Goal: Transaction & Acquisition: Purchase product/service

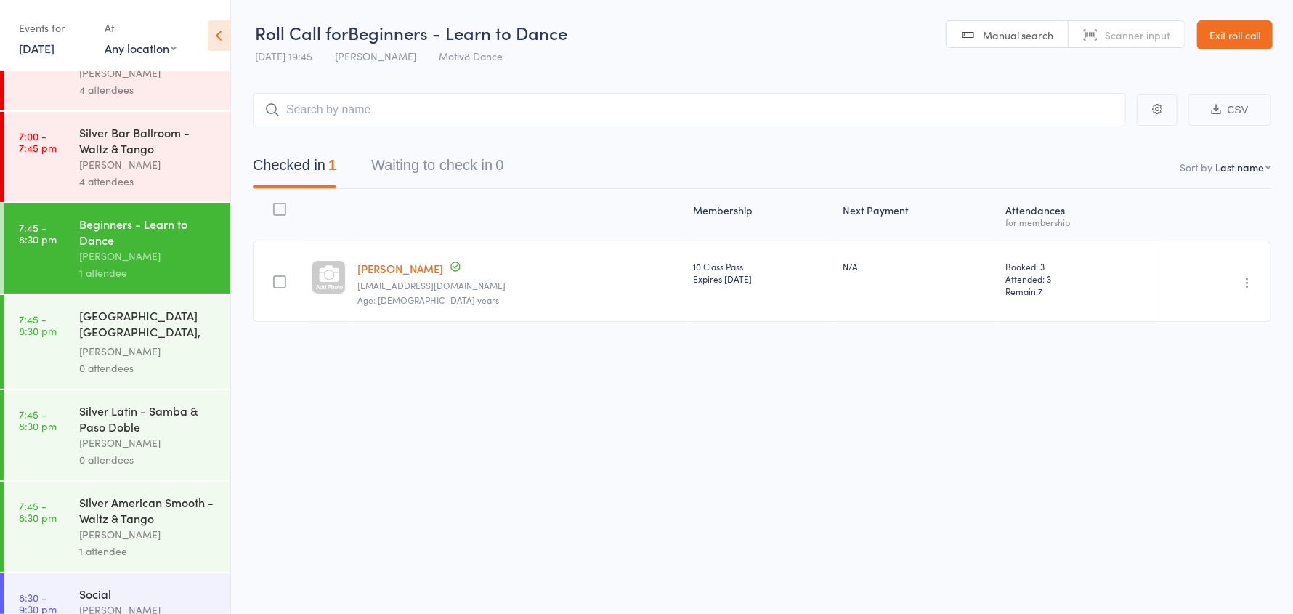
scroll to position [145, 0]
click at [144, 344] on div "Gerrad Wilkins" at bounding box center [148, 349] width 139 height 17
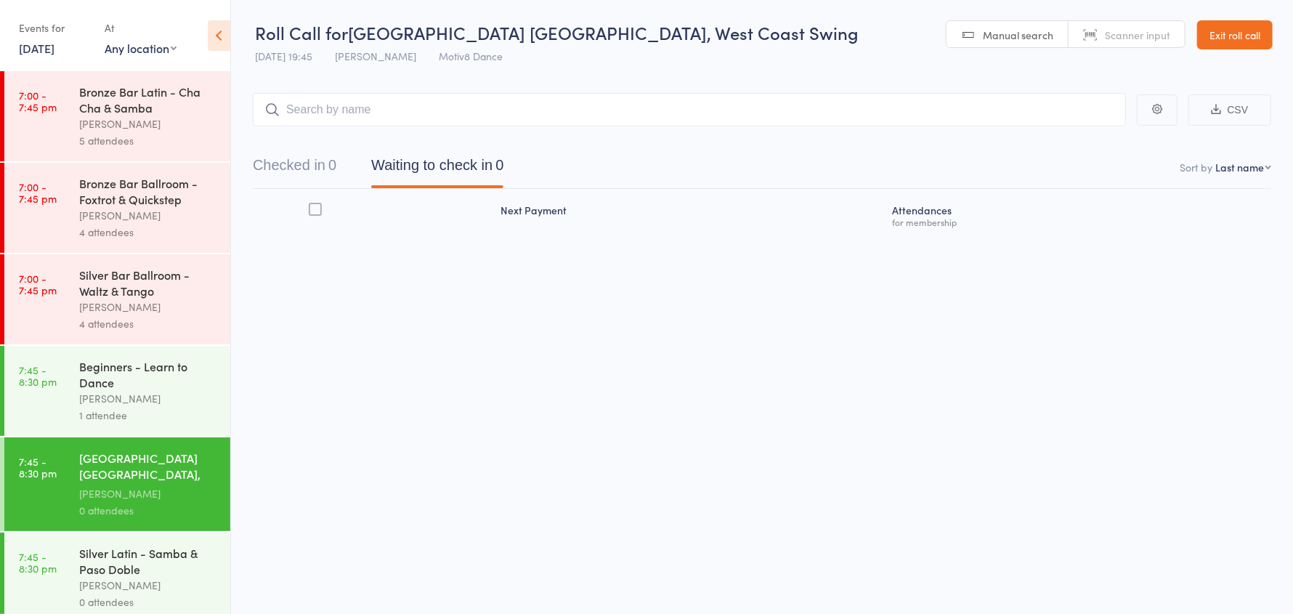
click at [344, 105] on input "search" at bounding box center [689, 109] width 873 height 33
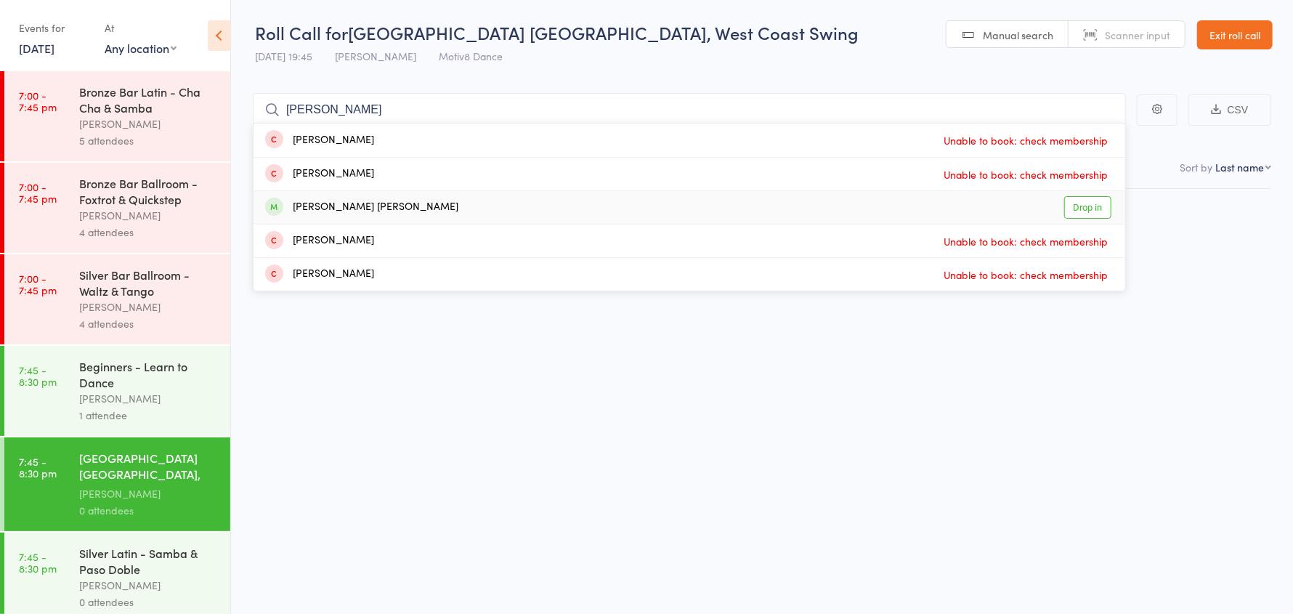
type input "nicholas"
drag, startPoint x: 405, startPoint y: 207, endPoint x: 385, endPoint y: 160, distance: 50.4
click at [405, 206] on div "Nicholas Foster klein Drop in" at bounding box center [688, 207] width 871 height 33
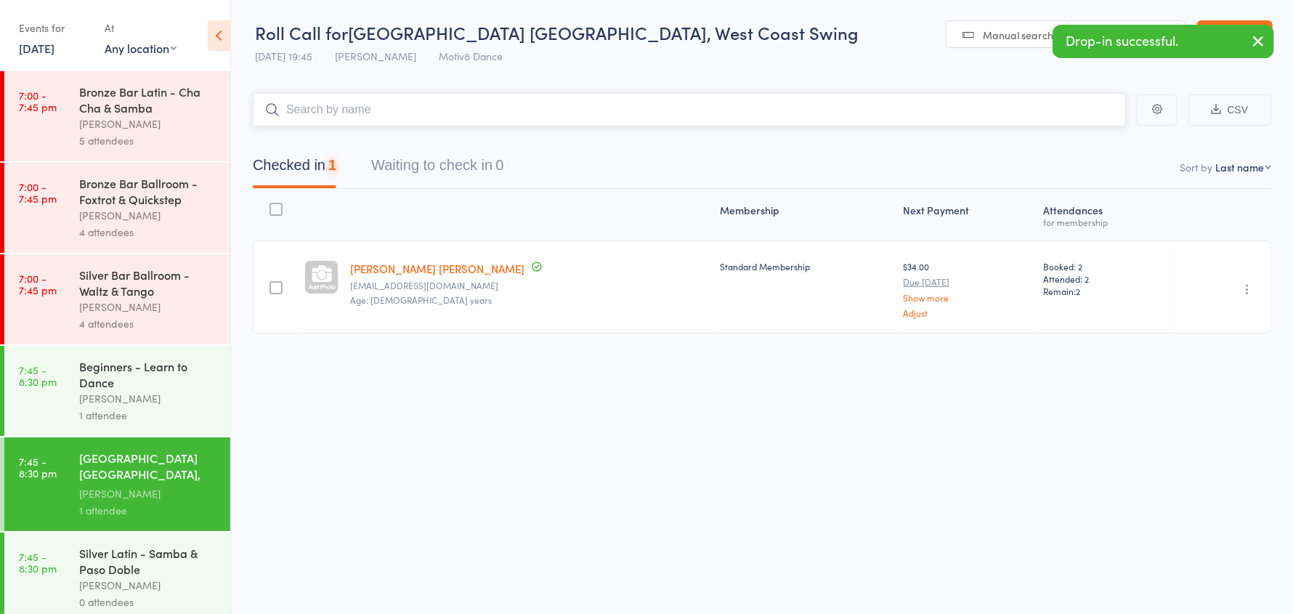
click at [343, 105] on input "search" at bounding box center [689, 109] width 873 height 33
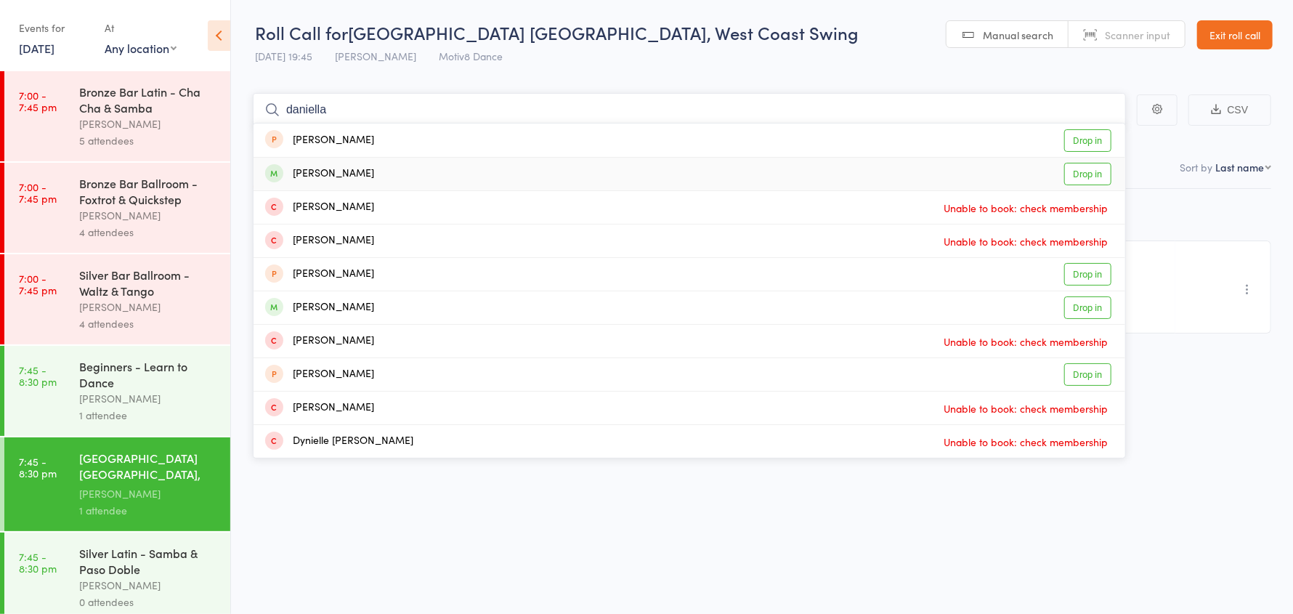
type input "daniella"
click at [357, 171] on div "[PERSON_NAME]" at bounding box center [319, 174] width 109 height 17
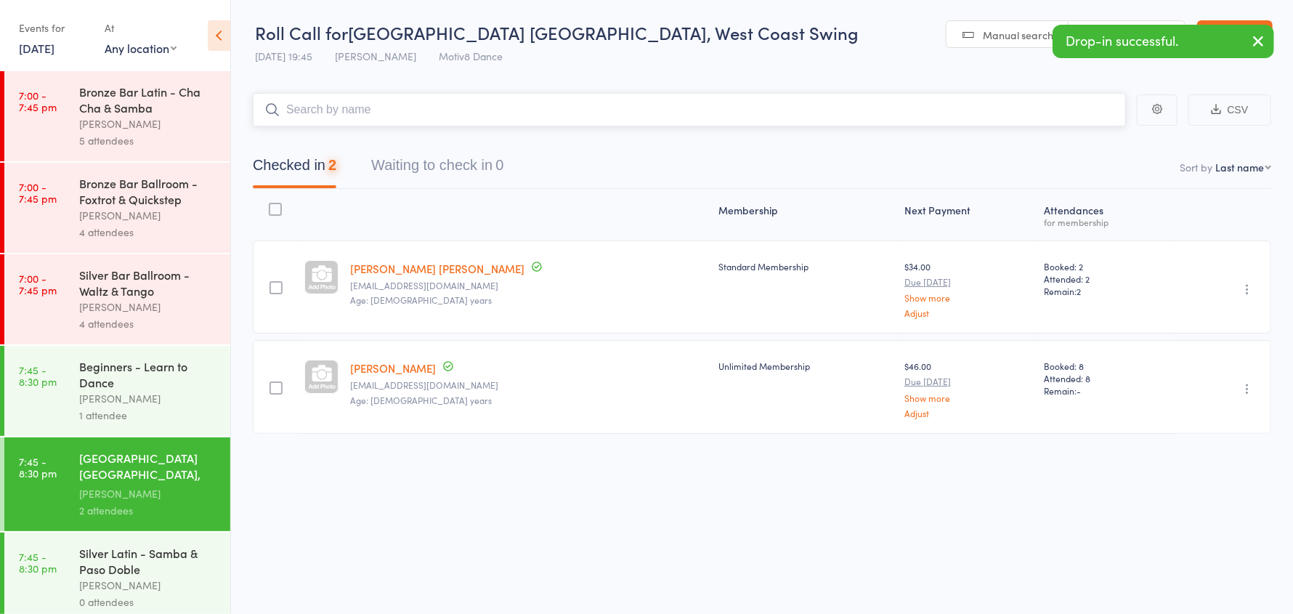
click at [332, 110] on input "search" at bounding box center [689, 109] width 873 height 33
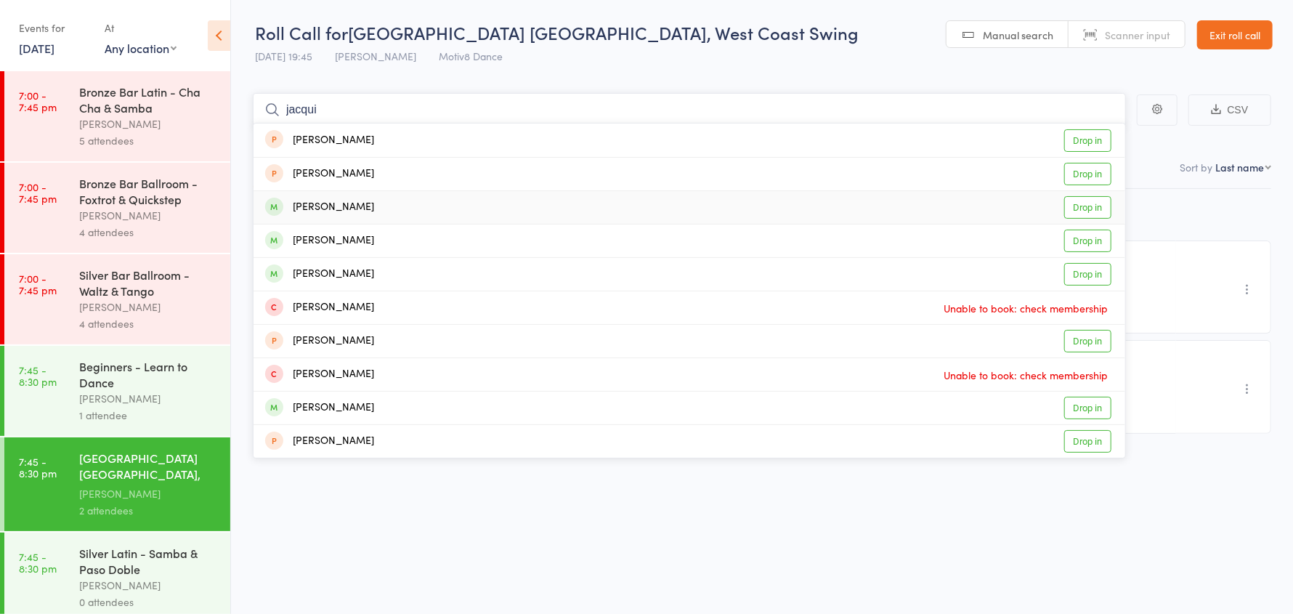
type input "jacqui"
click at [343, 209] on div "Gribben Jacqueline" at bounding box center [319, 207] width 109 height 17
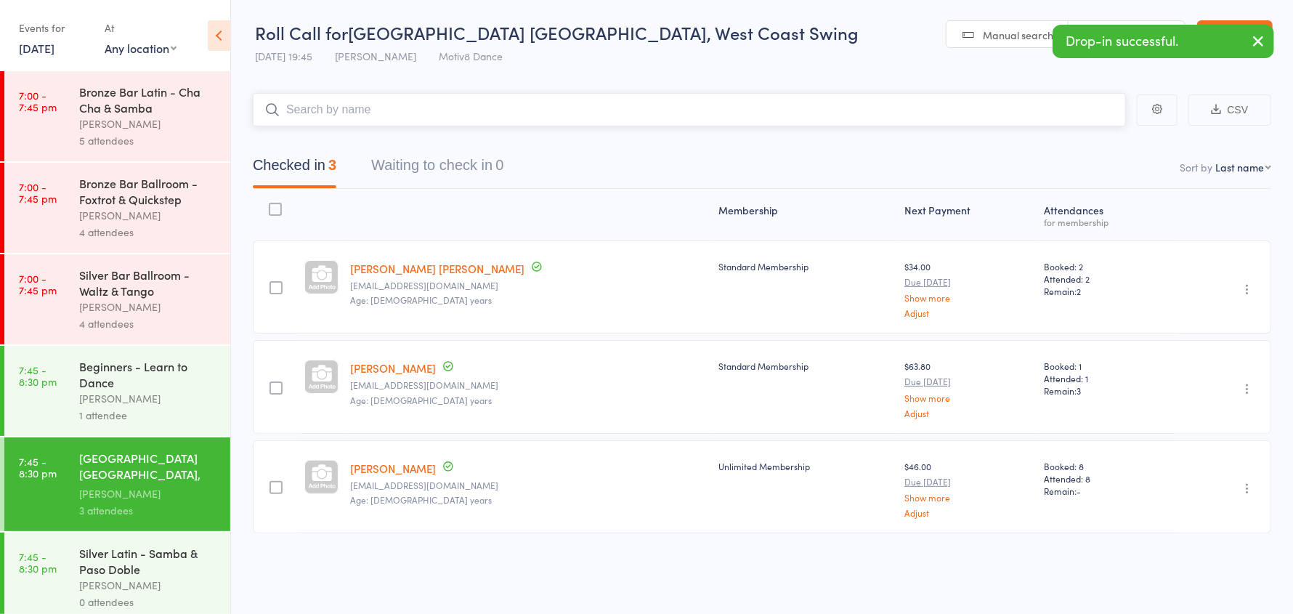
click at [353, 113] on input "search" at bounding box center [689, 109] width 873 height 33
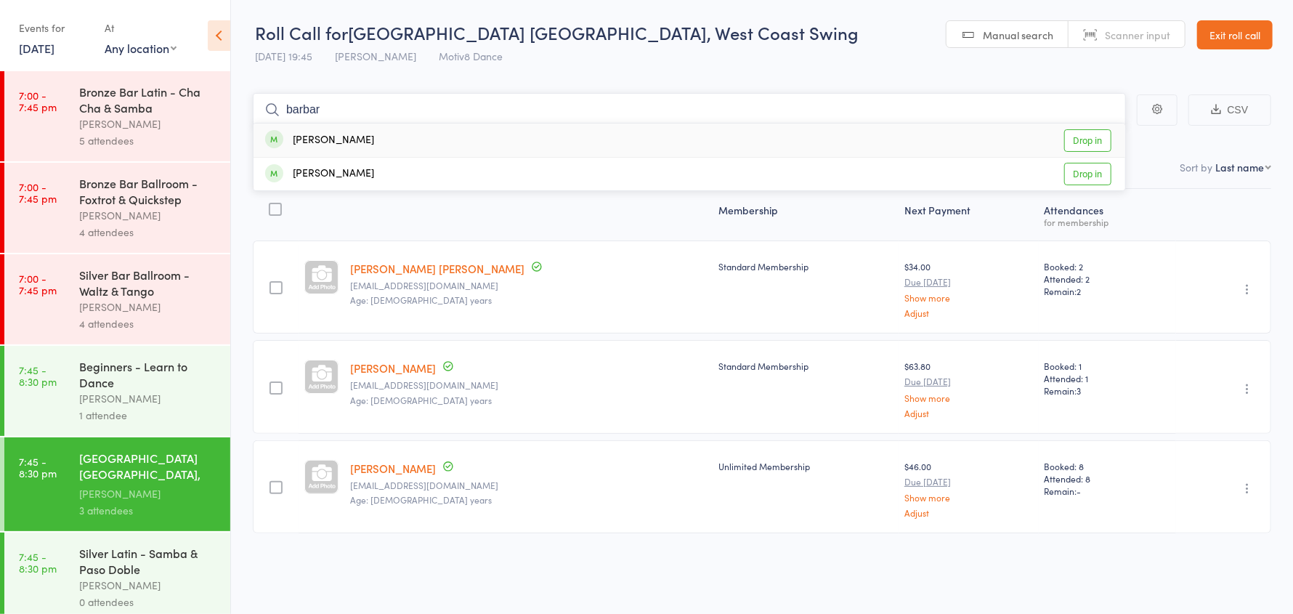
type input "barbar"
click at [384, 135] on div "Barbara Marcak Drop in" at bounding box center [688, 139] width 871 height 33
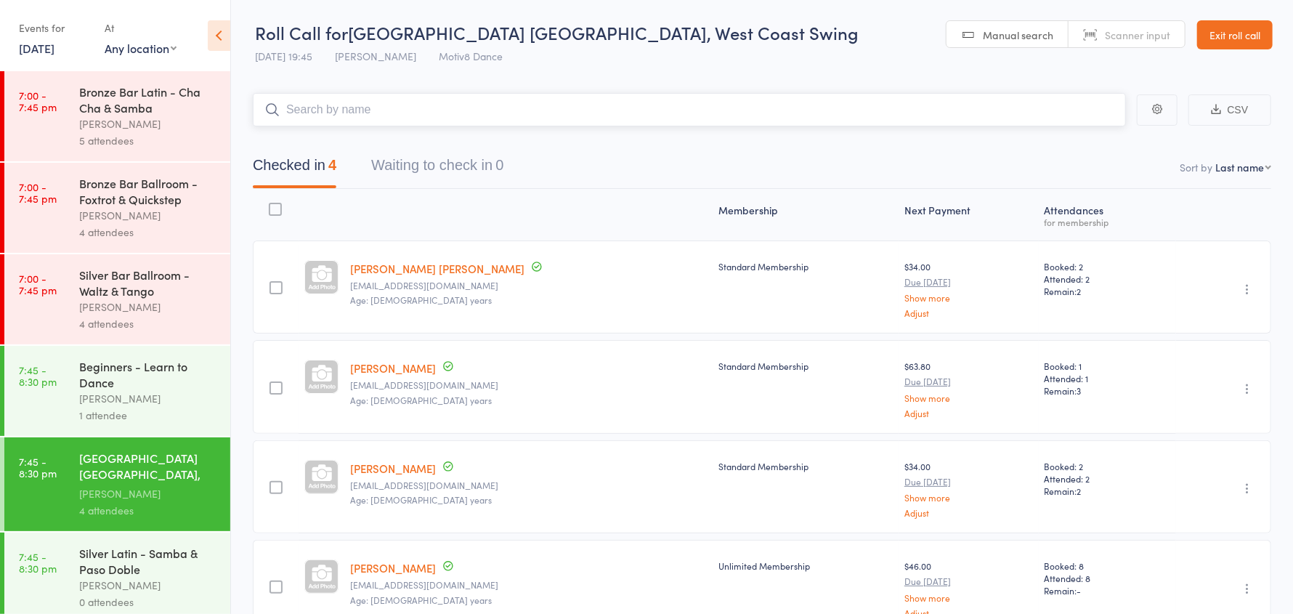
click at [373, 110] on input "search" at bounding box center [689, 109] width 873 height 33
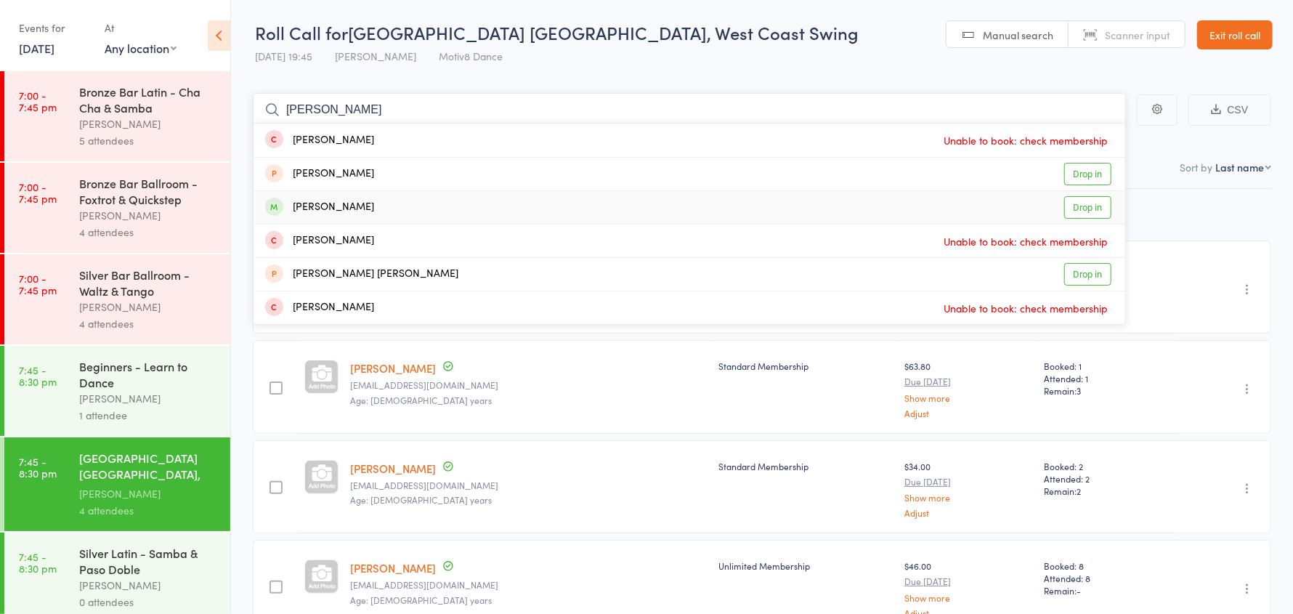
type input "joann"
click at [362, 207] on div "Joanne McKenzie" at bounding box center [319, 207] width 109 height 17
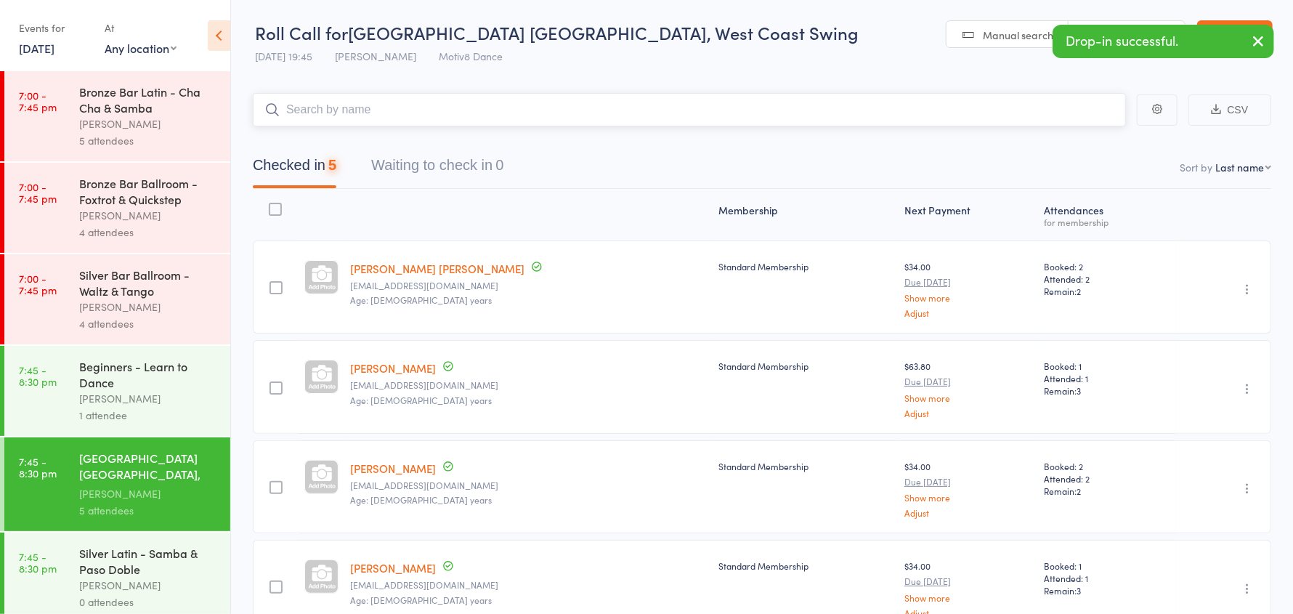
click at [340, 112] on input "search" at bounding box center [689, 109] width 873 height 33
type input "binh"
click at [345, 147] on div "Binh Ta Drop in" at bounding box center [688, 139] width 871 height 33
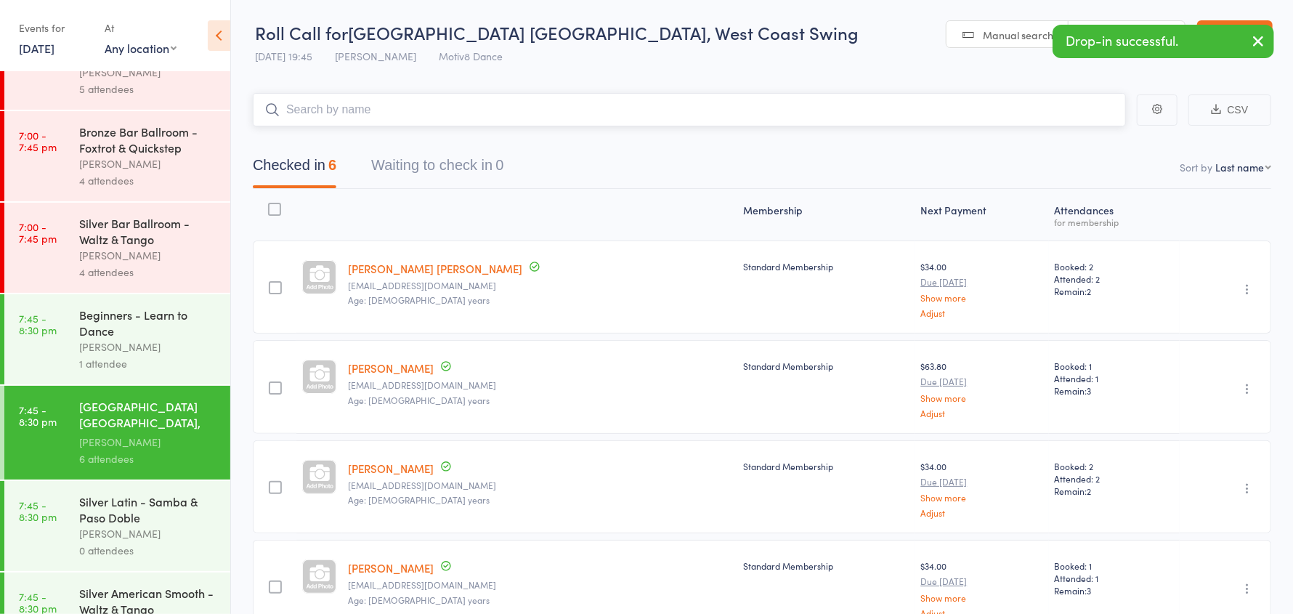
scroll to position [218, 0]
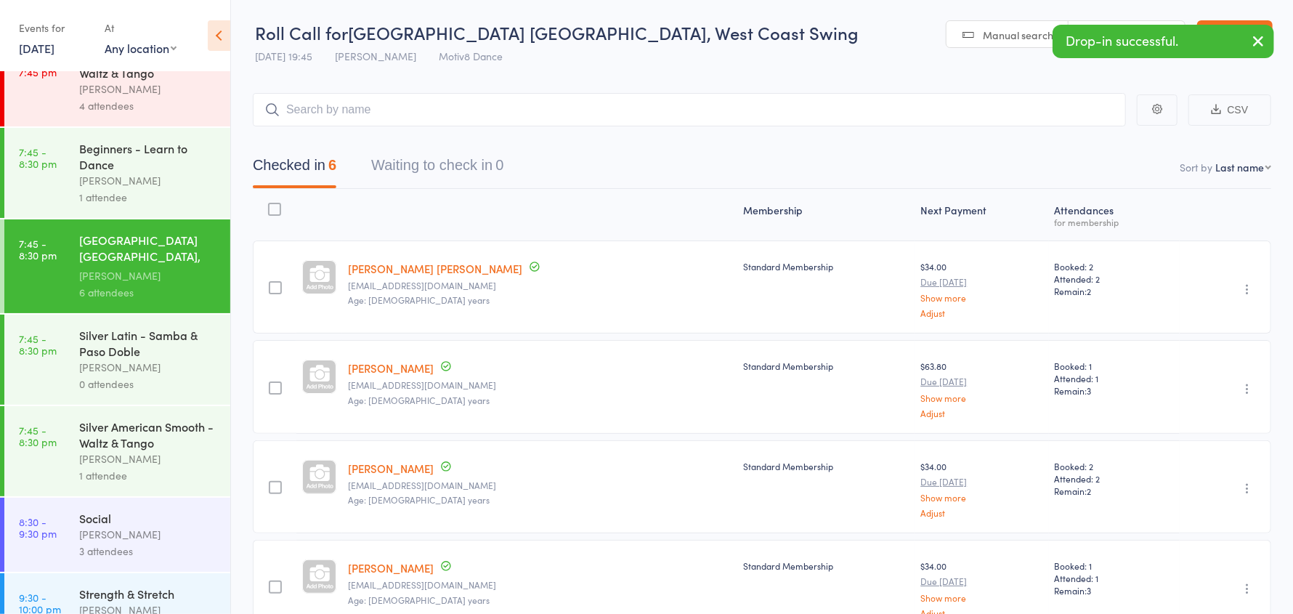
click at [158, 362] on div "Natalie Jarvie" at bounding box center [148, 367] width 139 height 17
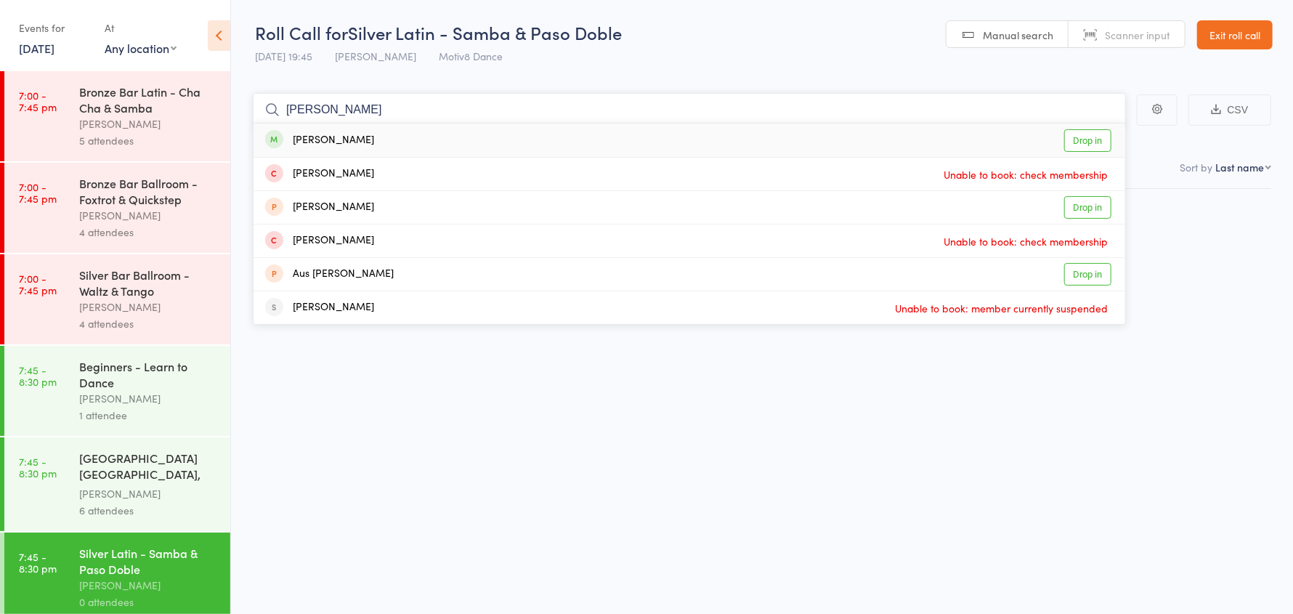
type input "donna"
click at [324, 143] on div "Freeman Donna" at bounding box center [319, 140] width 109 height 17
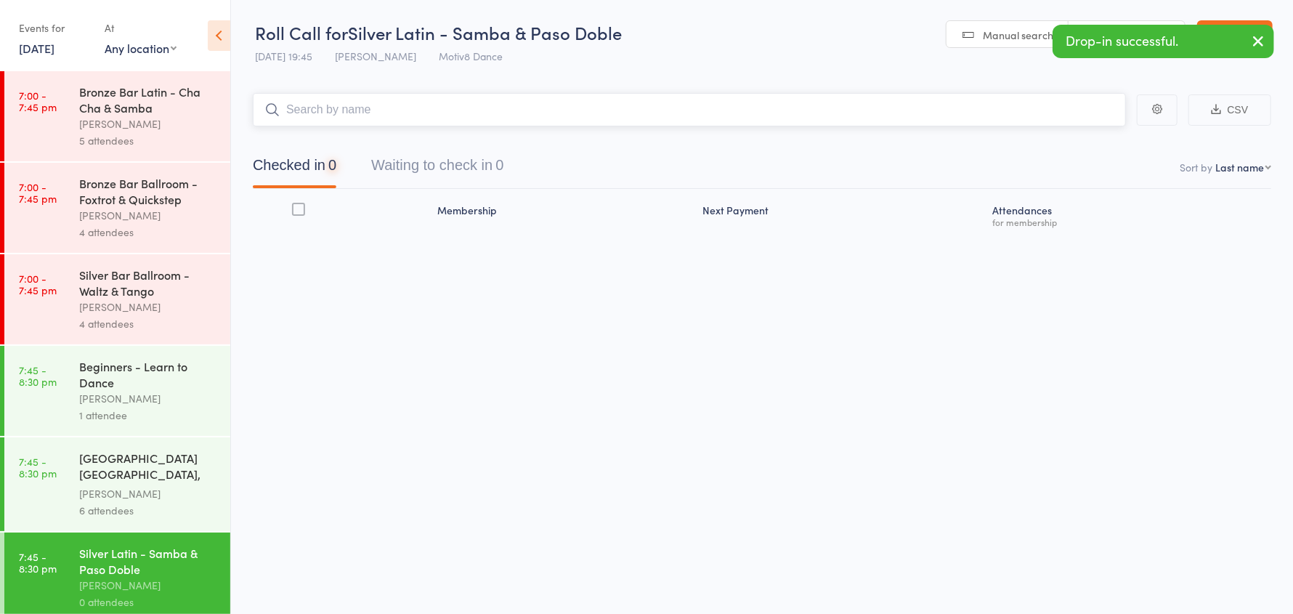
click at [319, 108] on input "search" at bounding box center [689, 109] width 873 height 33
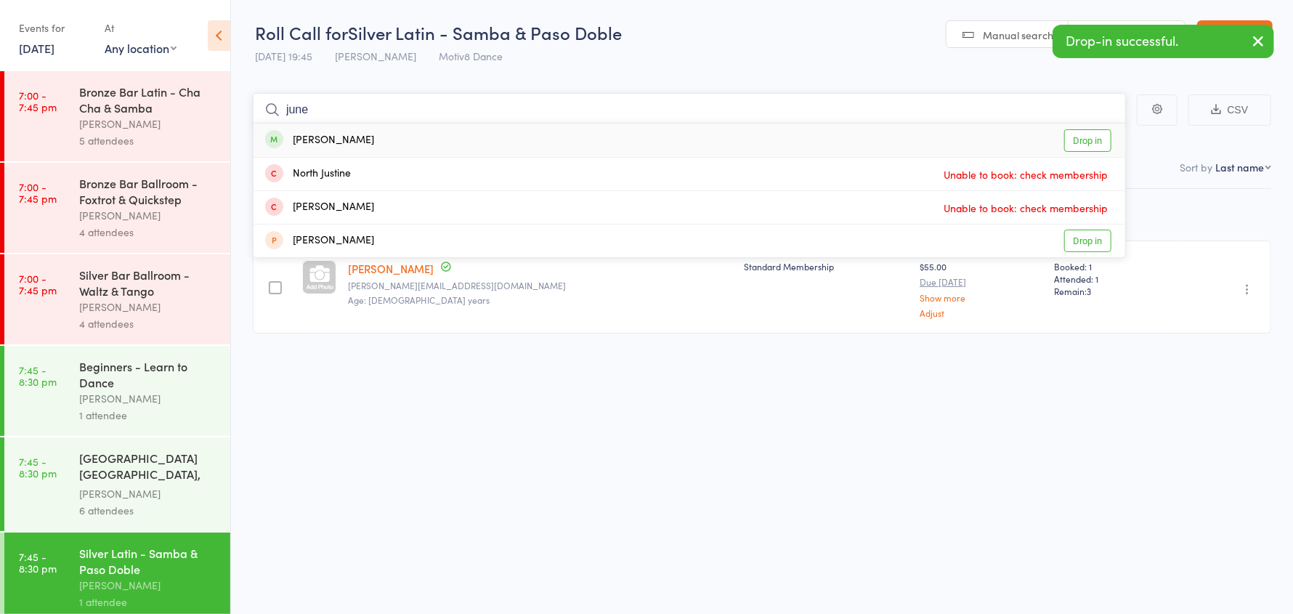
type input "june"
click at [332, 140] on div "June wilkins" at bounding box center [319, 140] width 109 height 17
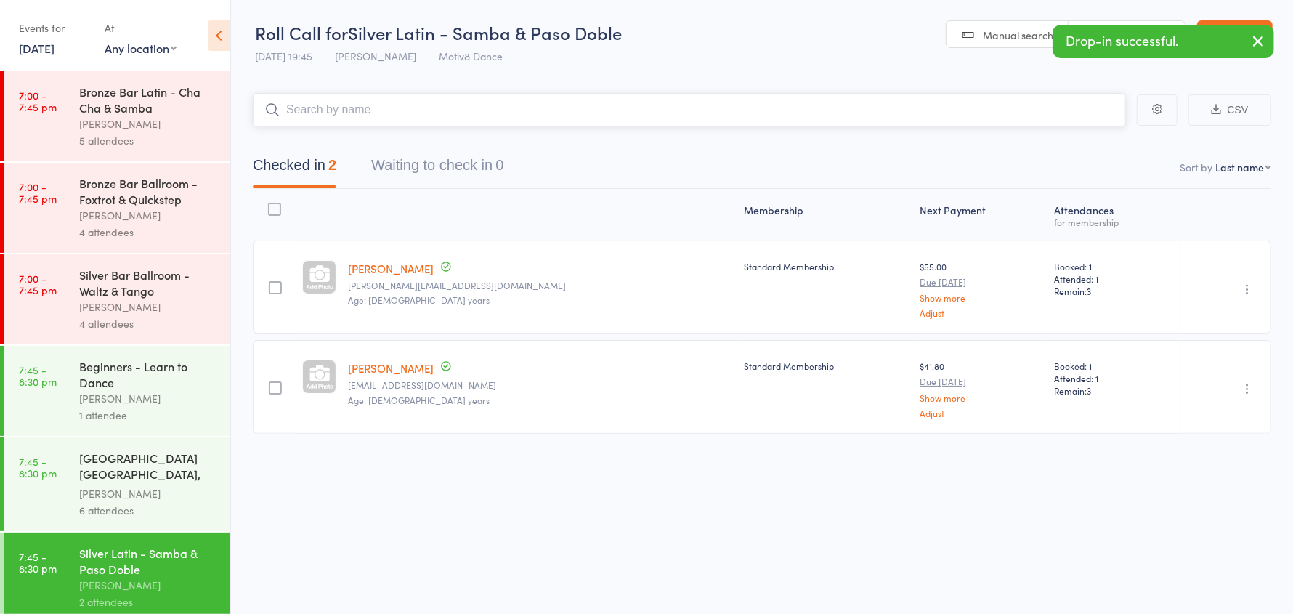
click at [330, 110] on input "search" at bounding box center [689, 109] width 873 height 33
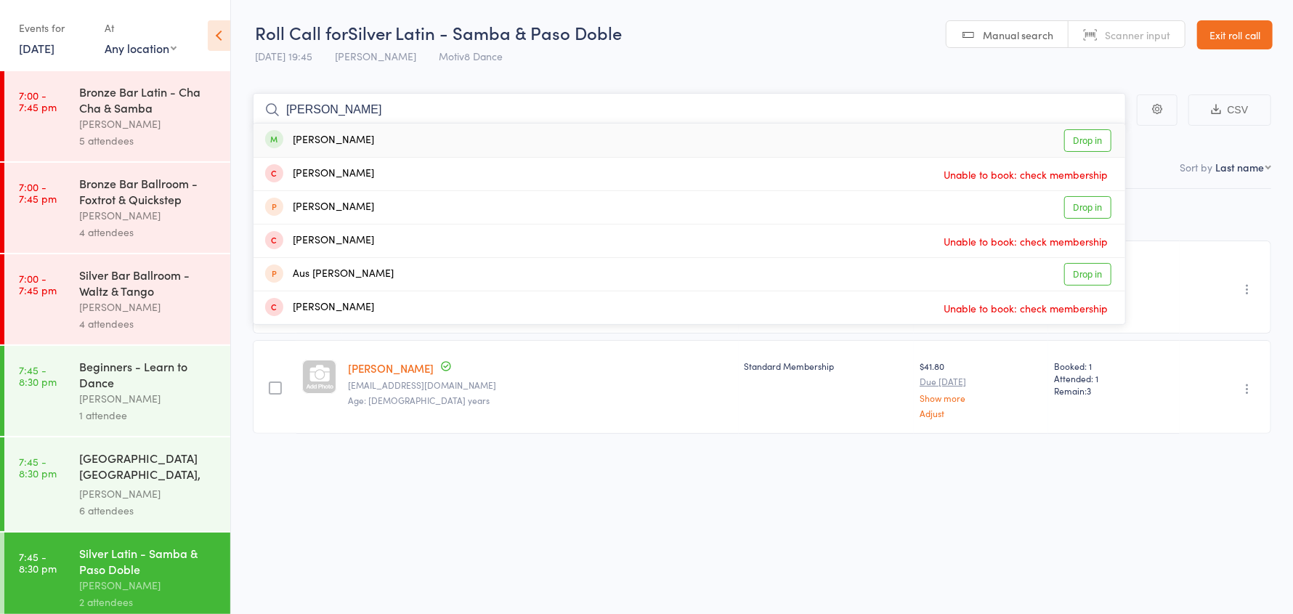
type input "angela"
click at [336, 140] on div "Morrison Angela" at bounding box center [319, 140] width 109 height 17
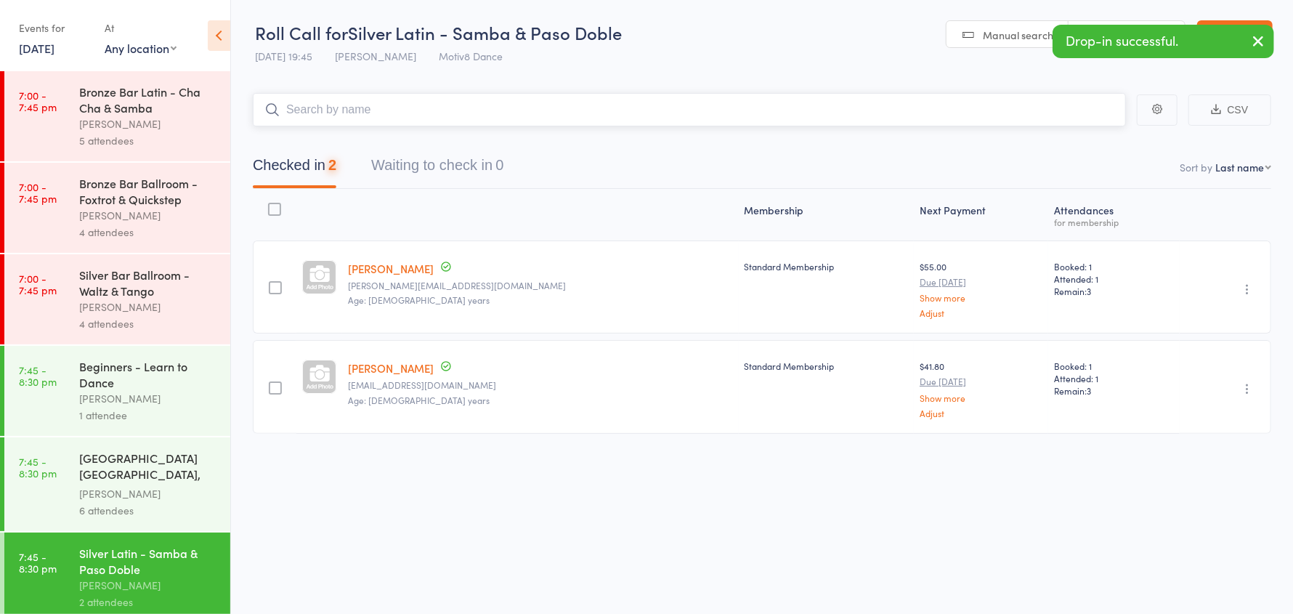
click at [332, 113] on input "search" at bounding box center [689, 109] width 873 height 33
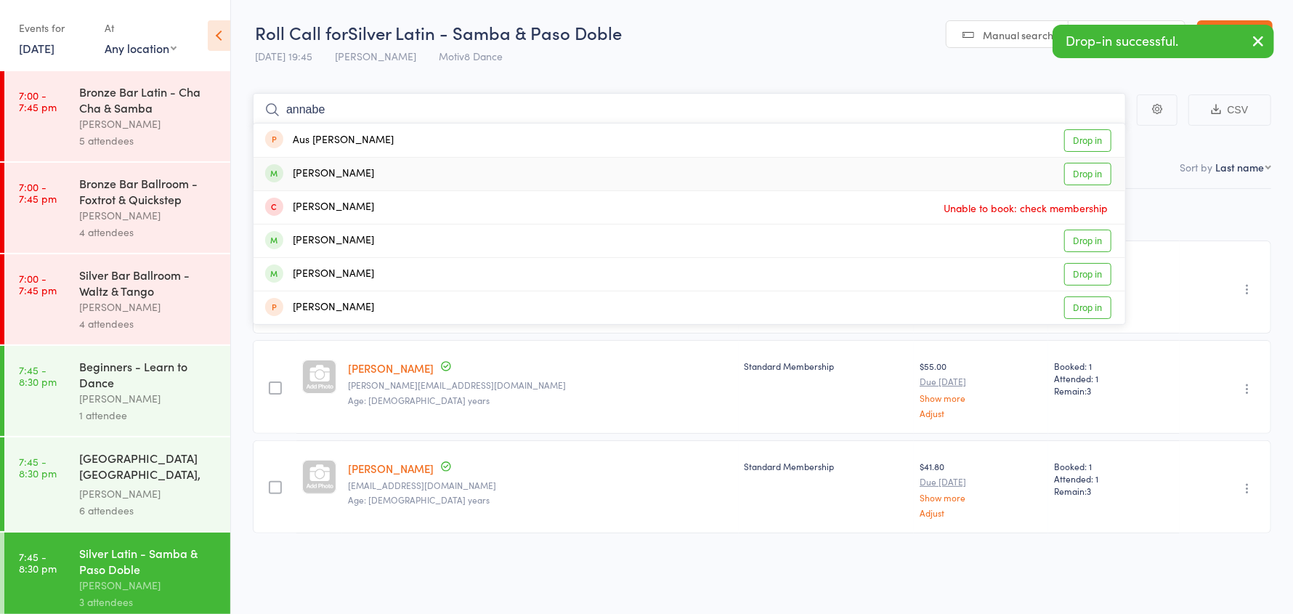
type input "annabe"
click at [354, 172] on div "Annabella Waller" at bounding box center [319, 174] width 109 height 17
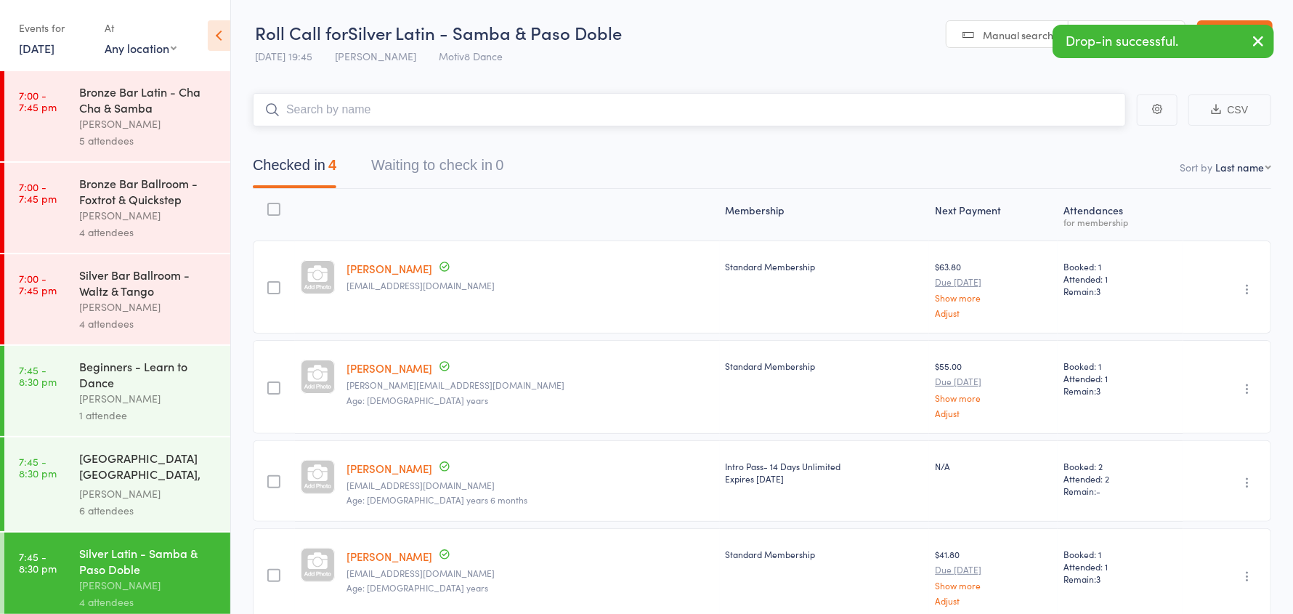
click at [349, 110] on input "search" at bounding box center [689, 109] width 873 height 33
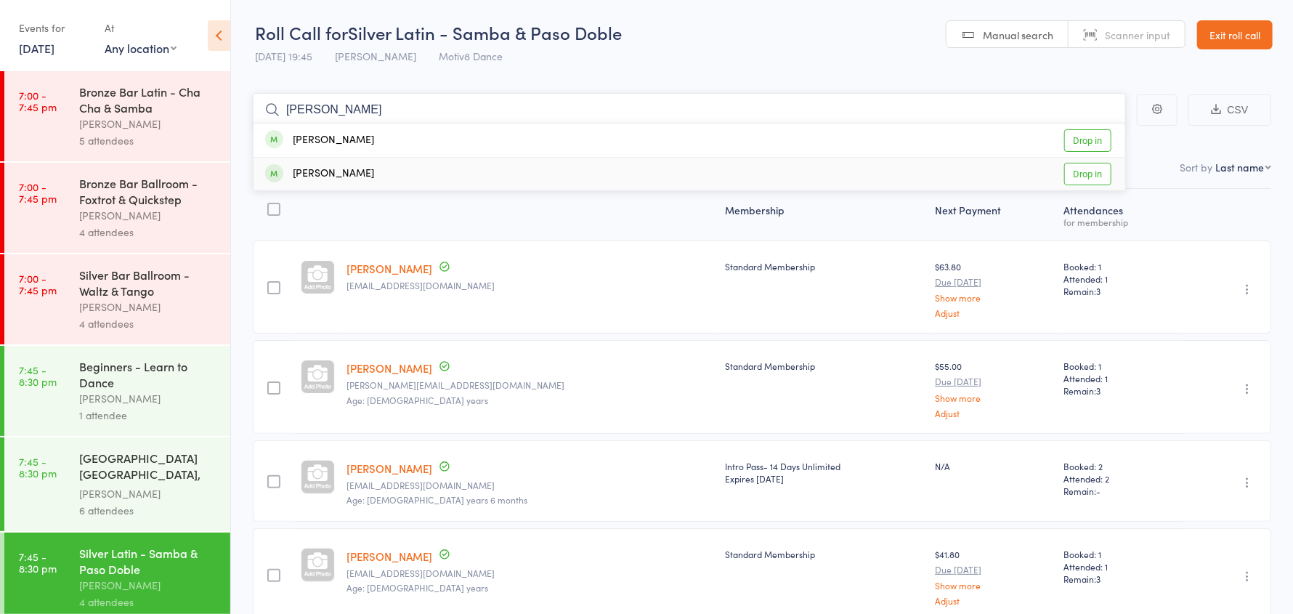
type input "barba"
click at [341, 177] on div "Chambers Barbara" at bounding box center [319, 174] width 109 height 17
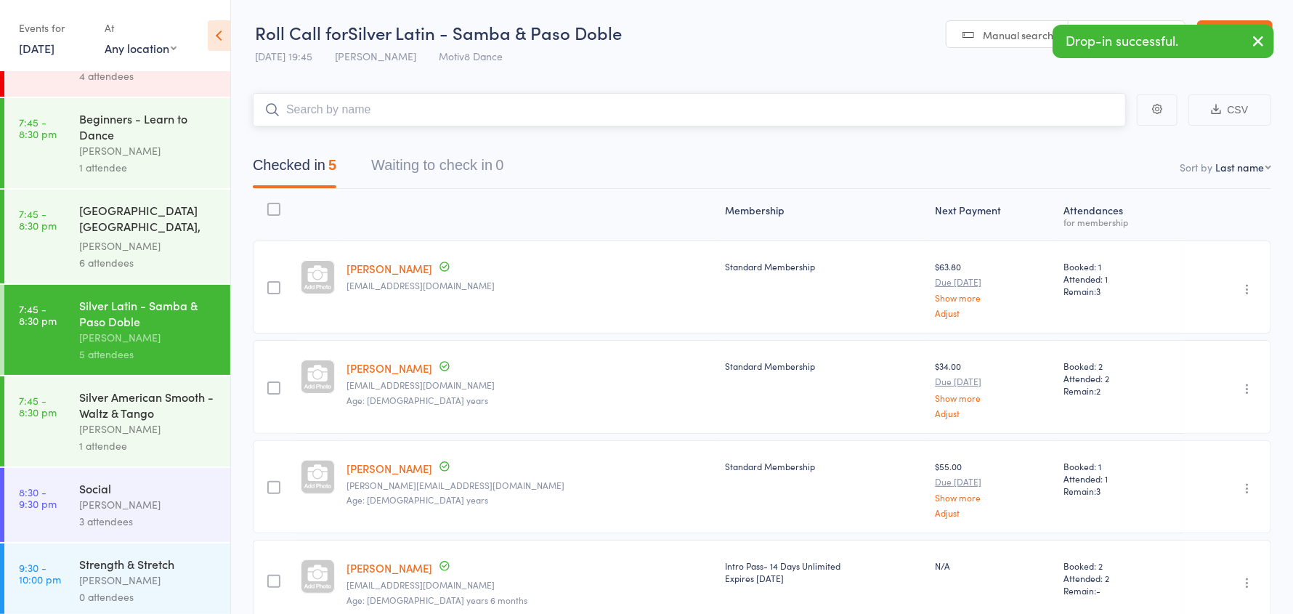
scroll to position [257, 0]
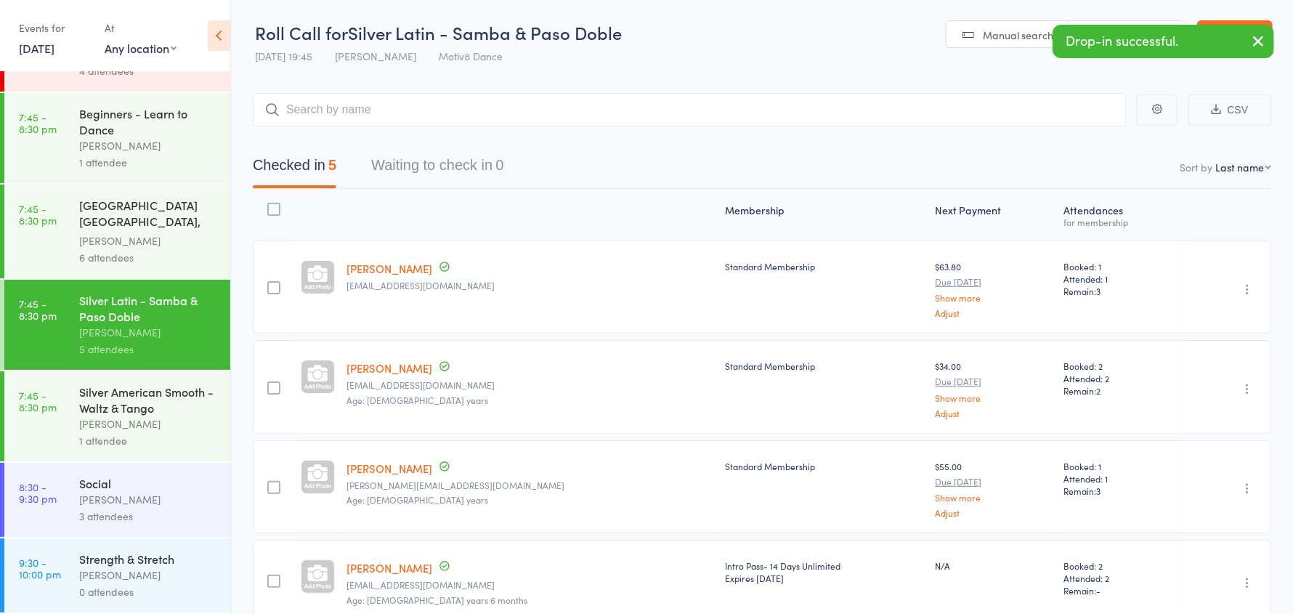
click at [155, 416] on div "Rebecca Stanning" at bounding box center [148, 423] width 139 height 17
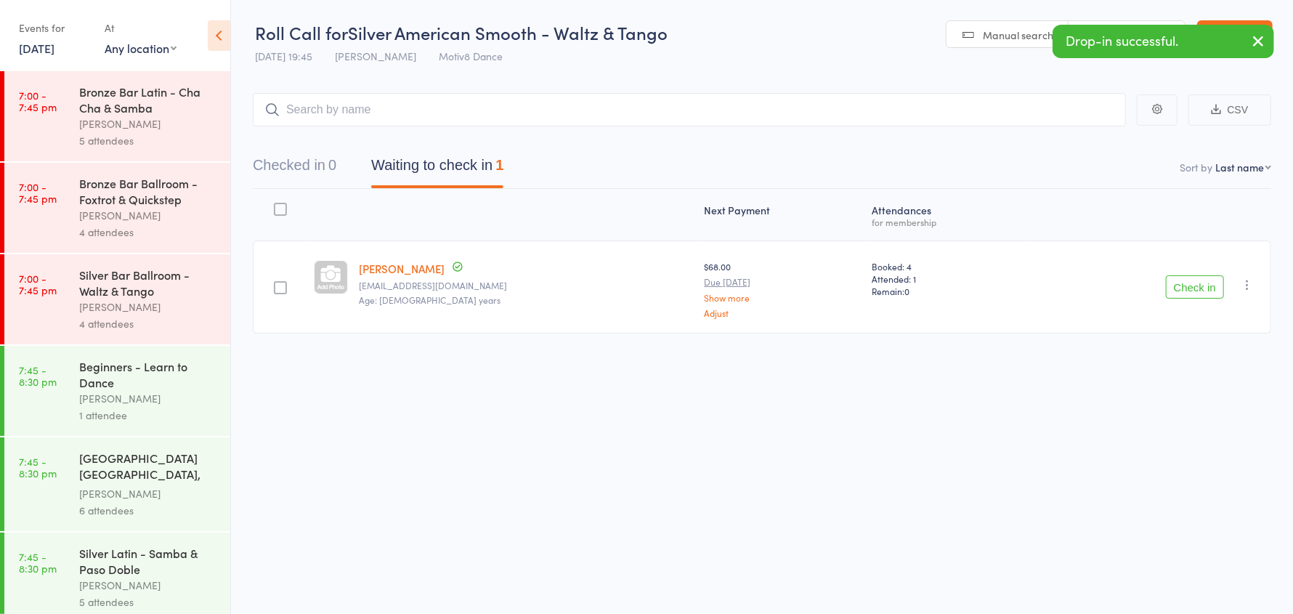
click at [1182, 282] on button "Check in" at bounding box center [1195, 286] width 58 height 23
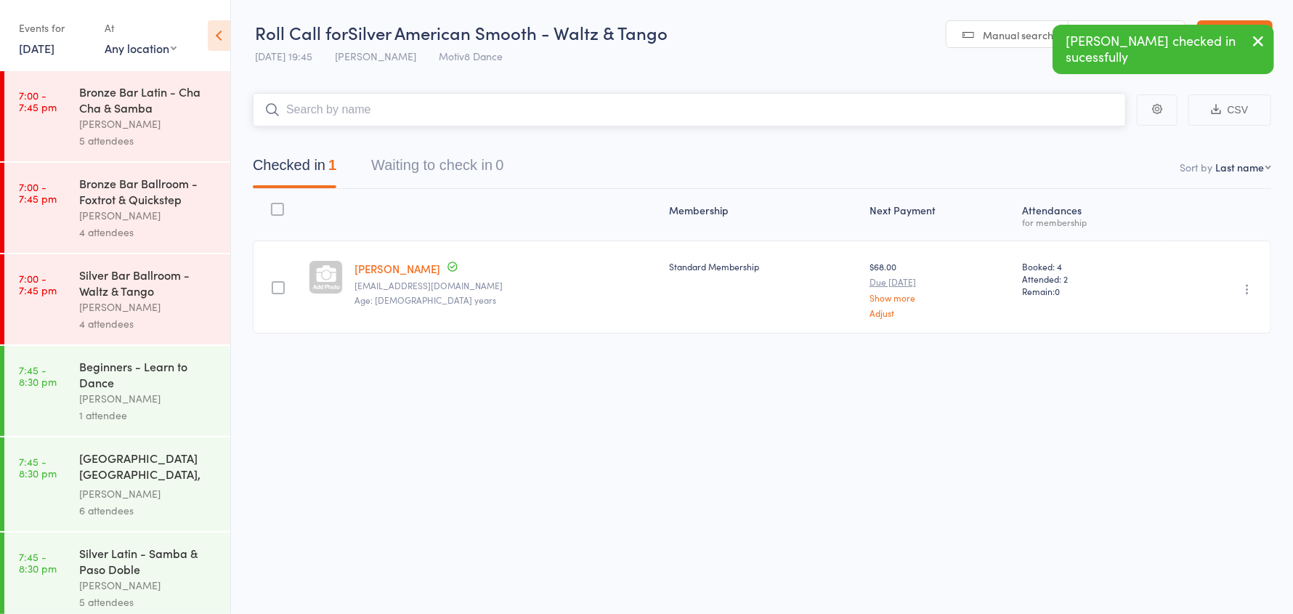
click at [368, 115] on input "search" at bounding box center [689, 109] width 873 height 33
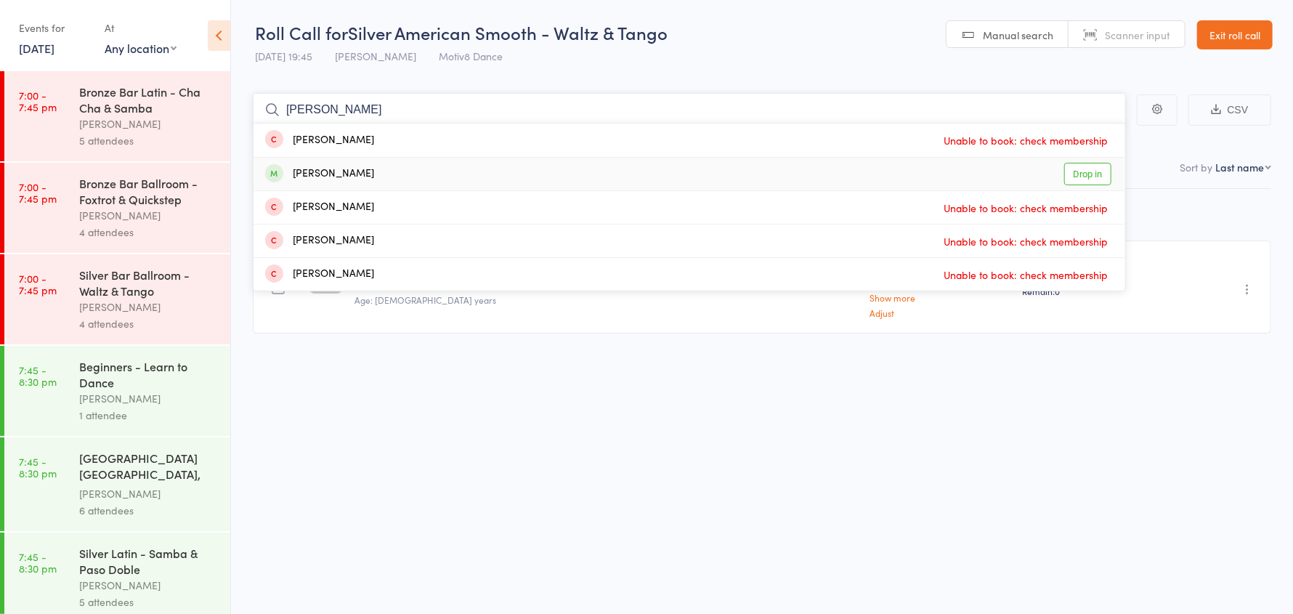
type input "jay"
click at [351, 182] on div "Jay Robinson" at bounding box center [319, 174] width 109 height 17
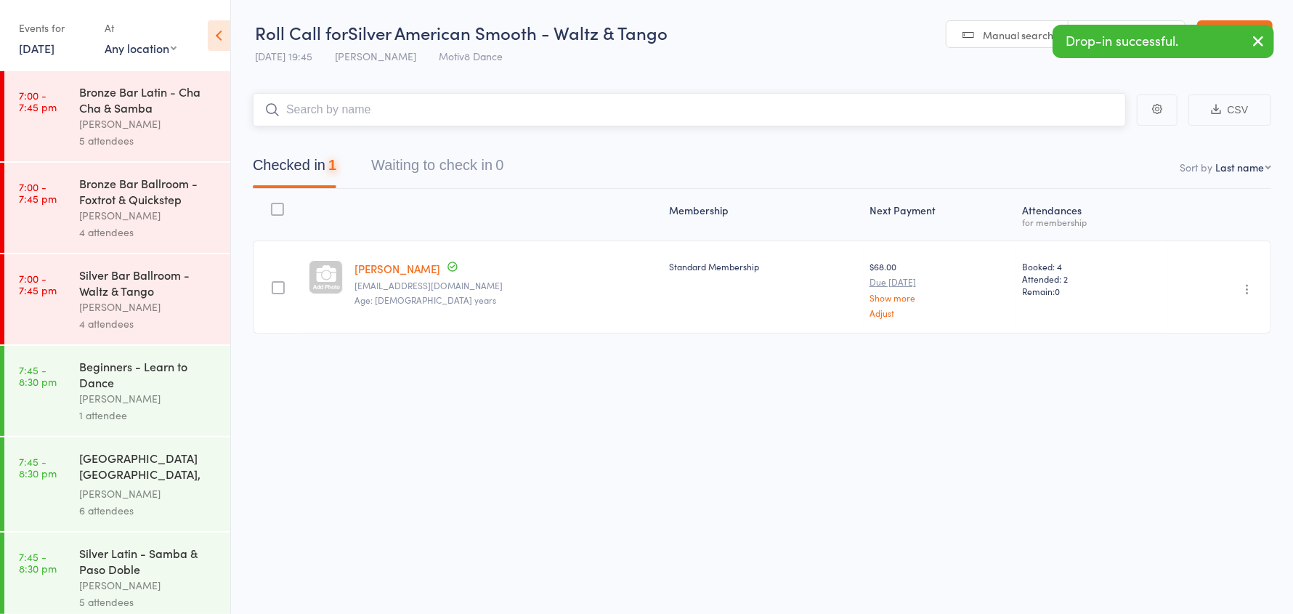
click at [330, 107] on input "search" at bounding box center [689, 109] width 873 height 33
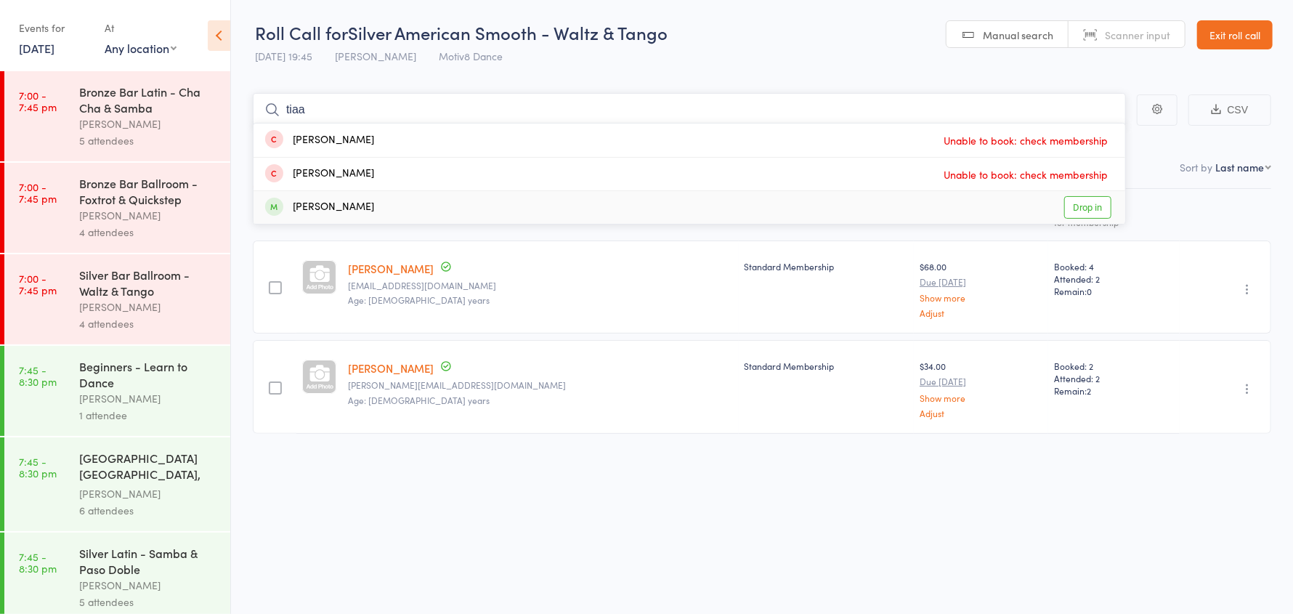
type input "tiaa"
click at [357, 203] on div "Tiana Marshall" at bounding box center [319, 207] width 109 height 17
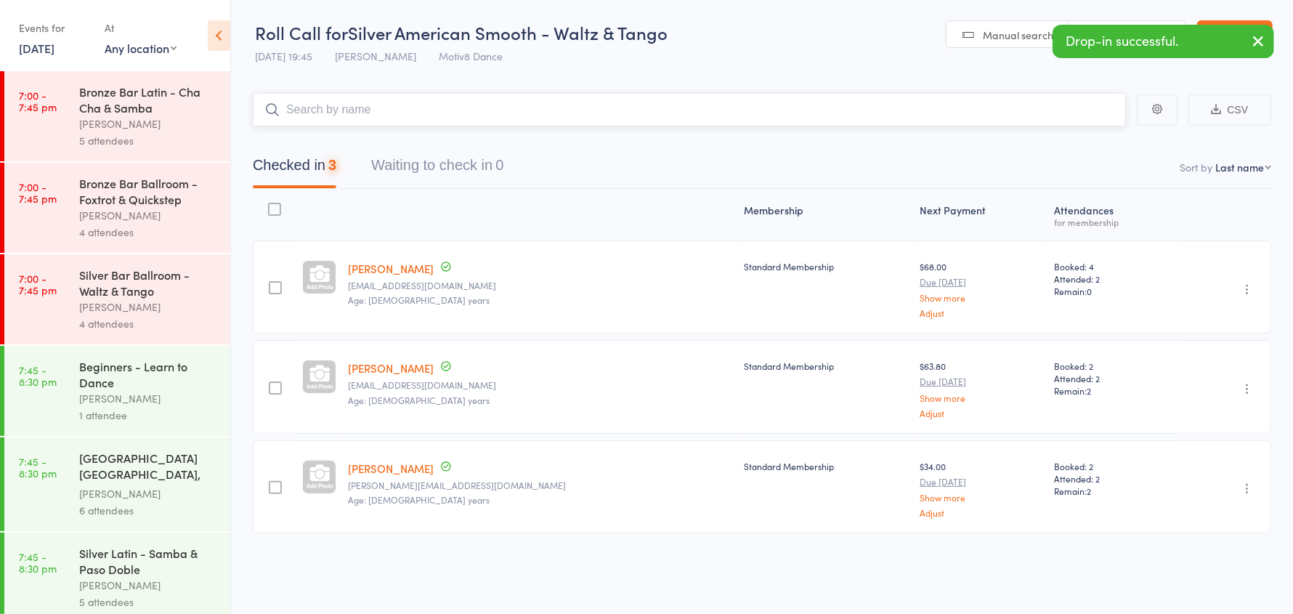
click at [324, 110] on input "search" at bounding box center [689, 109] width 873 height 33
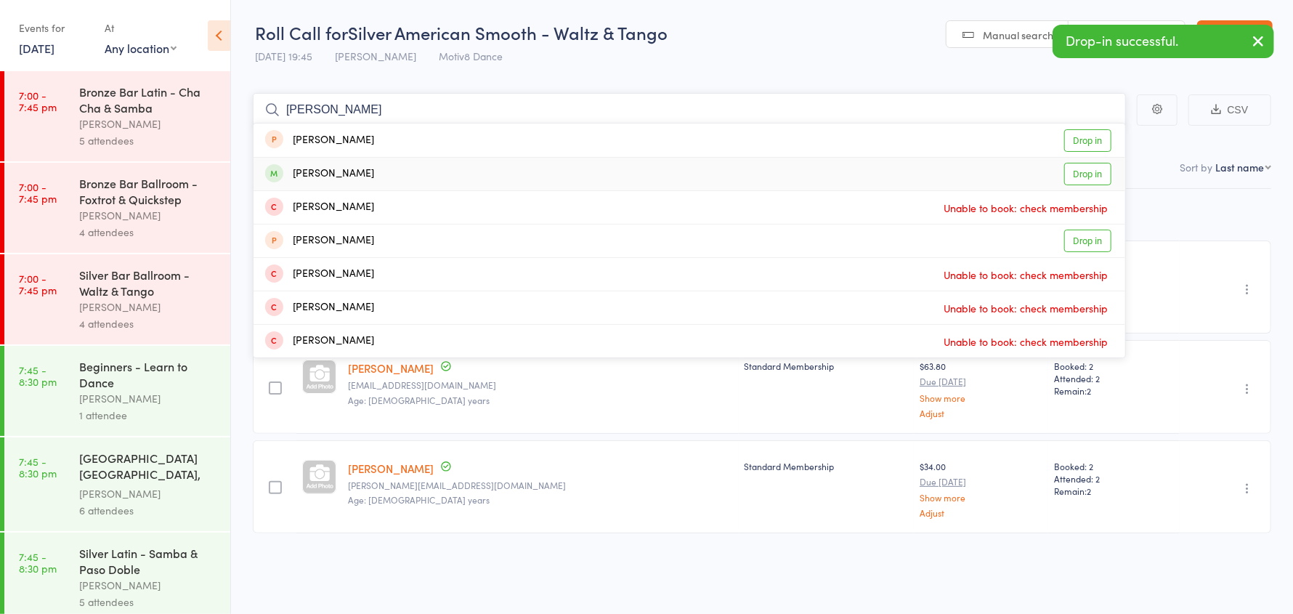
type input "liz"
click at [330, 171] on div "Jackson Liz" at bounding box center [319, 174] width 109 height 17
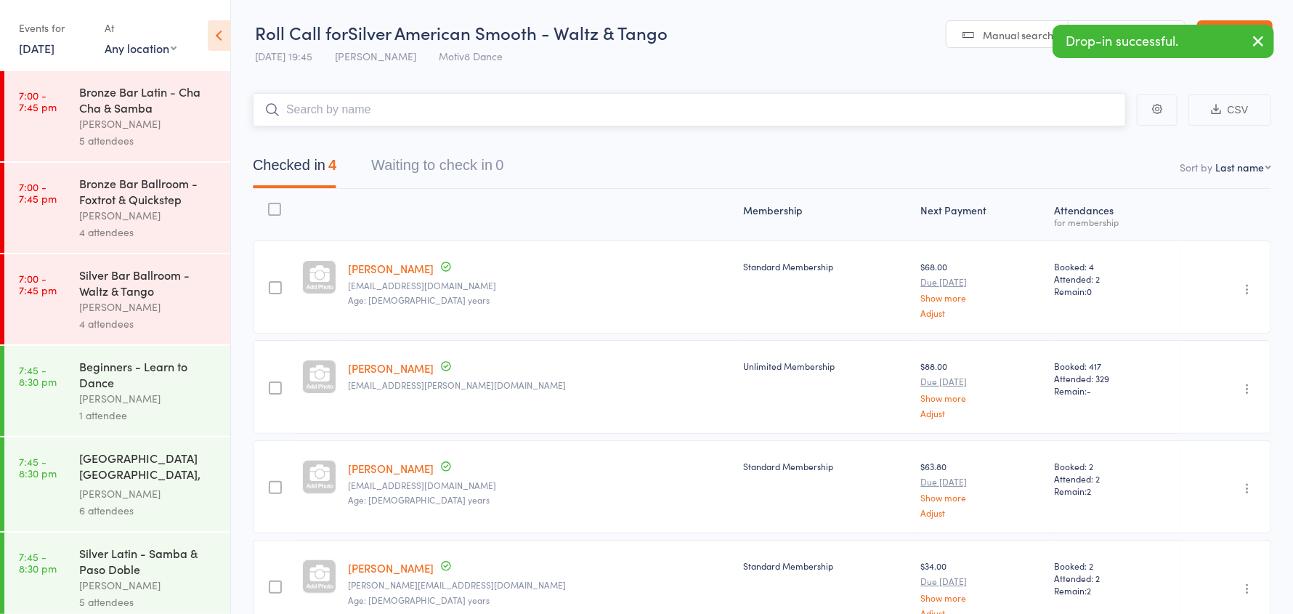
click at [327, 109] on input "search" at bounding box center [689, 109] width 873 height 33
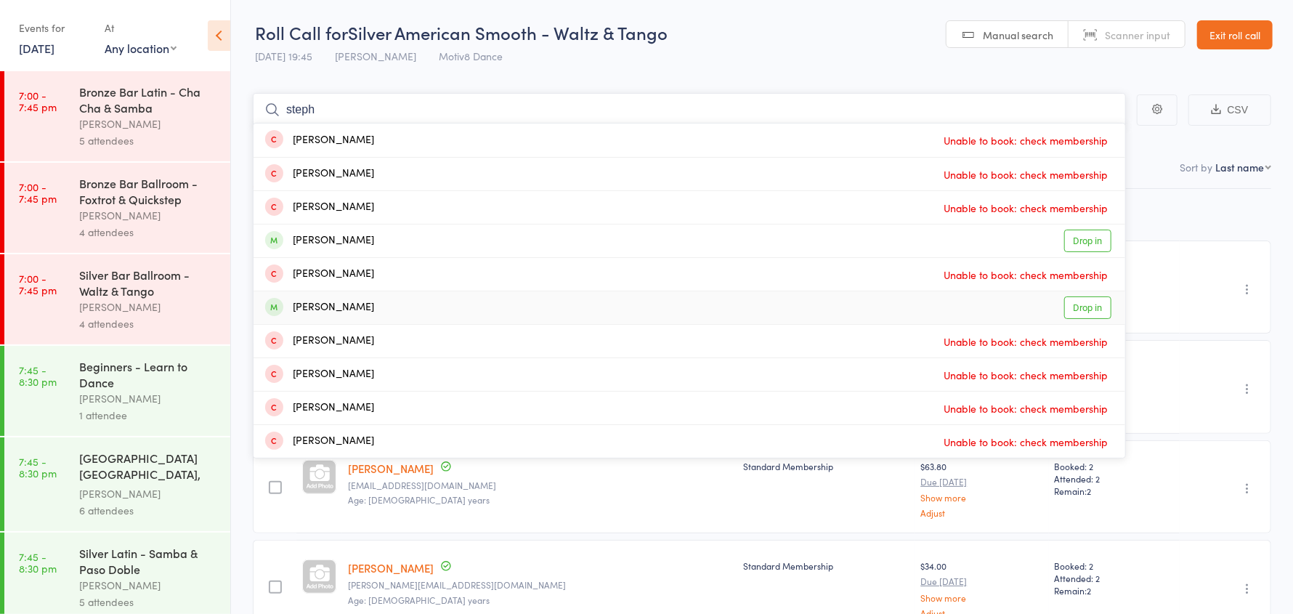
type input "steph"
drag, startPoint x: 375, startPoint y: 309, endPoint x: 374, endPoint y: 292, distance: 16.8
click at [374, 304] on div "Stephanie Robinson" at bounding box center [319, 307] width 109 height 17
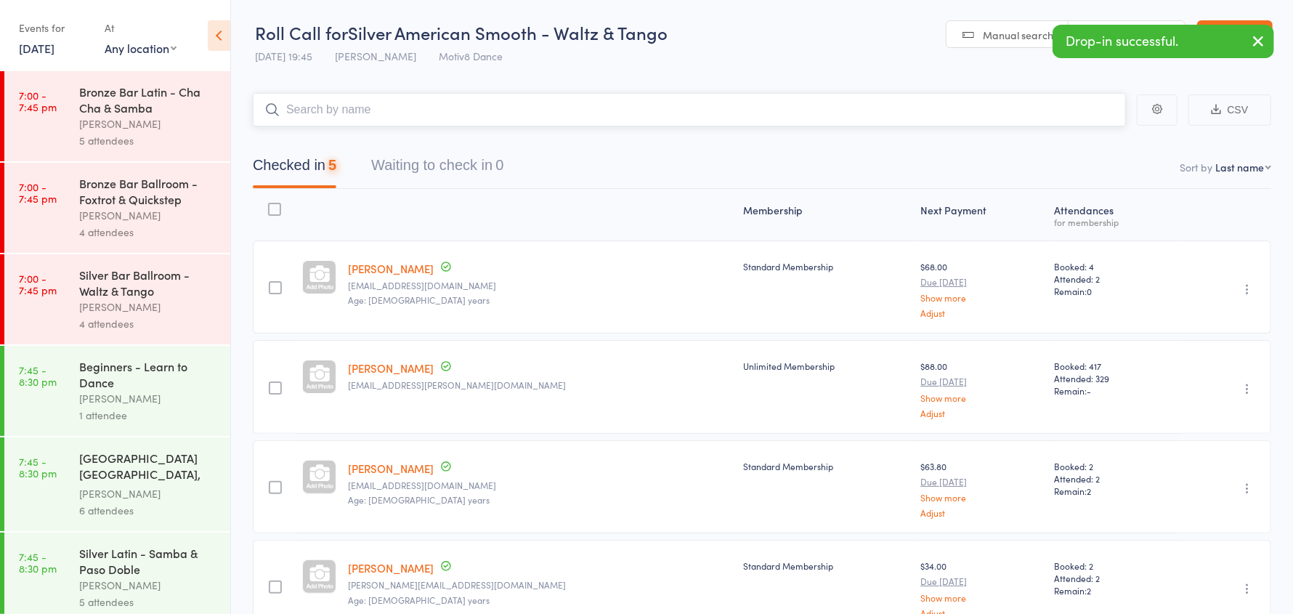
click at [338, 113] on input "search" at bounding box center [689, 109] width 873 height 33
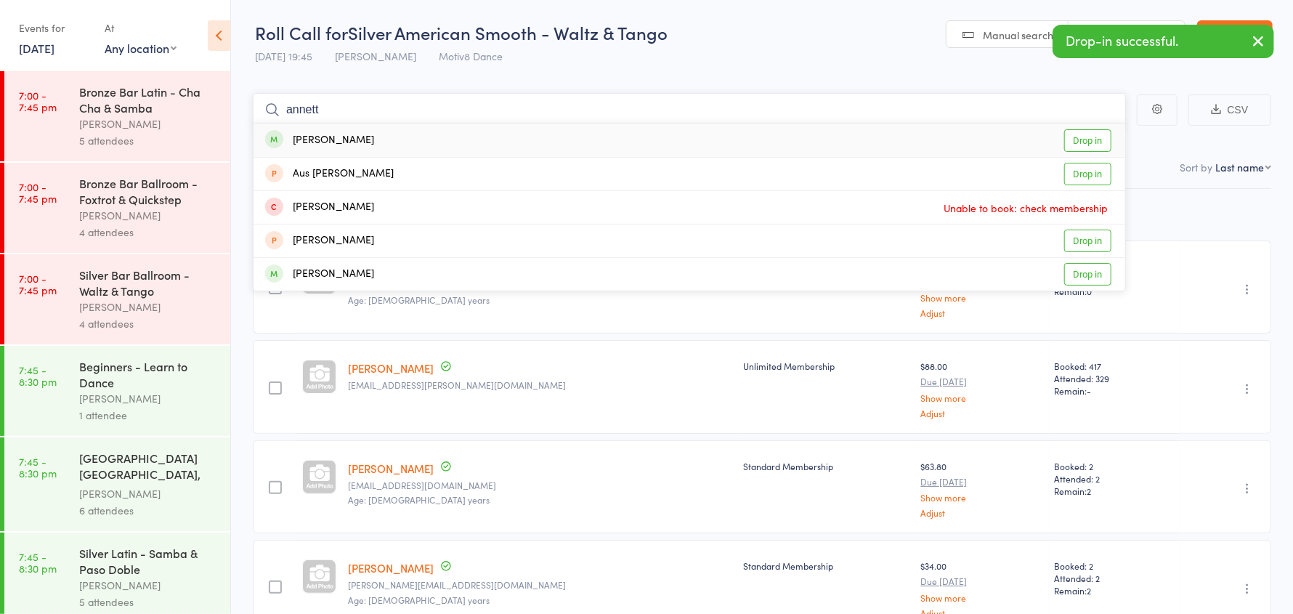
type input "annett"
click at [354, 141] on div "Annette Cohen" at bounding box center [319, 140] width 109 height 17
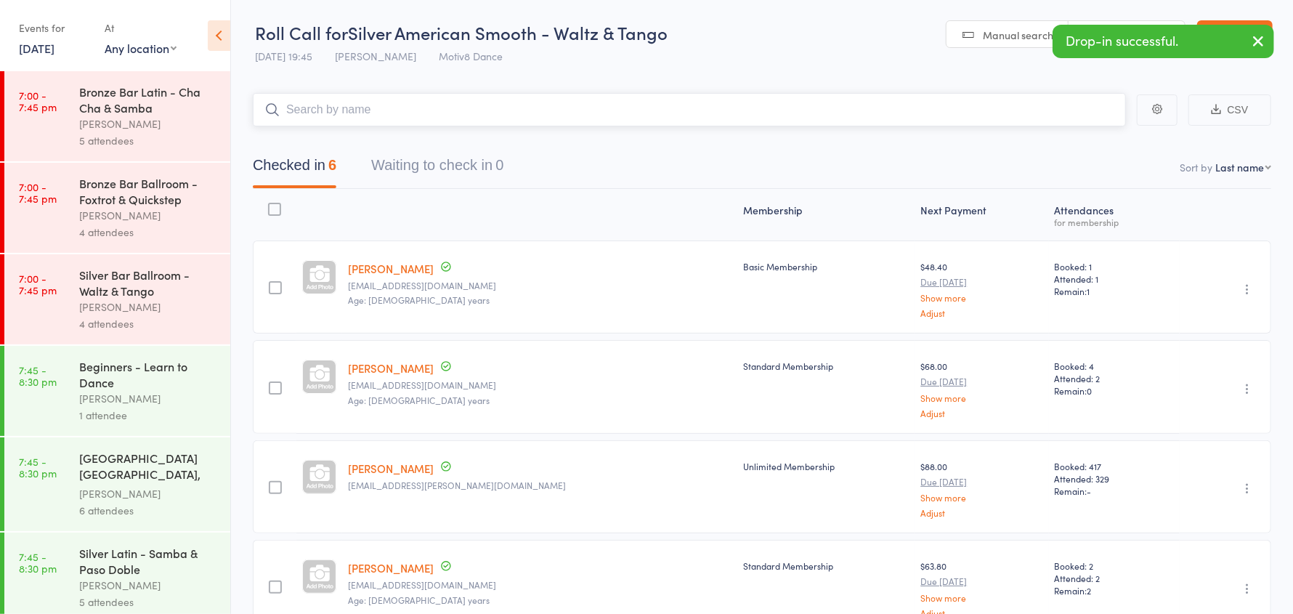
click at [317, 107] on input "search" at bounding box center [689, 109] width 873 height 33
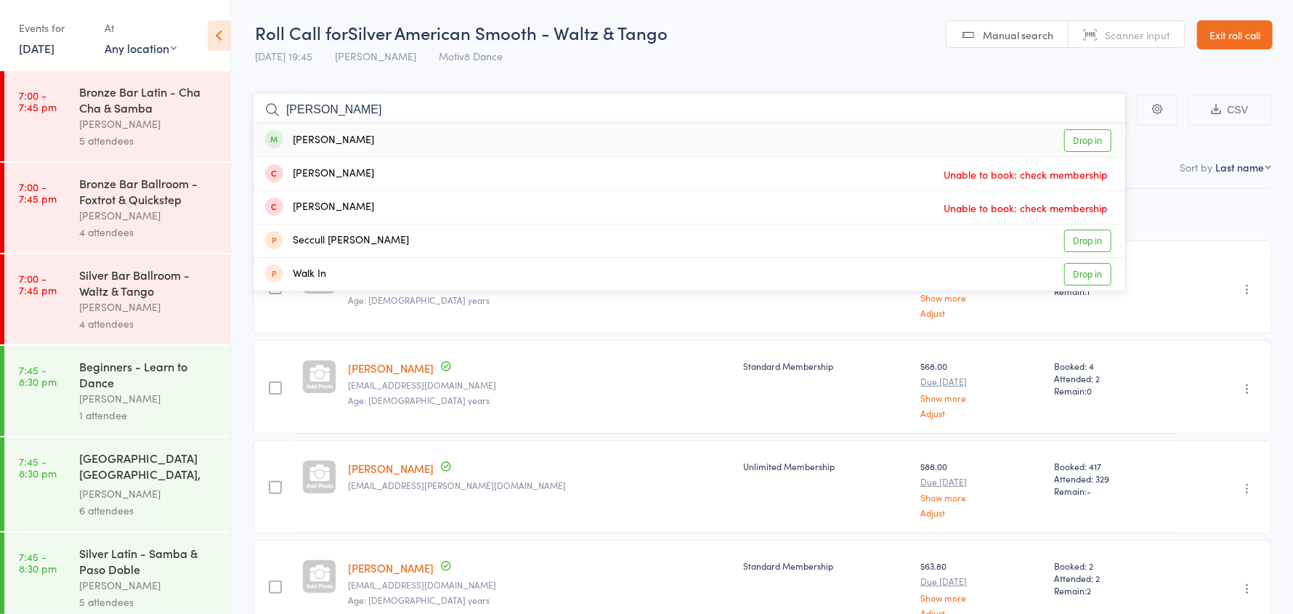
type input "warren"
click at [342, 139] on div "Morey Warren" at bounding box center [319, 140] width 109 height 17
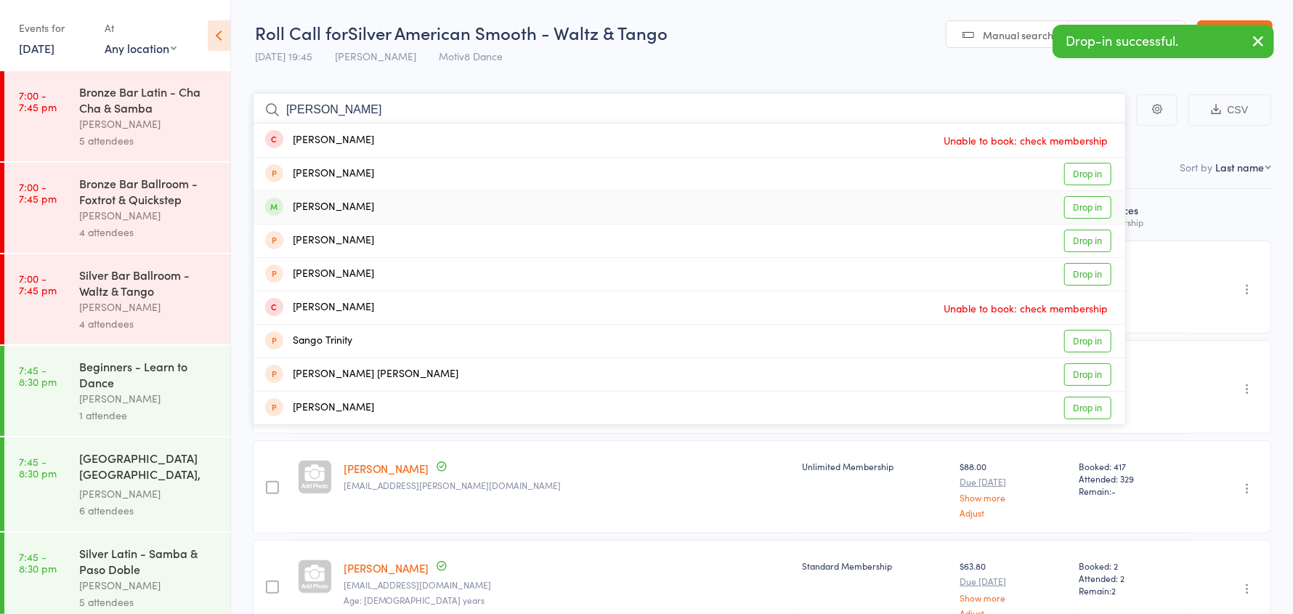
type input "sandra"
click at [362, 206] on div "Morgan_Young Sandra" at bounding box center [319, 207] width 109 height 17
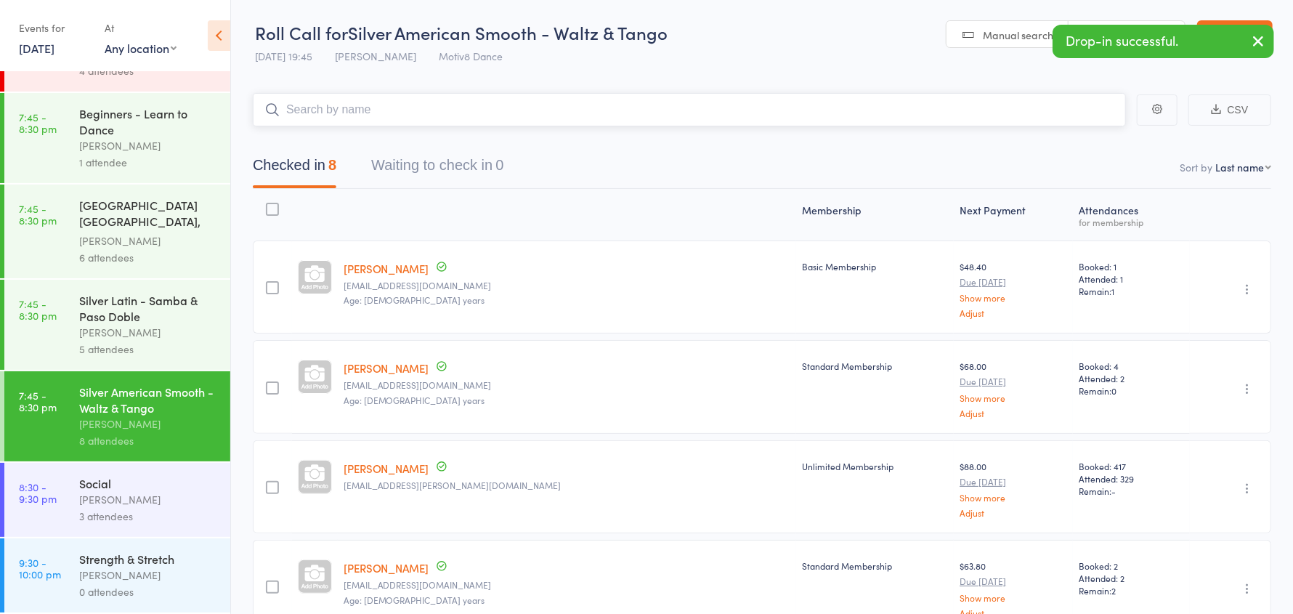
scroll to position [257, 0]
click at [107, 487] on div "Social" at bounding box center [148, 483] width 139 height 16
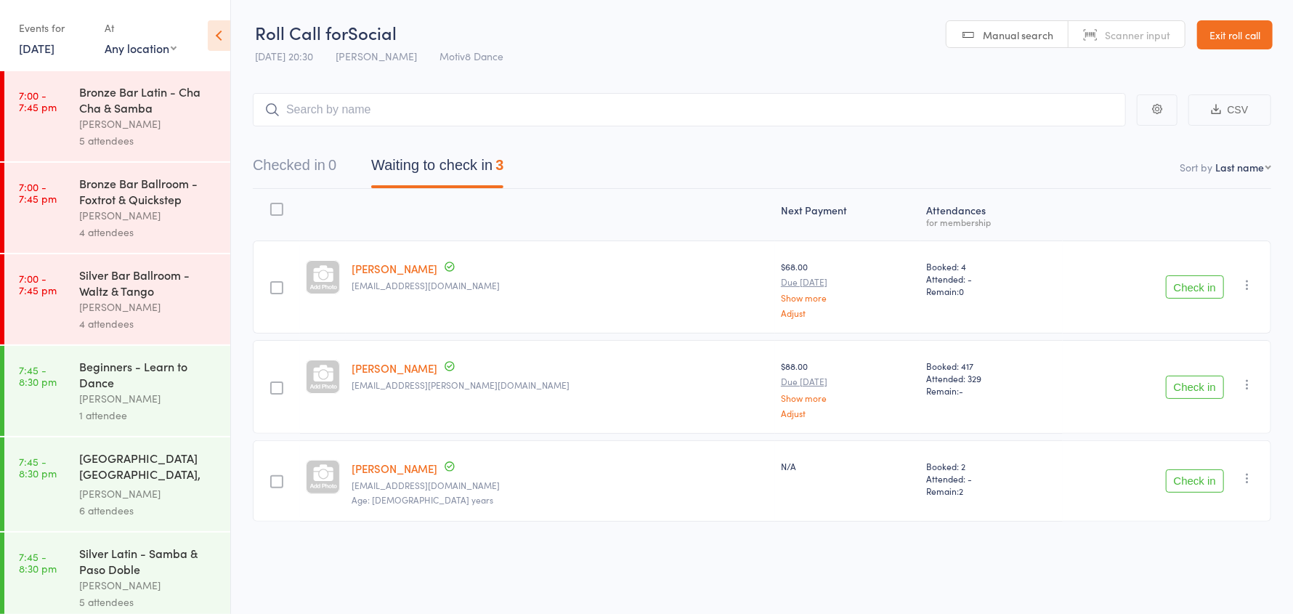
click at [1250, 286] on icon "button" at bounding box center [1247, 284] width 15 height 15
click at [1182, 410] on li "Remove" at bounding box center [1195, 411] width 120 height 20
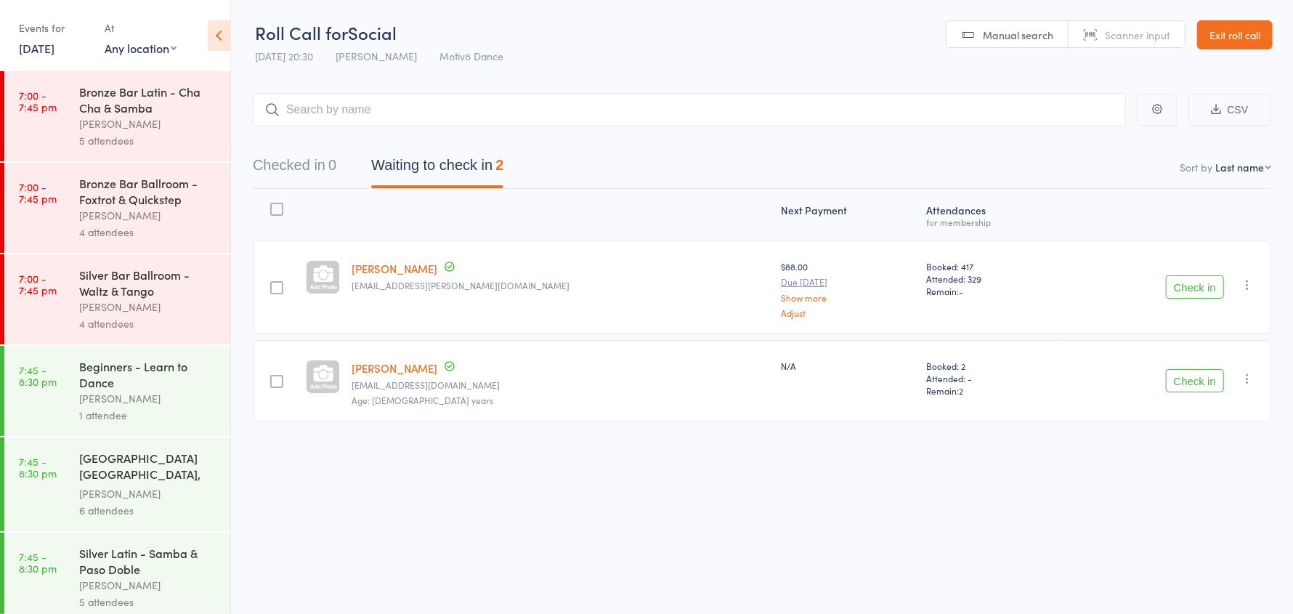
click at [1181, 282] on button "Check in" at bounding box center [1195, 286] width 58 height 23
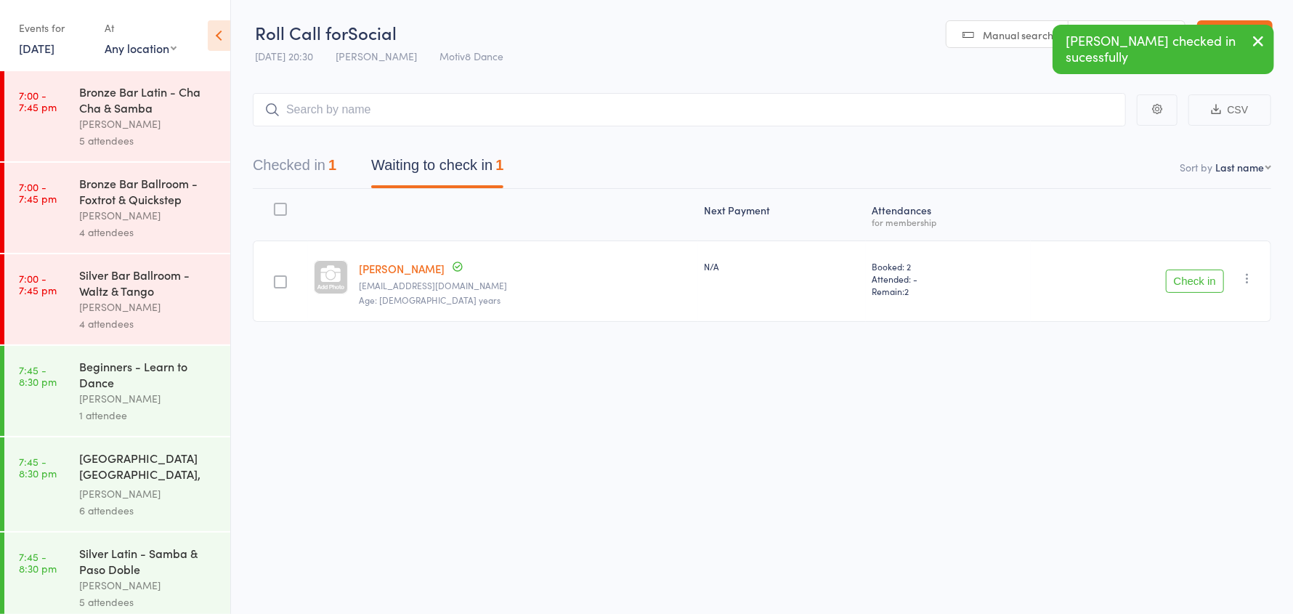
click at [1253, 275] on icon "button" at bounding box center [1247, 278] width 15 height 15
click at [1201, 402] on li "Remove" at bounding box center [1195, 404] width 120 height 20
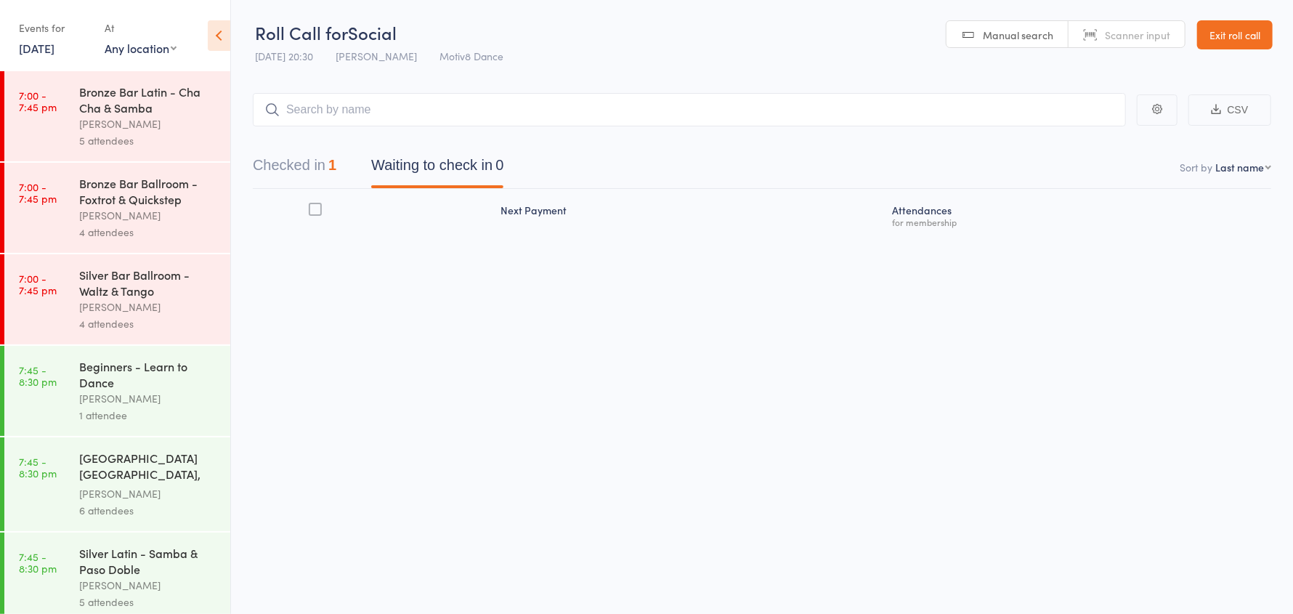
click at [288, 174] on button "Checked in 1" at bounding box center [295, 169] width 84 height 38
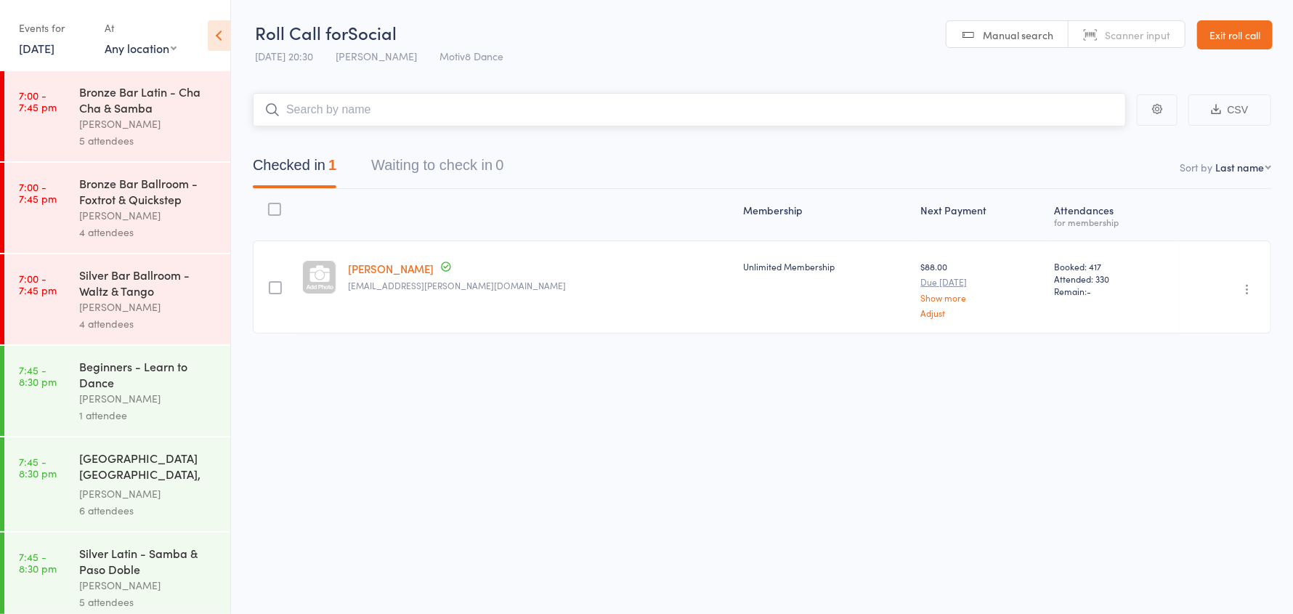
click at [329, 115] on input "search" at bounding box center [689, 109] width 873 height 33
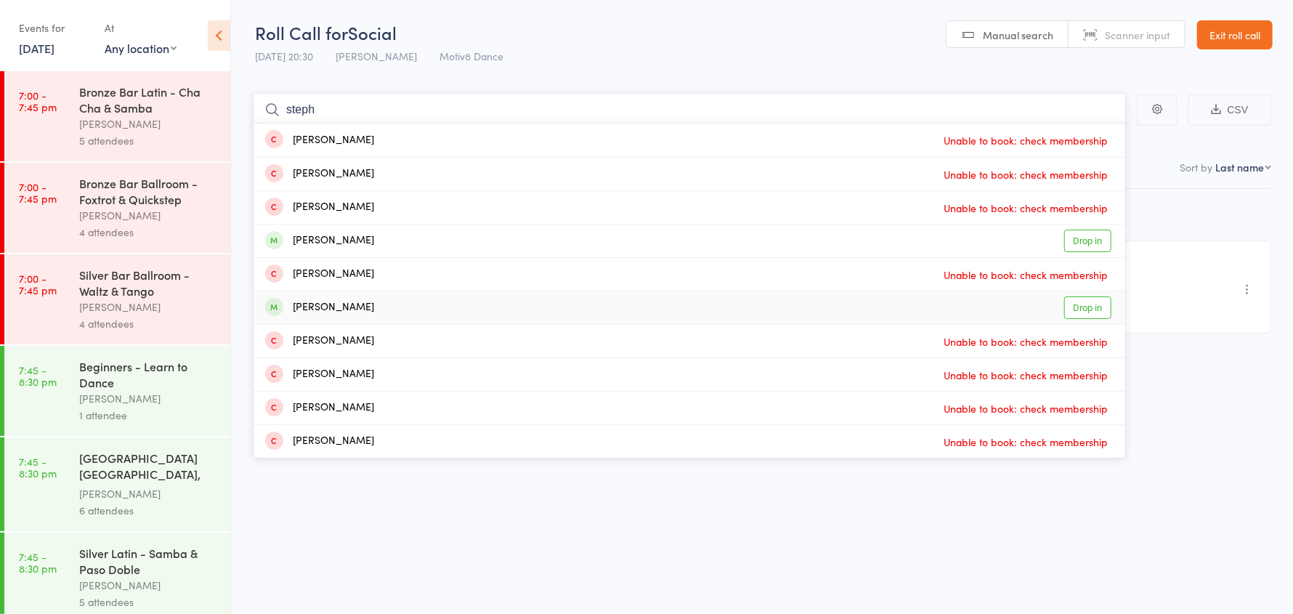
type input "steph"
click at [373, 304] on div "Stephanie Robinson" at bounding box center [319, 307] width 109 height 17
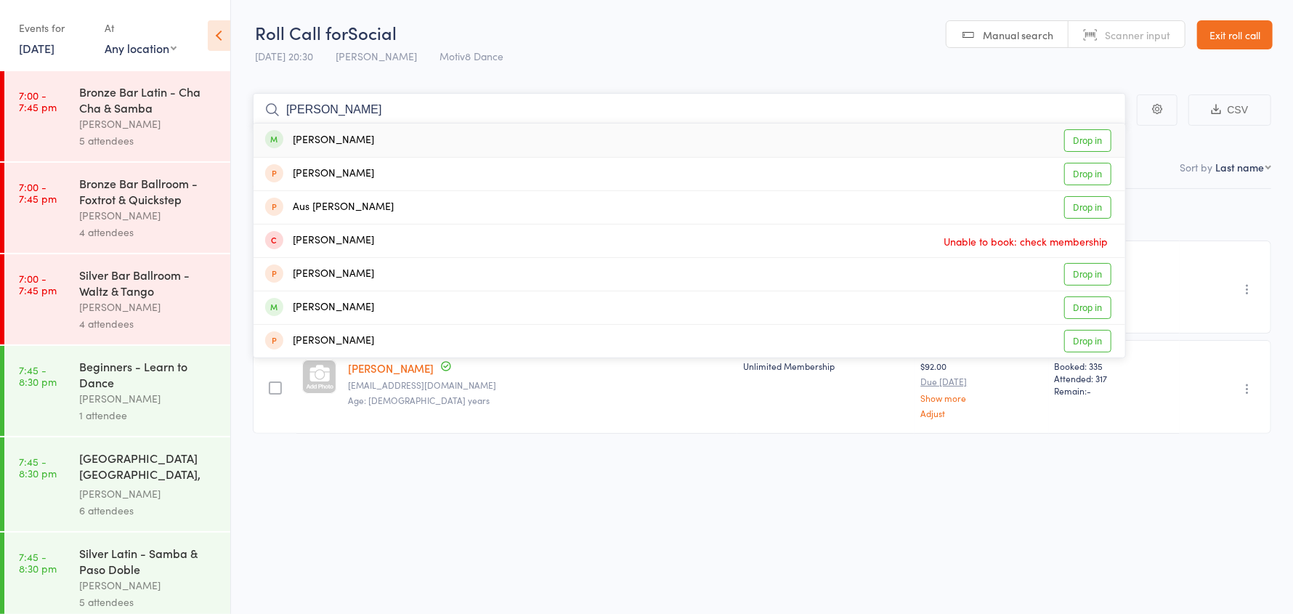
type input "annette"
drag, startPoint x: 338, startPoint y: 142, endPoint x: 336, endPoint y: 122, distance: 19.7
click at [339, 141] on div "Annette Cohen" at bounding box center [319, 140] width 109 height 17
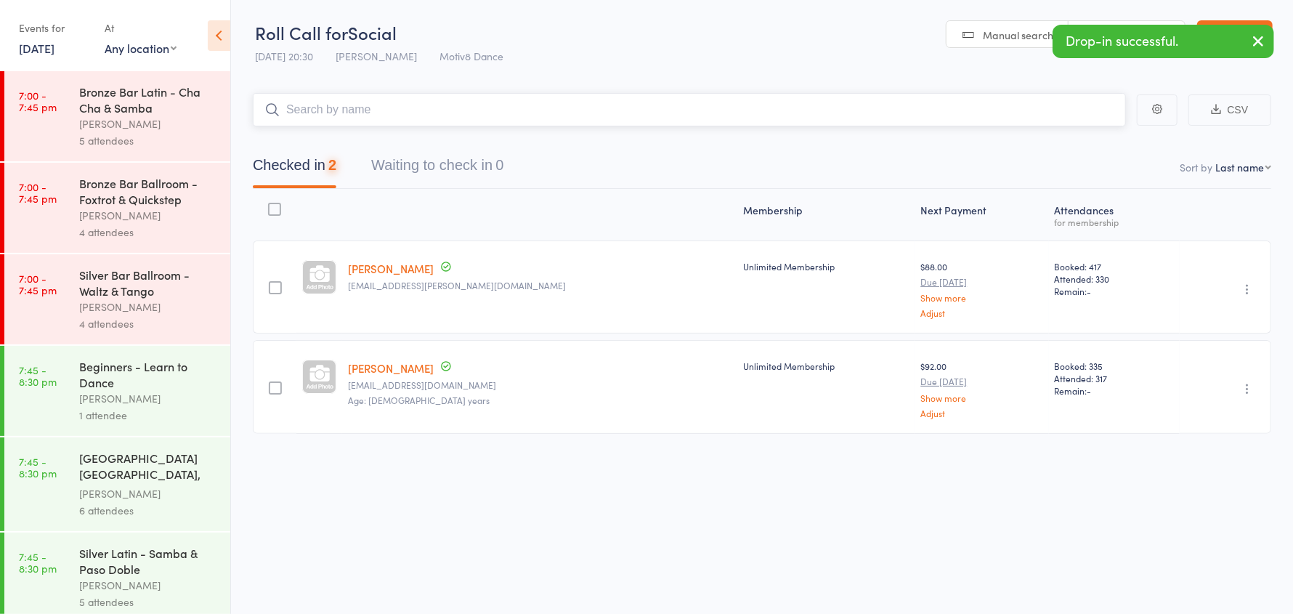
click at [336, 115] on input "search" at bounding box center [689, 109] width 873 height 33
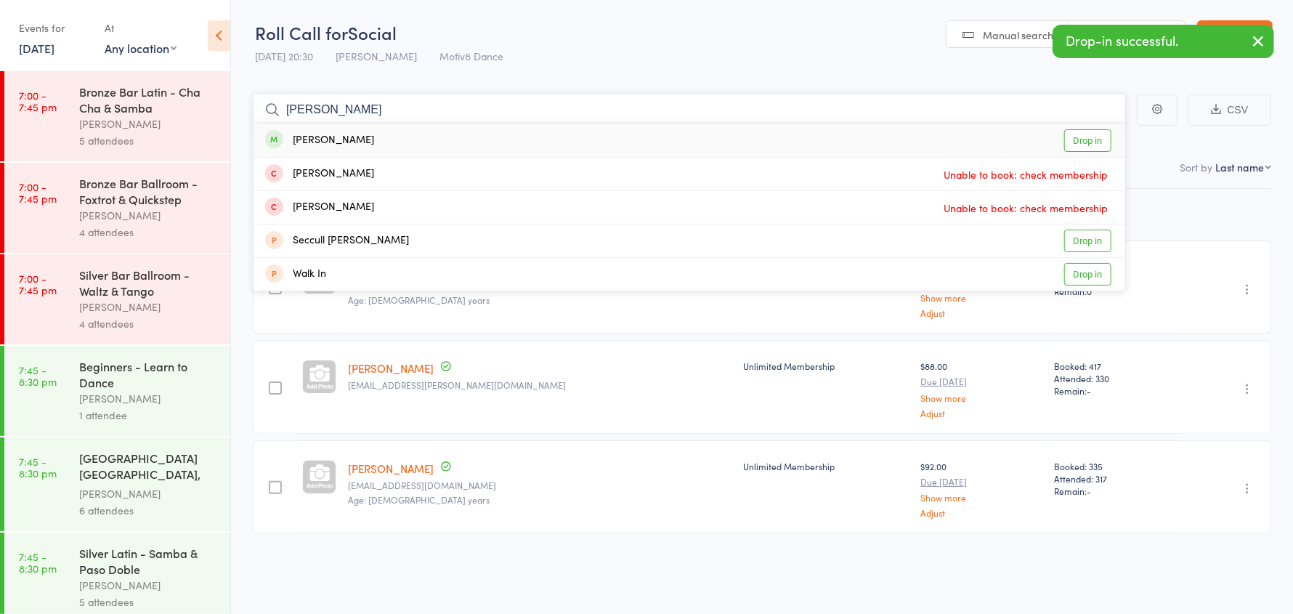
type input "warren"
click at [343, 143] on div "Morey Warren" at bounding box center [319, 140] width 109 height 17
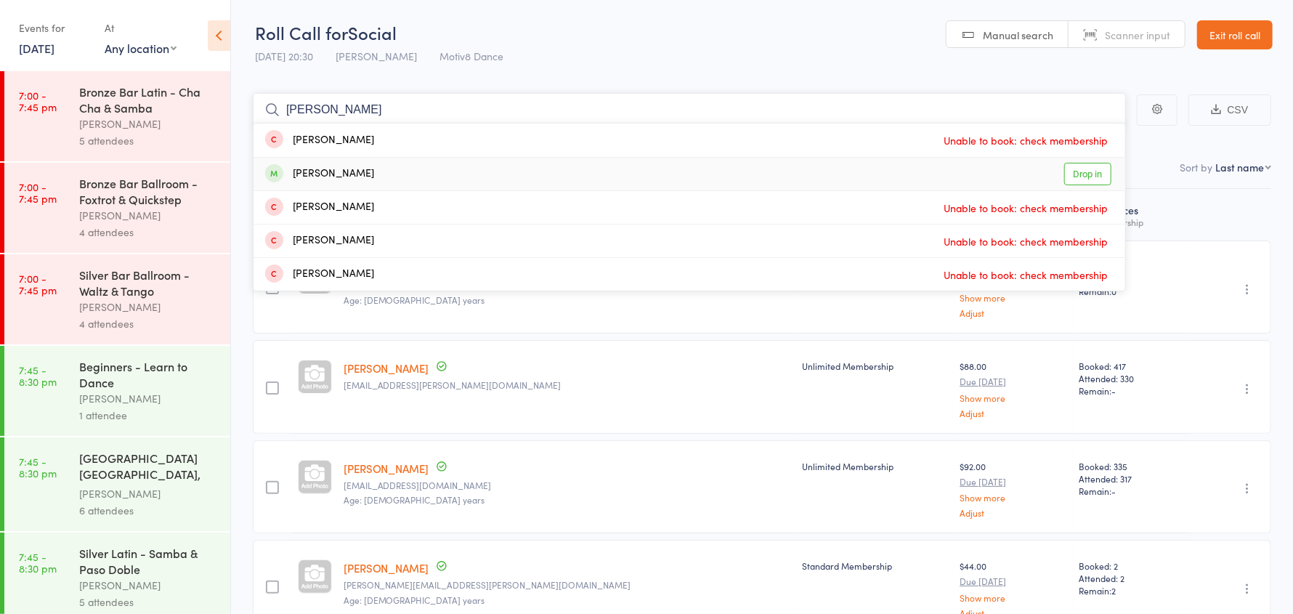
type input "jay"
click at [351, 171] on div "Jay Robinson" at bounding box center [319, 174] width 109 height 17
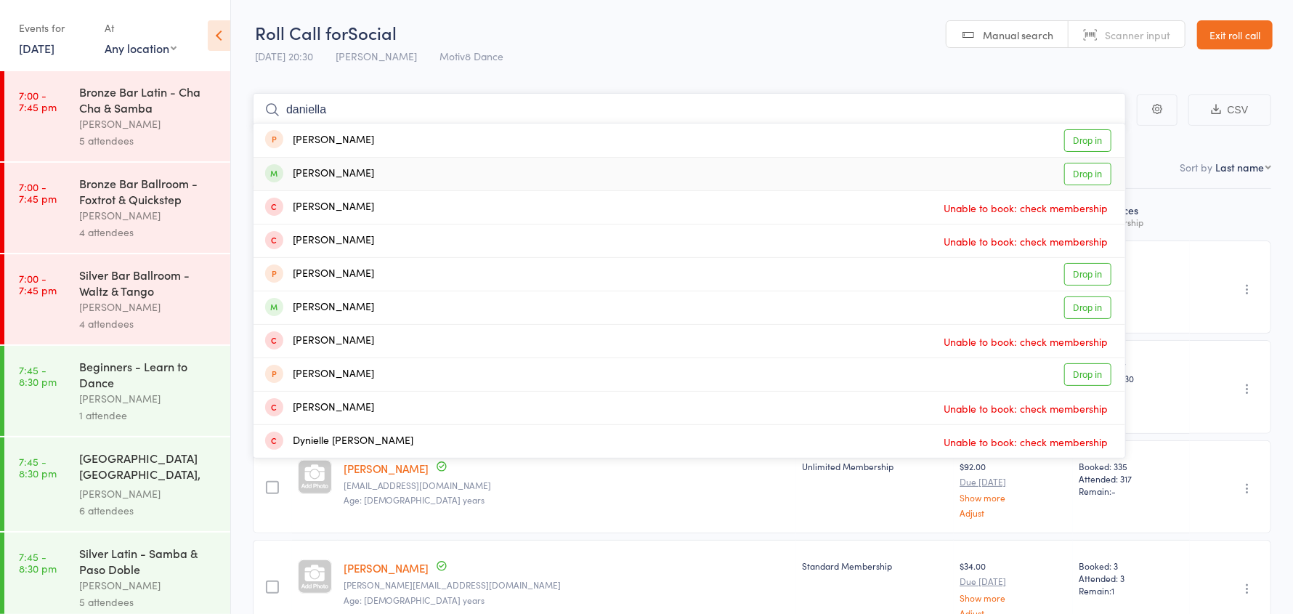
type input "daniella"
click at [363, 179] on div "Daniella Poole Drop in" at bounding box center [688, 174] width 871 height 33
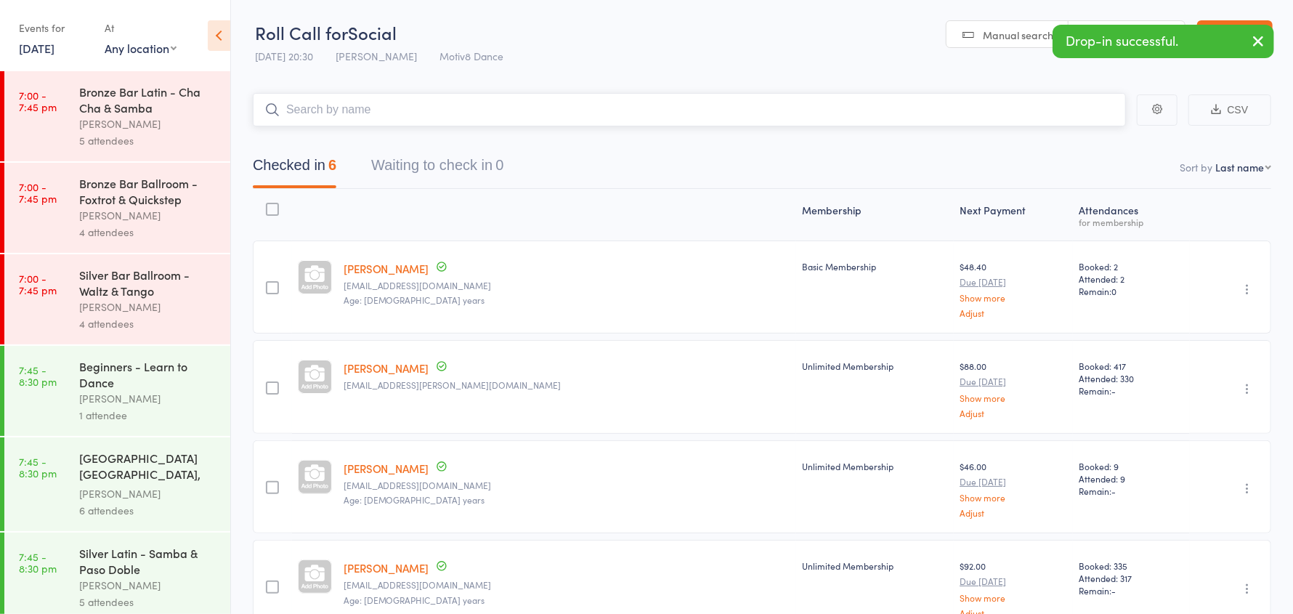
click at [338, 110] on input "search" at bounding box center [689, 109] width 873 height 33
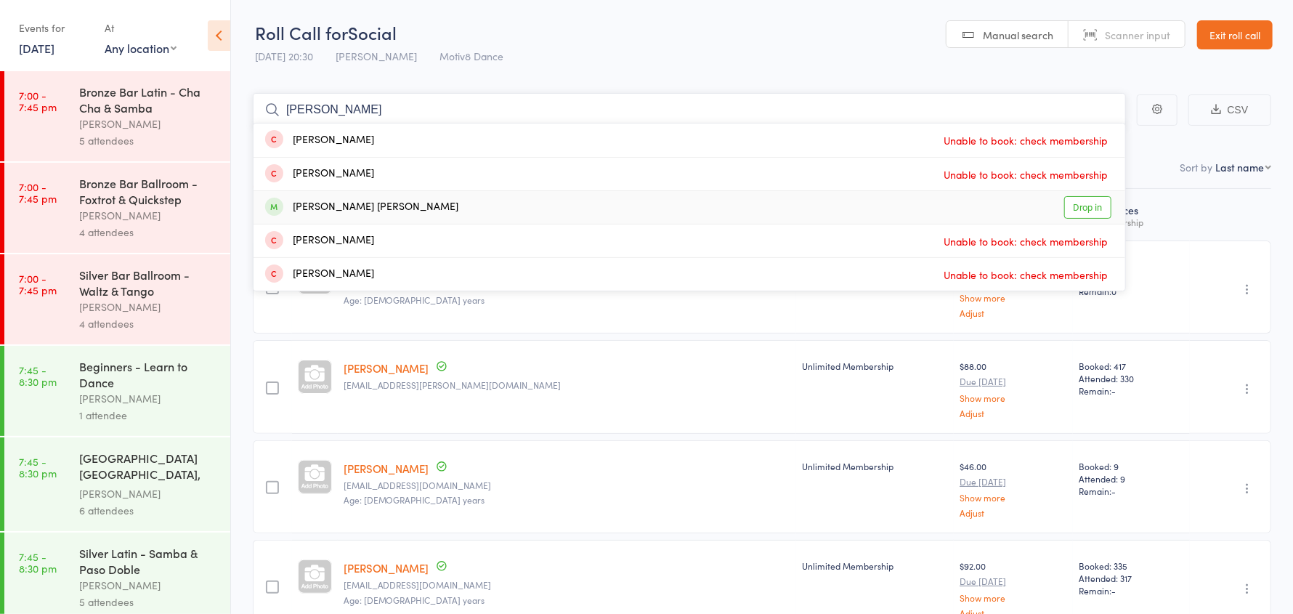
type input "nicholas"
click at [380, 203] on div "Nicholas Foster klein" at bounding box center [361, 207] width 193 height 17
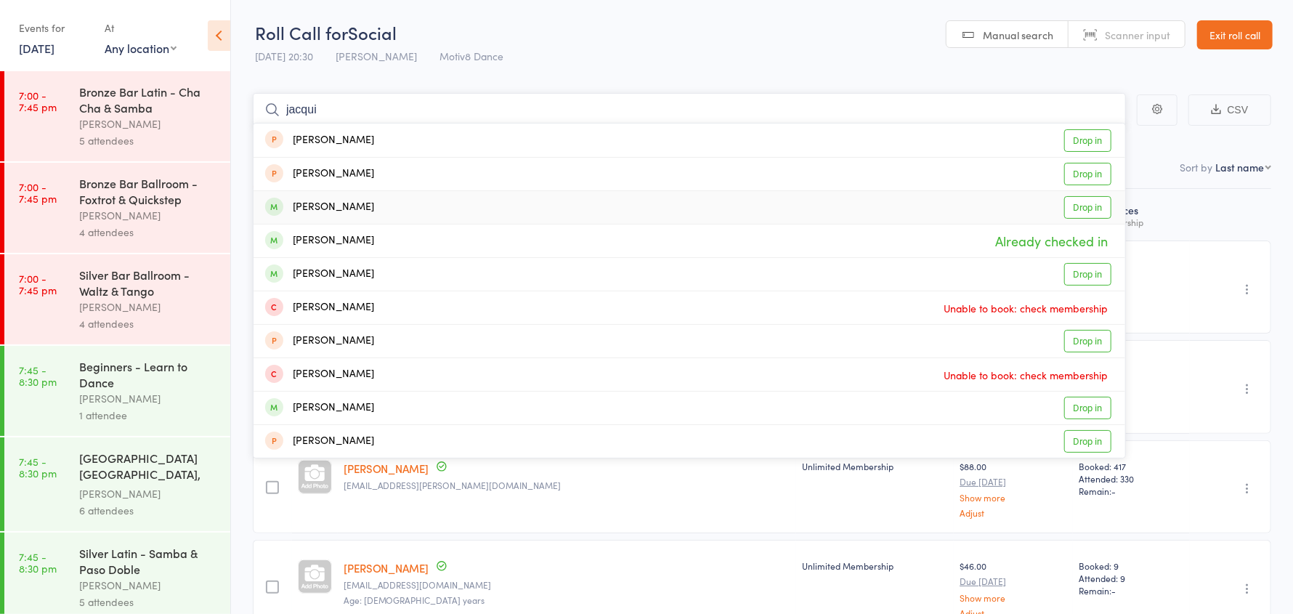
type input "jacqui"
click at [354, 203] on div "Gribben Jacqueline" at bounding box center [319, 207] width 109 height 17
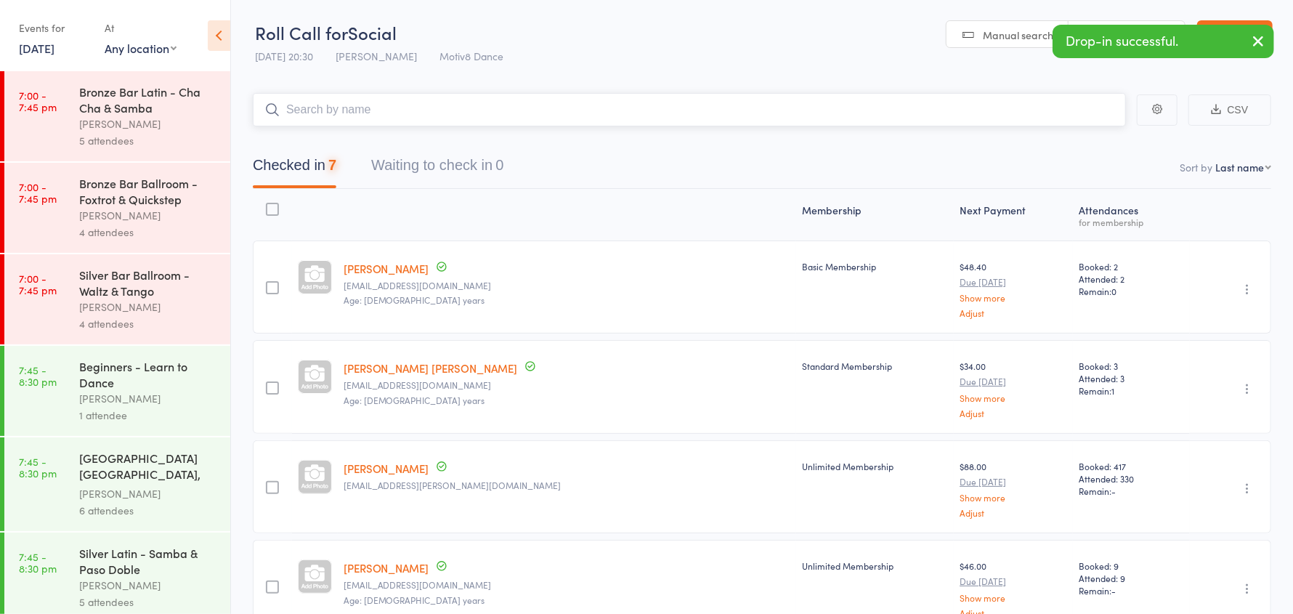
click at [346, 105] on input "search" at bounding box center [689, 109] width 873 height 33
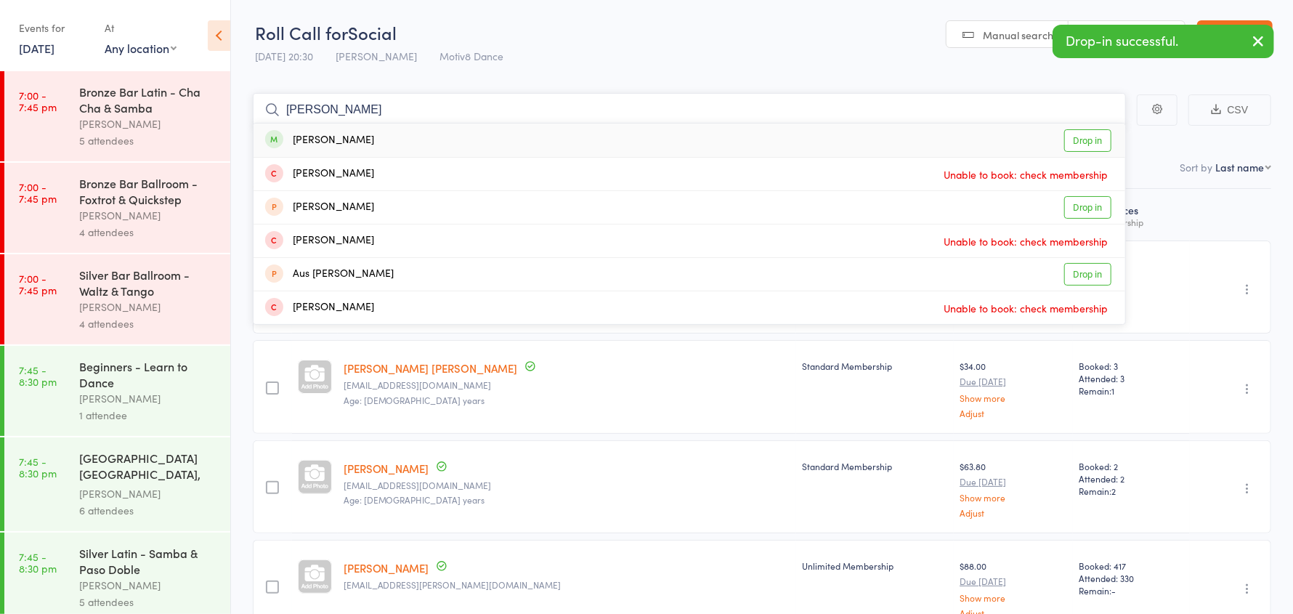
type input "angela"
click at [369, 139] on div "Morrison Angela" at bounding box center [319, 140] width 109 height 17
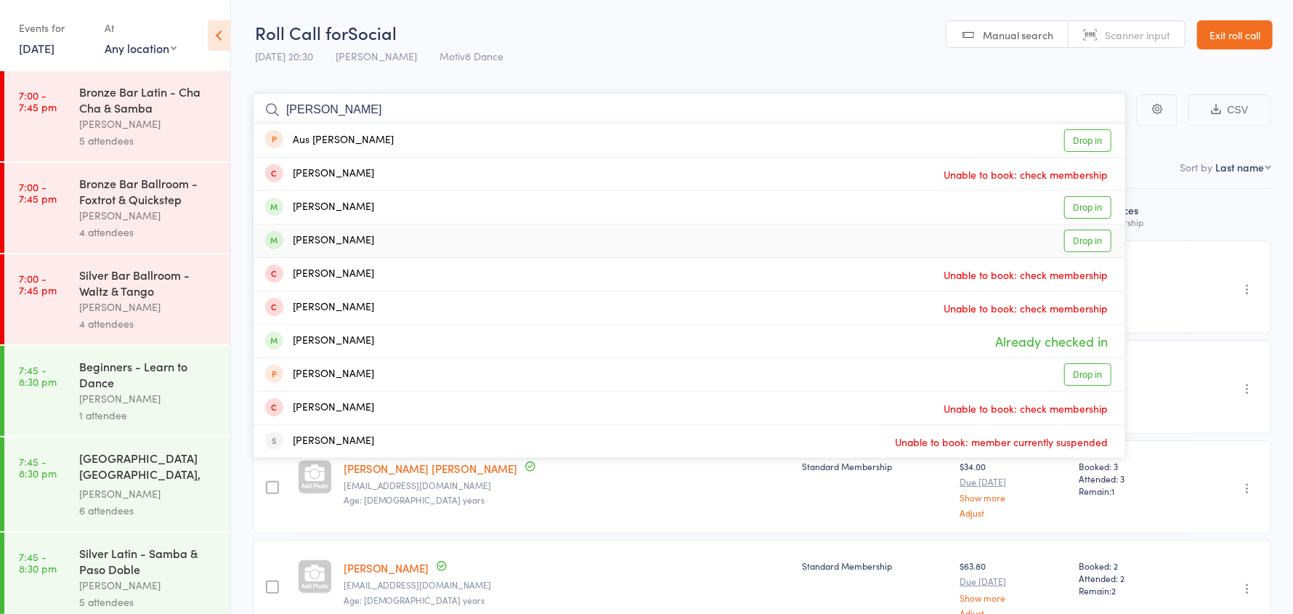
type input "anna"
drag, startPoint x: 386, startPoint y: 244, endPoint x: 380, endPoint y: 222, distance: 22.7
click at [387, 244] on div "Annabella Waller Drop in" at bounding box center [688, 240] width 871 height 33
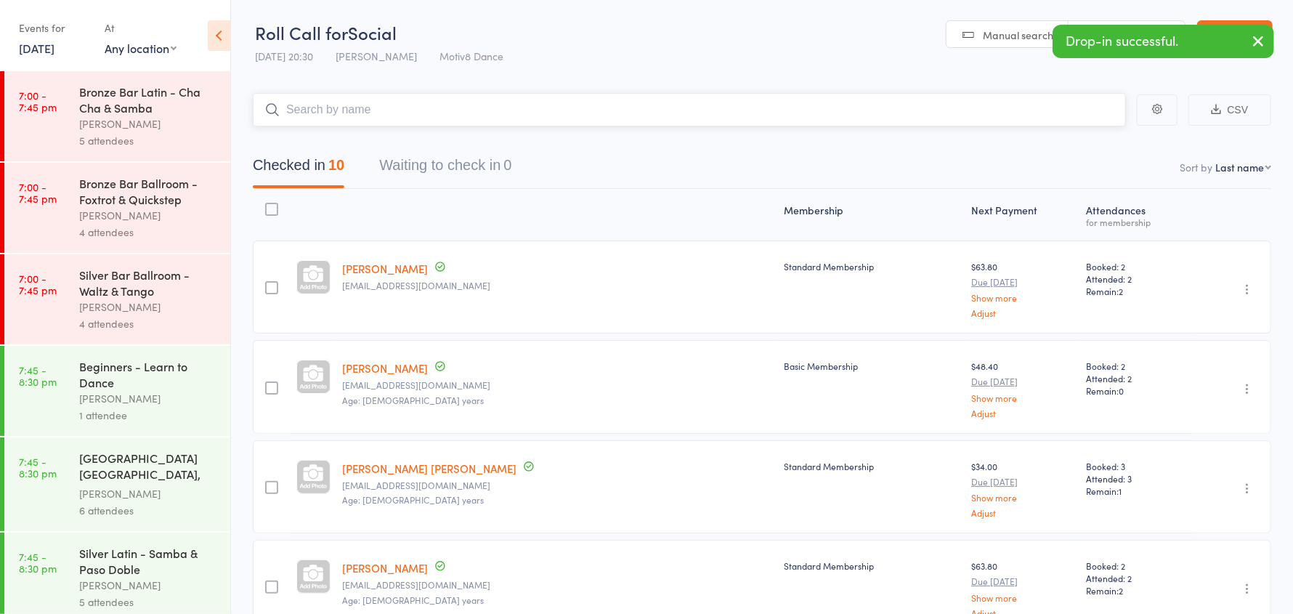
click at [355, 114] on input "search" at bounding box center [689, 109] width 873 height 33
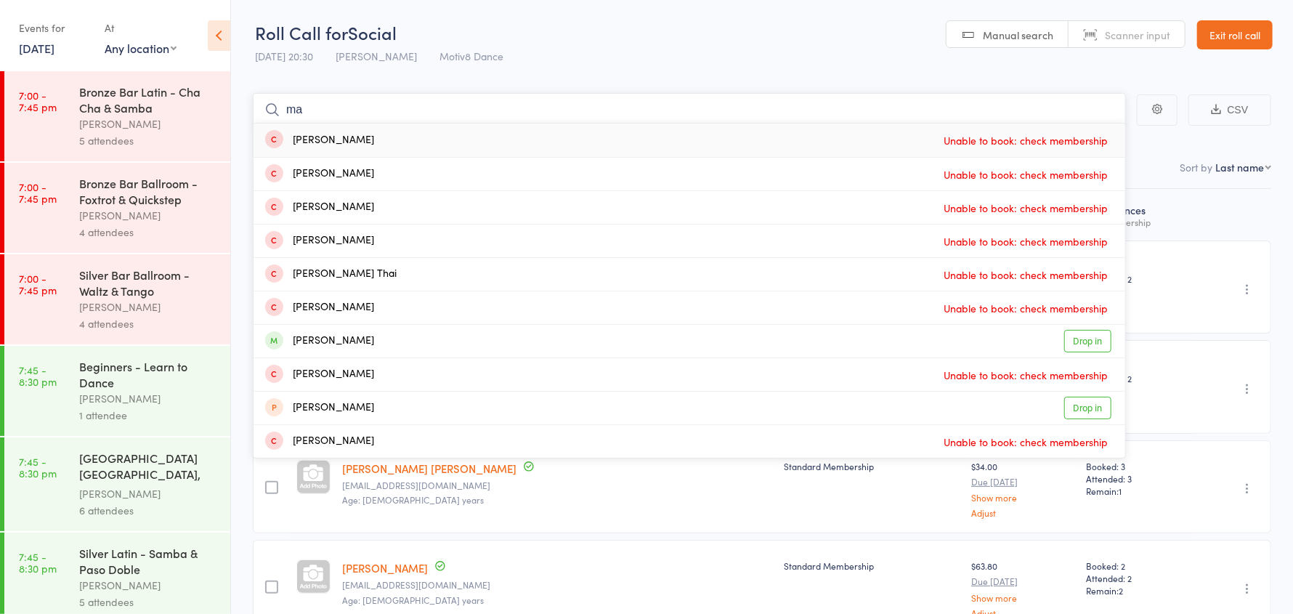
type input "m"
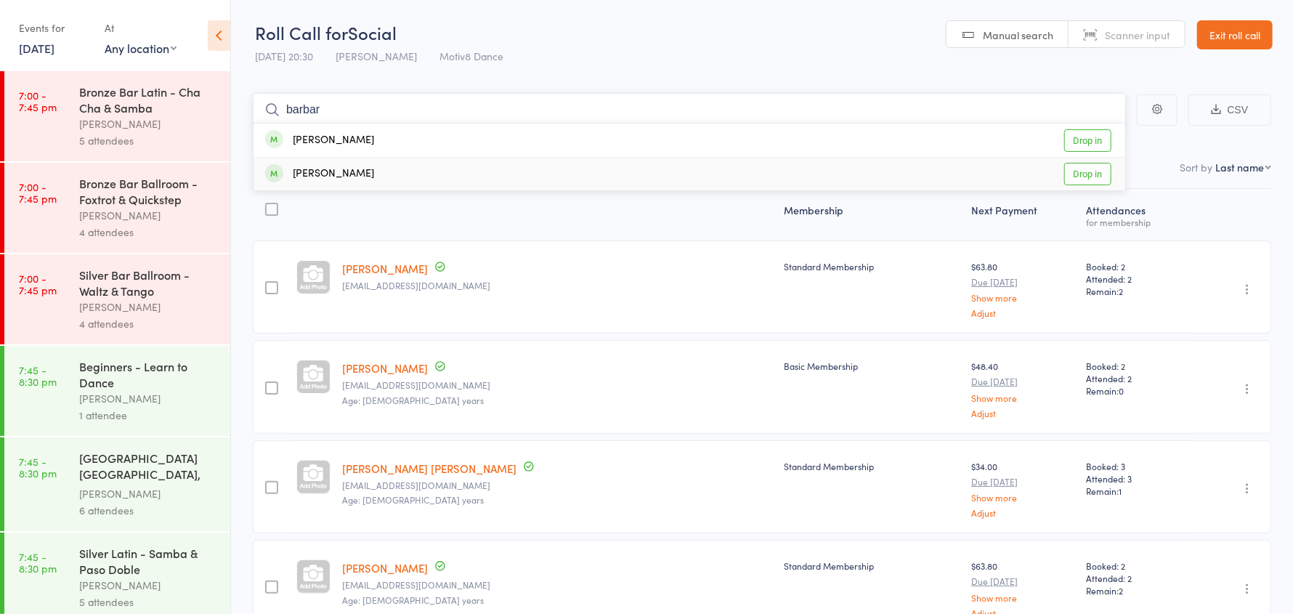
type input "barbar"
click at [374, 176] on div "Chambers Barbara" at bounding box center [319, 174] width 109 height 17
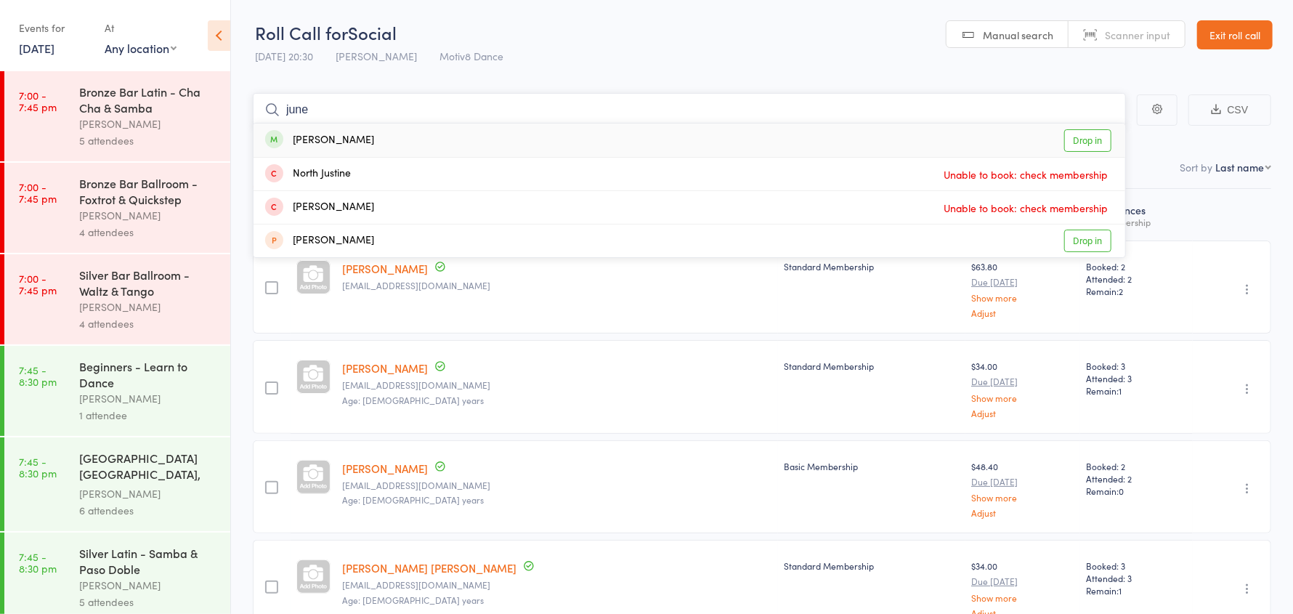
type input "june"
click at [367, 144] on div "June wilkins Drop in" at bounding box center [688, 139] width 871 height 33
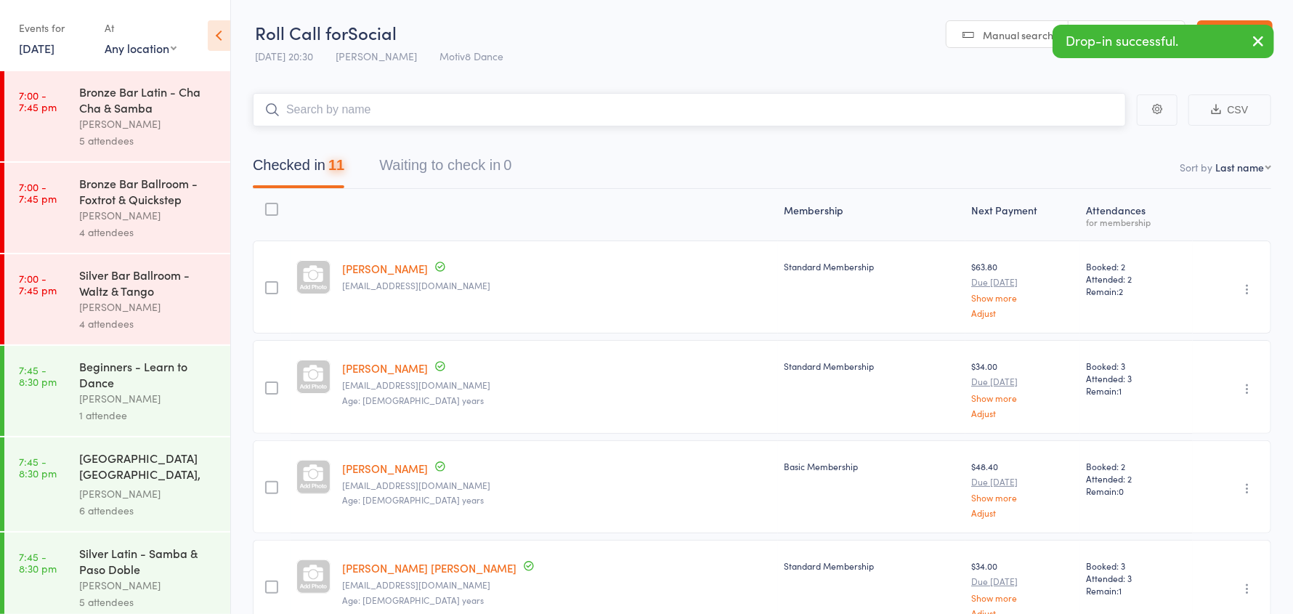
click at [354, 109] on input "search" at bounding box center [689, 109] width 873 height 33
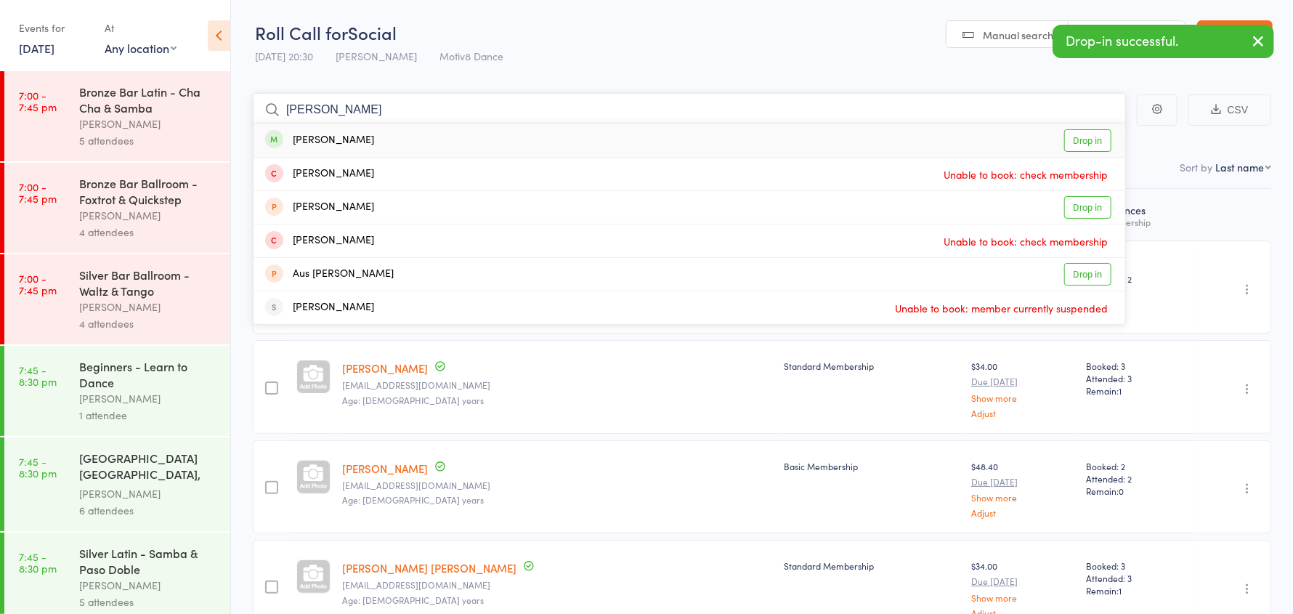
type input "donna"
click at [365, 143] on div "Freeman Donna" at bounding box center [319, 140] width 109 height 17
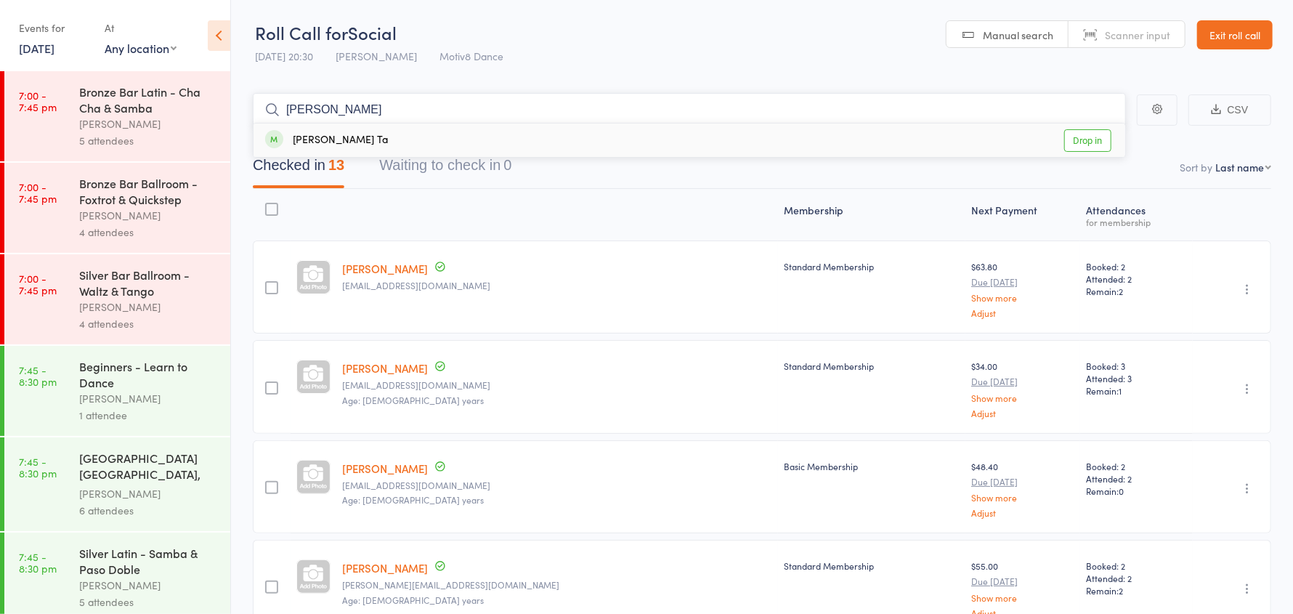
type input "binh"
click at [365, 143] on div "Binh Ta Drop in" at bounding box center [688, 139] width 871 height 33
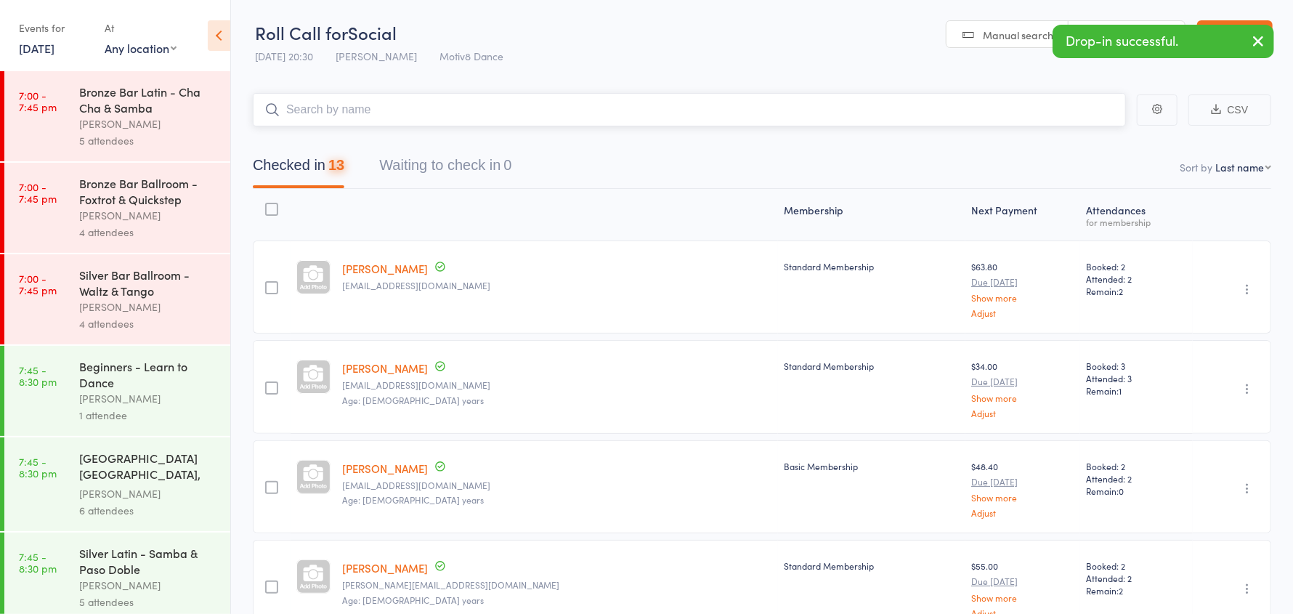
click at [351, 109] on input "search" at bounding box center [689, 109] width 873 height 33
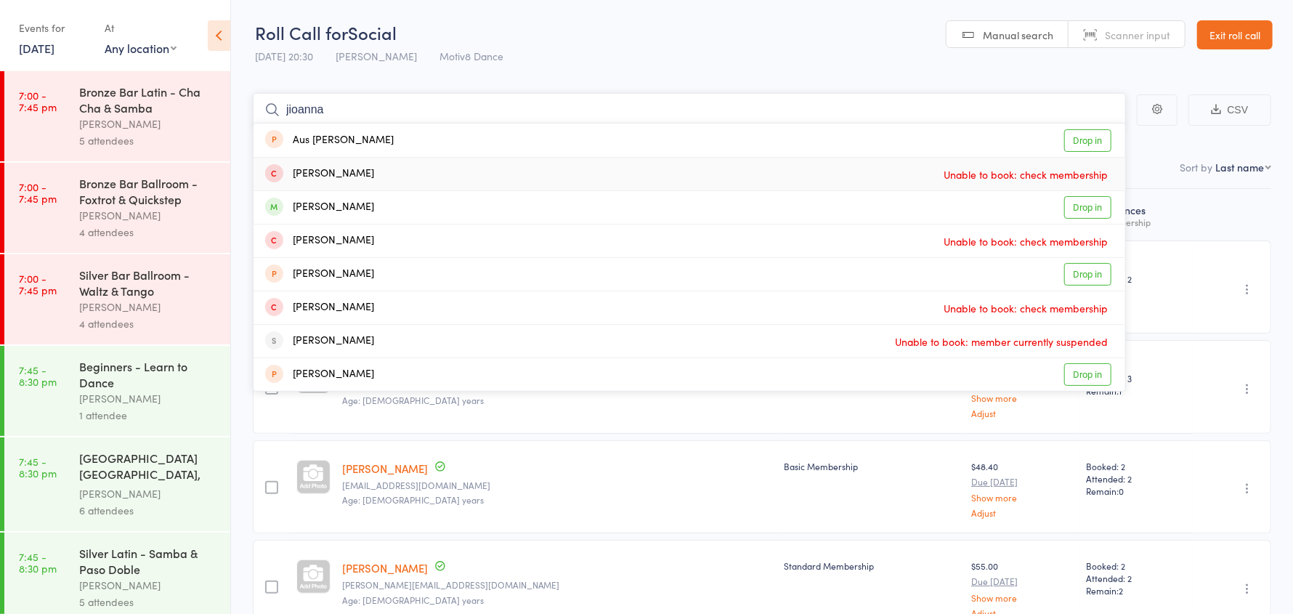
click at [291, 108] on input "jioanna" at bounding box center [689, 109] width 873 height 33
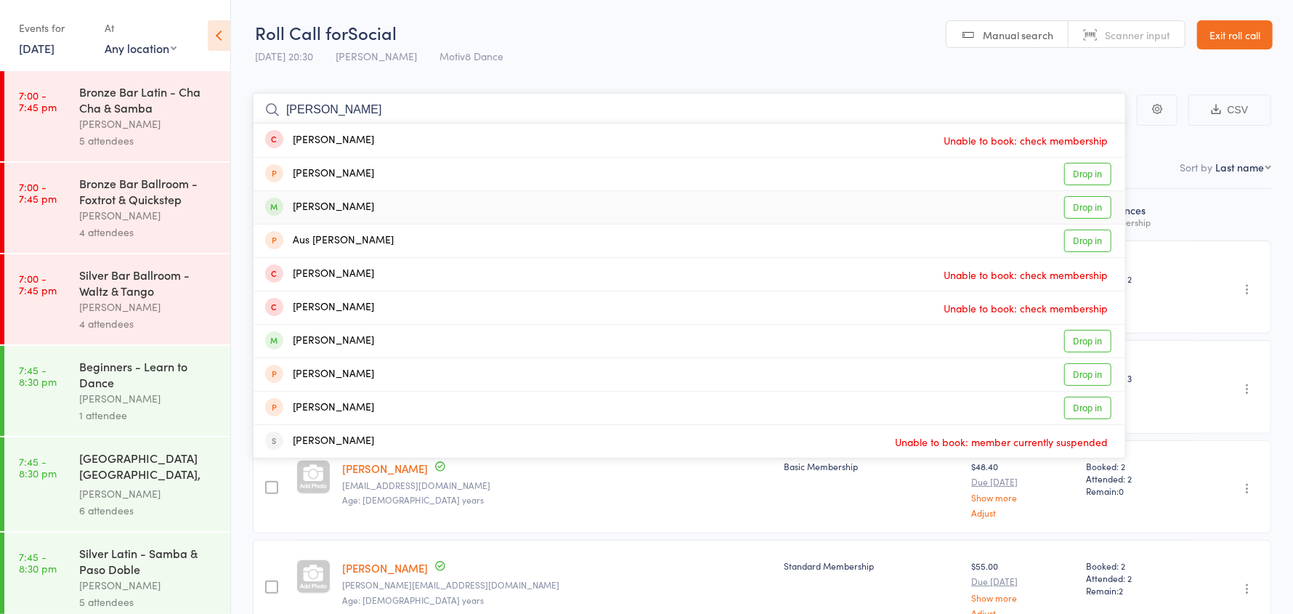
type input "joanna"
click at [394, 208] on div "Joanne McKenzie Drop in" at bounding box center [688, 207] width 871 height 33
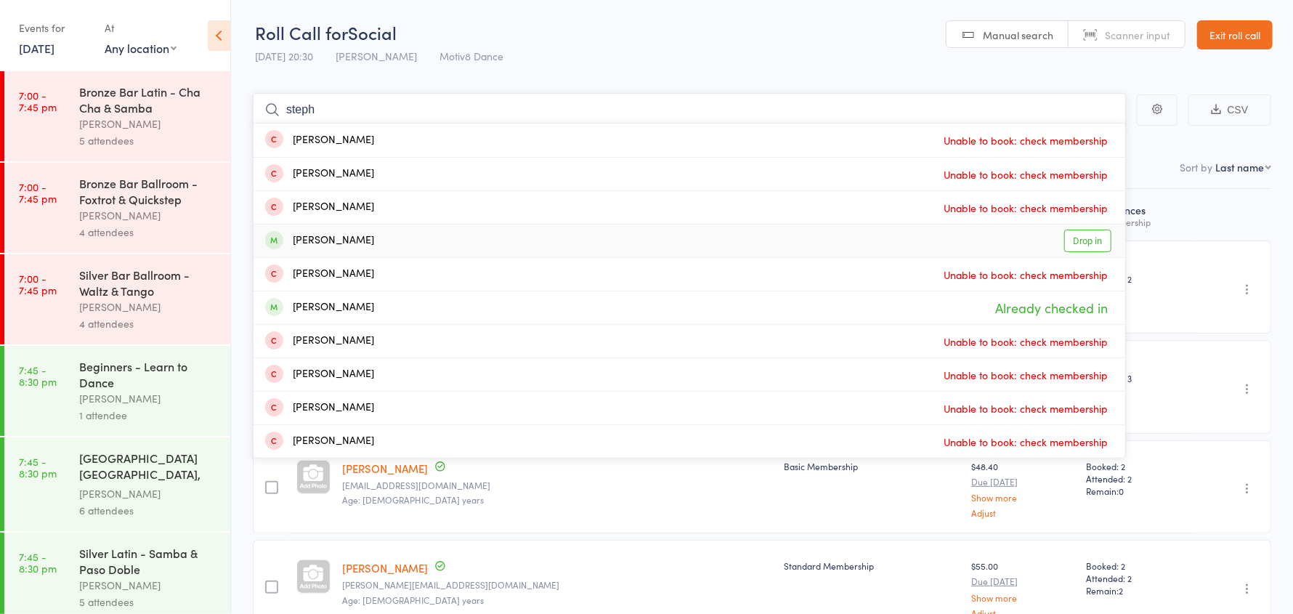
type input "steph"
click at [386, 235] on div "Stephanie Webb Drop in" at bounding box center [688, 240] width 871 height 33
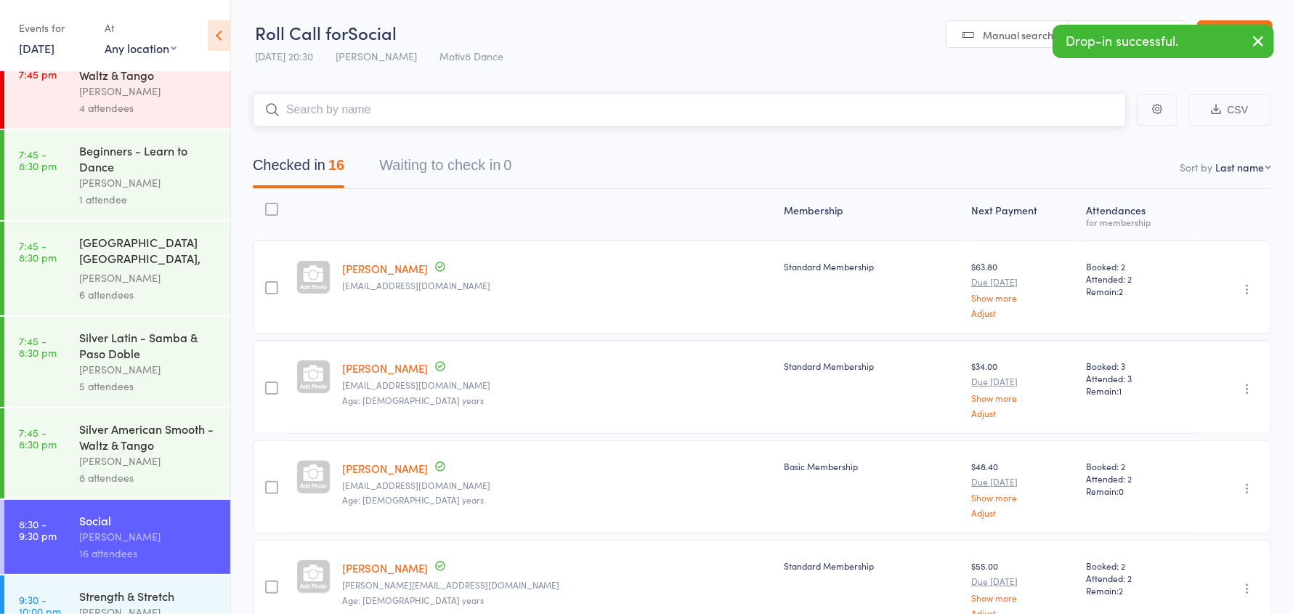
scroll to position [218, 0]
click at [1264, 38] on icon "button" at bounding box center [1257, 41] width 17 height 18
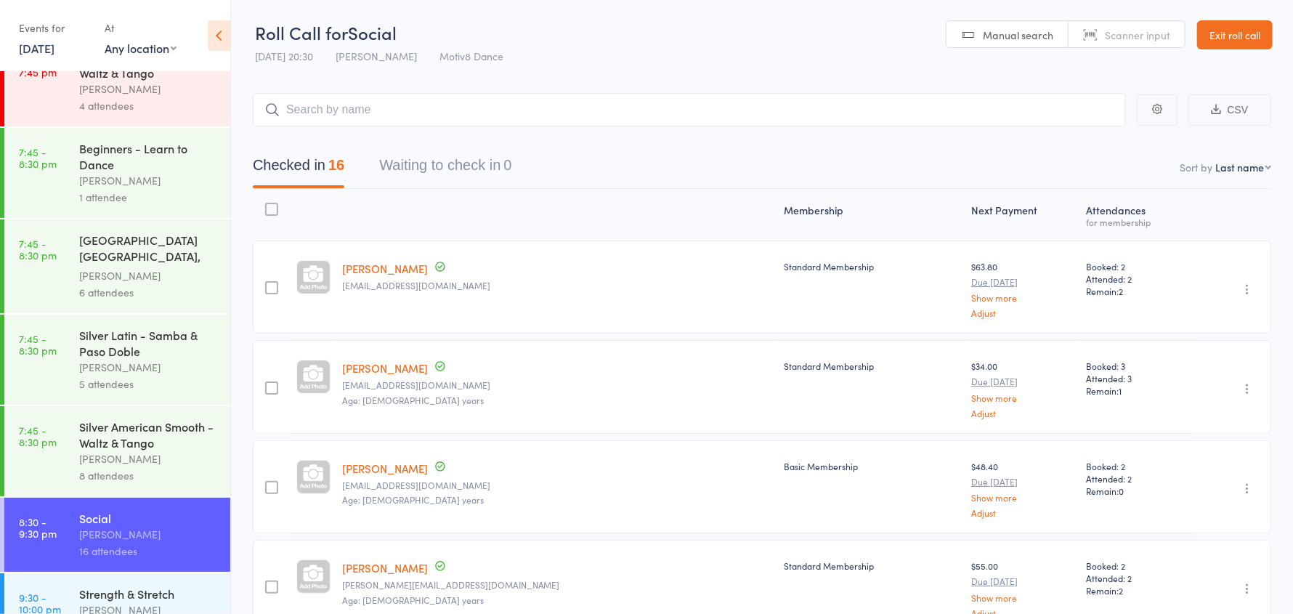
click at [1264, 38] on link "Exit roll call" at bounding box center [1235, 34] width 76 height 29
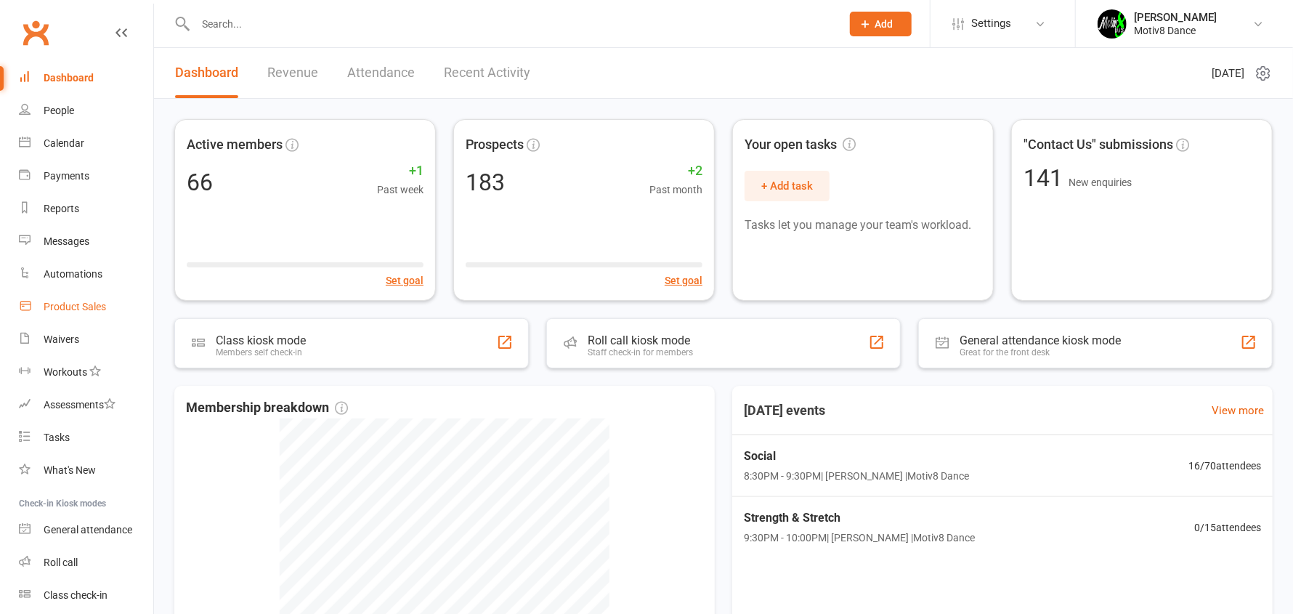
drag, startPoint x: 0, startPoint y: 0, endPoint x: 84, endPoint y: 312, distance: 323.4
click at [84, 312] on div "Product Sales" at bounding box center [75, 307] width 62 height 12
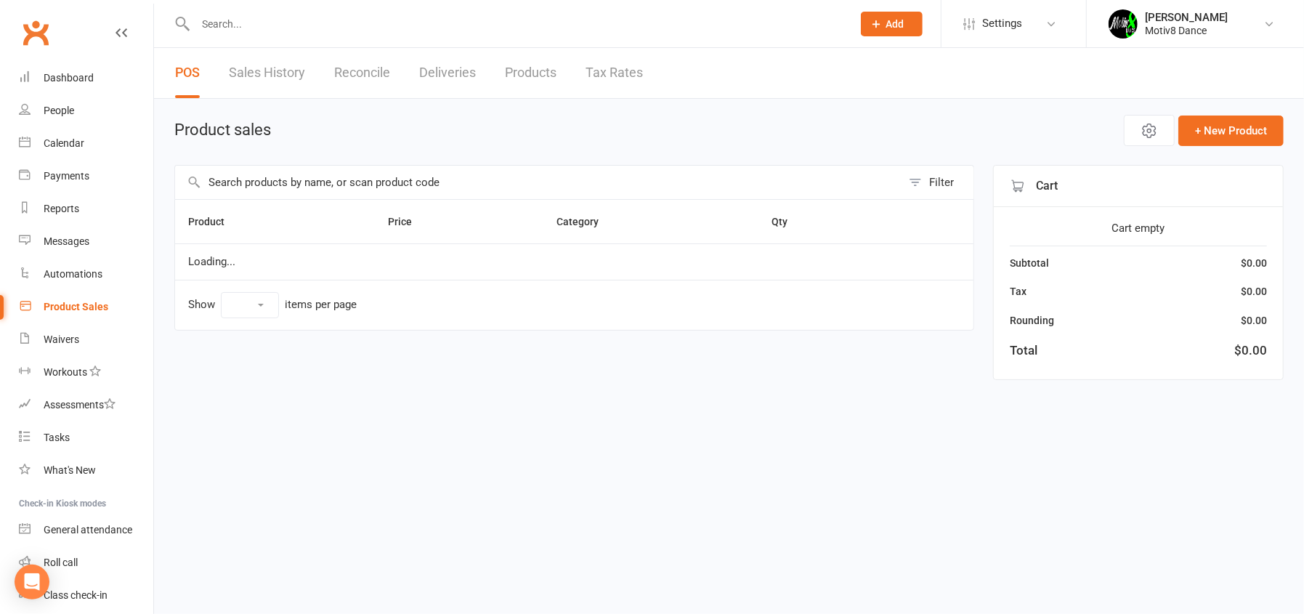
select select "10"
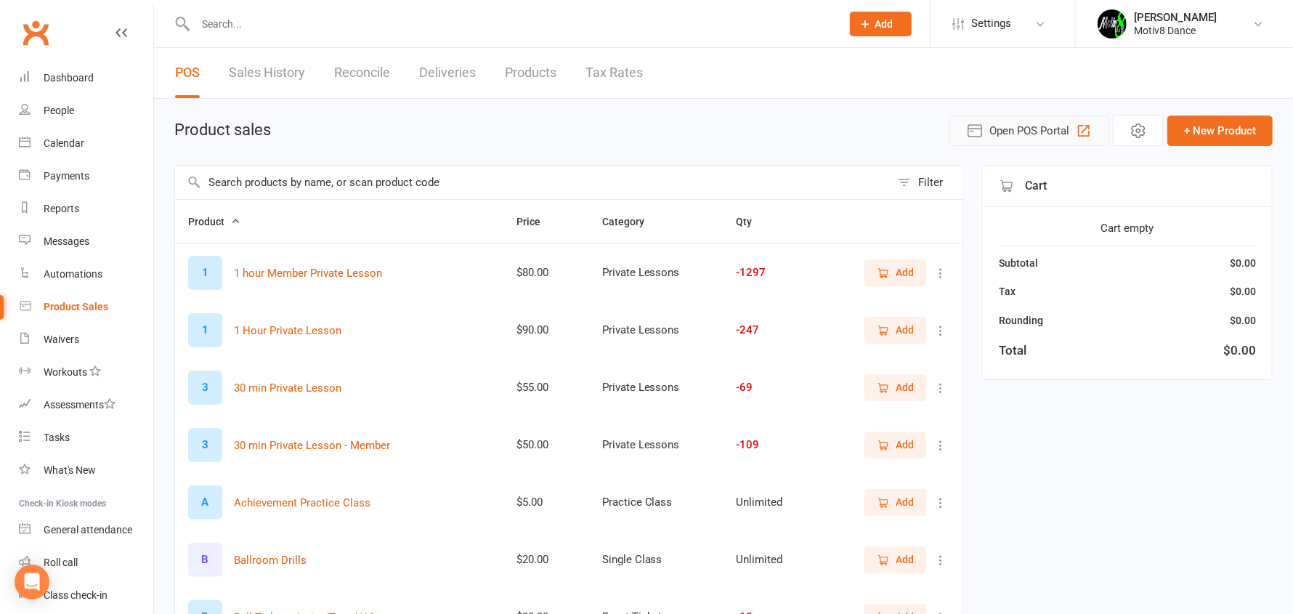
click at [1027, 134] on span "Open POS Portal" at bounding box center [1029, 130] width 80 height 17
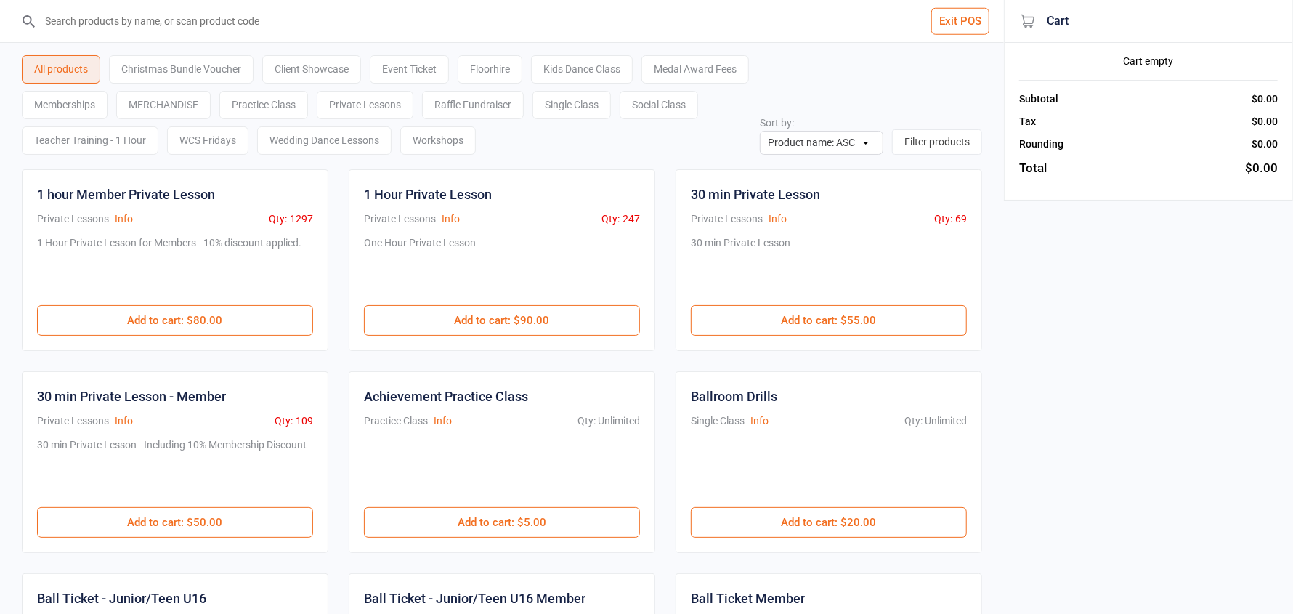
click at [611, 102] on div "Single Class" at bounding box center [571, 105] width 78 height 28
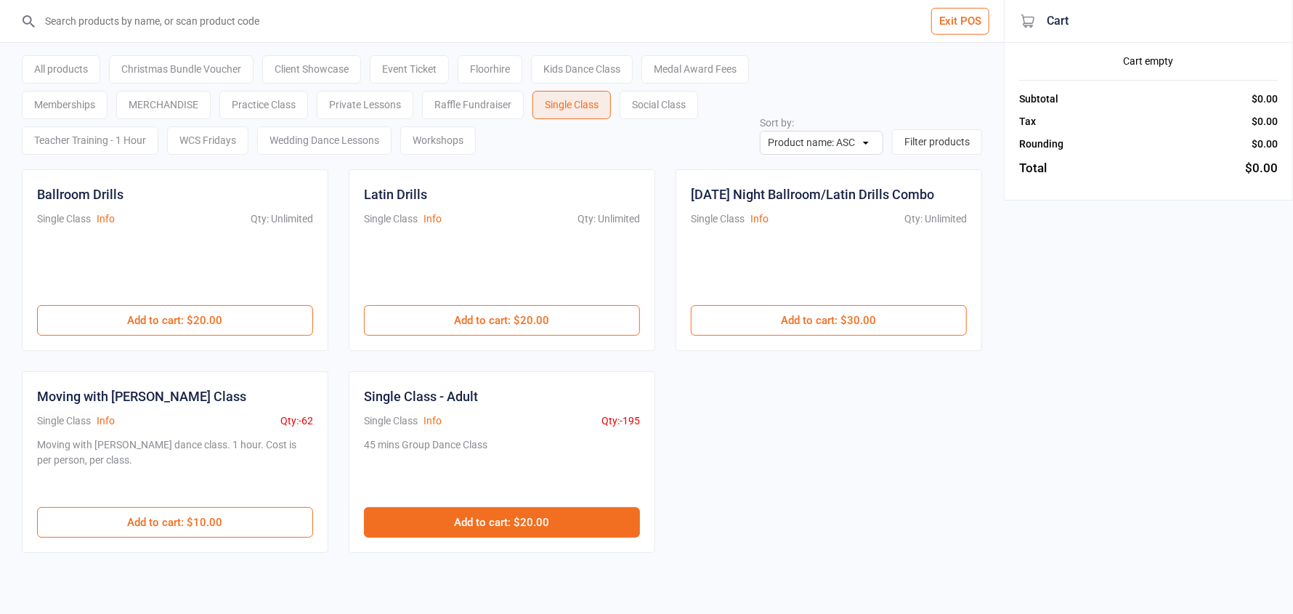
click at [478, 524] on button "Add to cart : $20.00" at bounding box center [502, 522] width 276 height 31
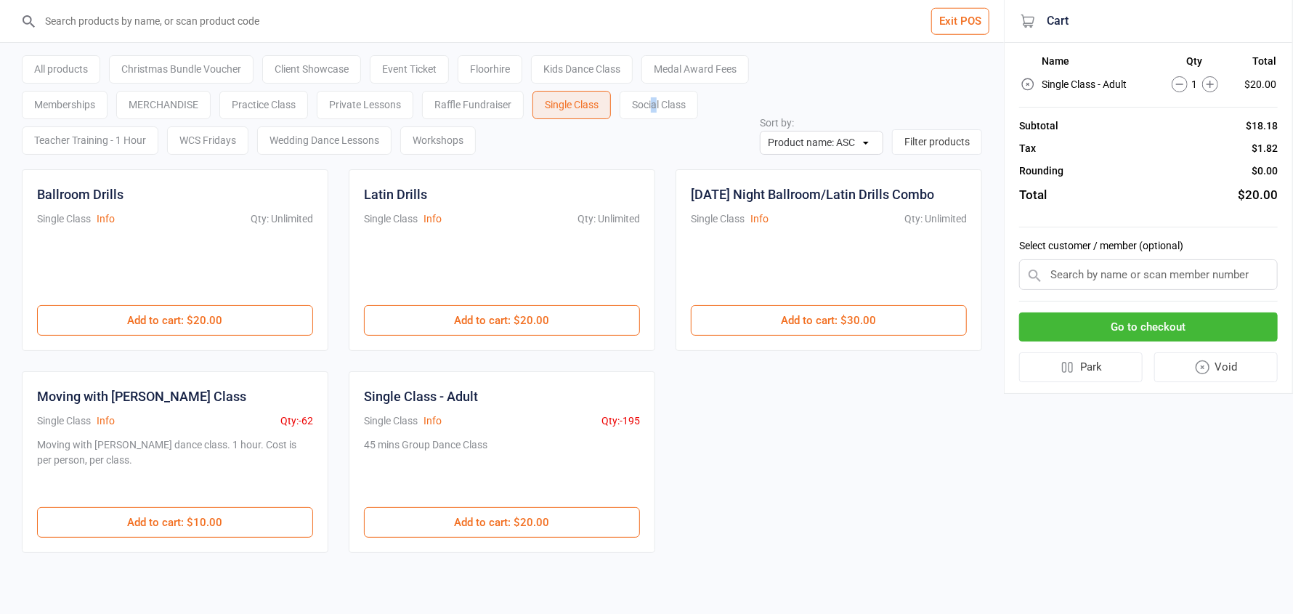
click at [619, 119] on div "Social Class" at bounding box center [658, 105] width 78 height 28
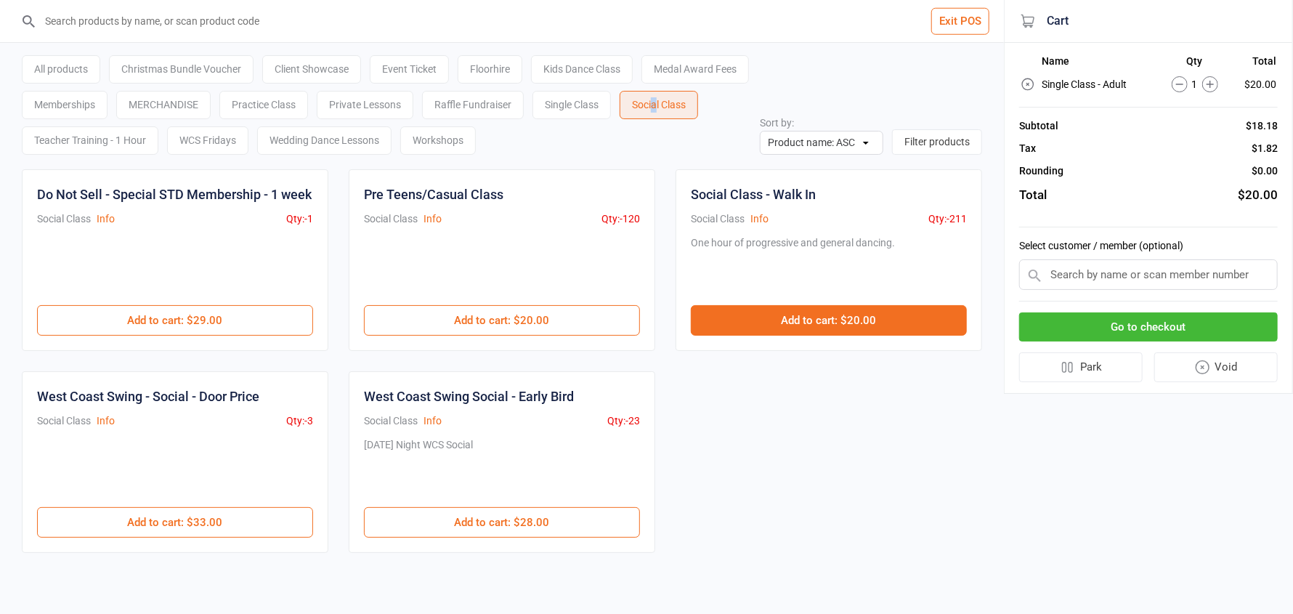
click at [855, 318] on button "Add to cart : $20.00" at bounding box center [829, 320] width 276 height 31
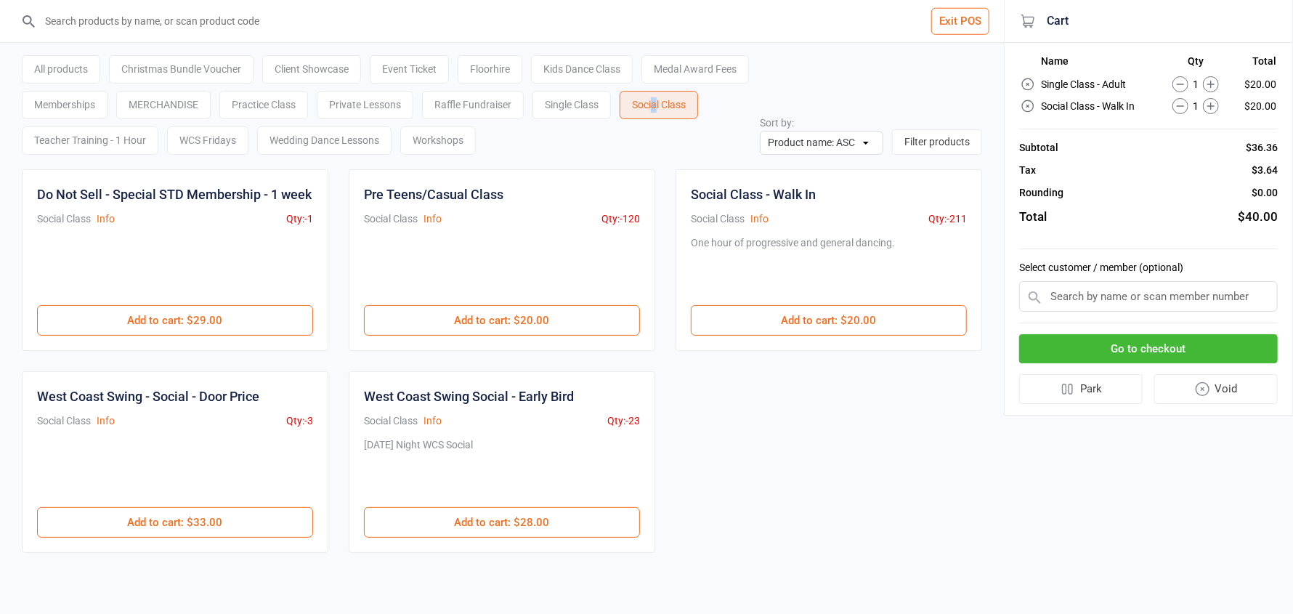
click at [1184, 84] on icon at bounding box center [1180, 84] width 16 height 16
click at [1177, 83] on icon at bounding box center [1180, 84] width 16 height 16
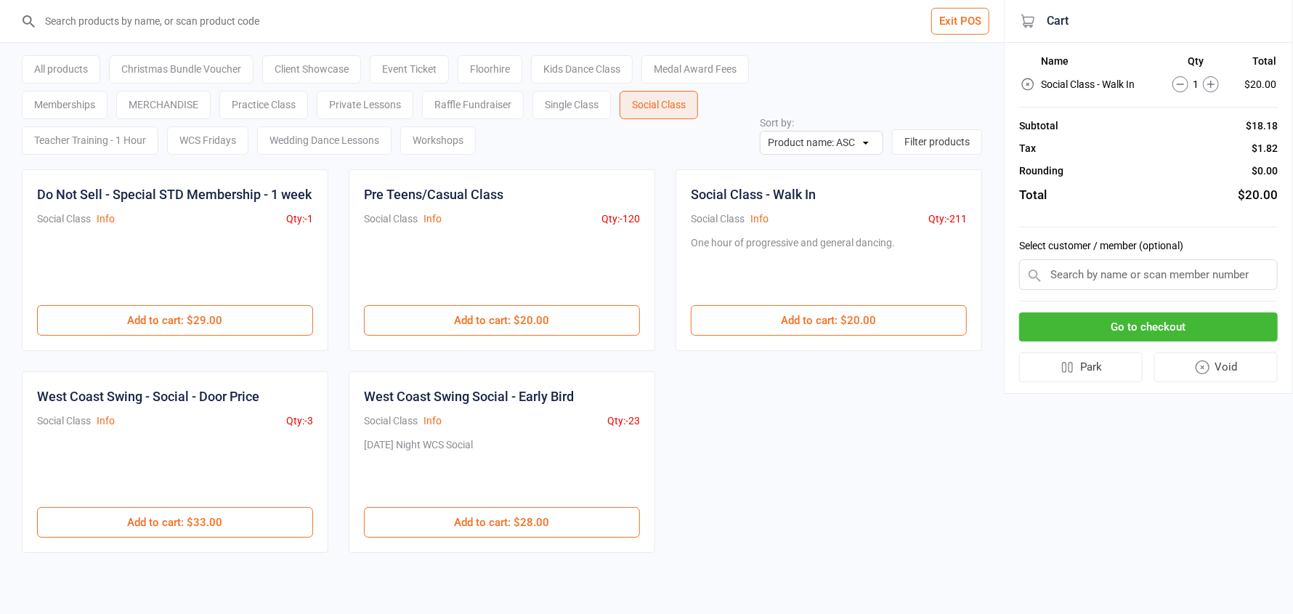
click at [1134, 280] on input "text" at bounding box center [1148, 274] width 259 height 31
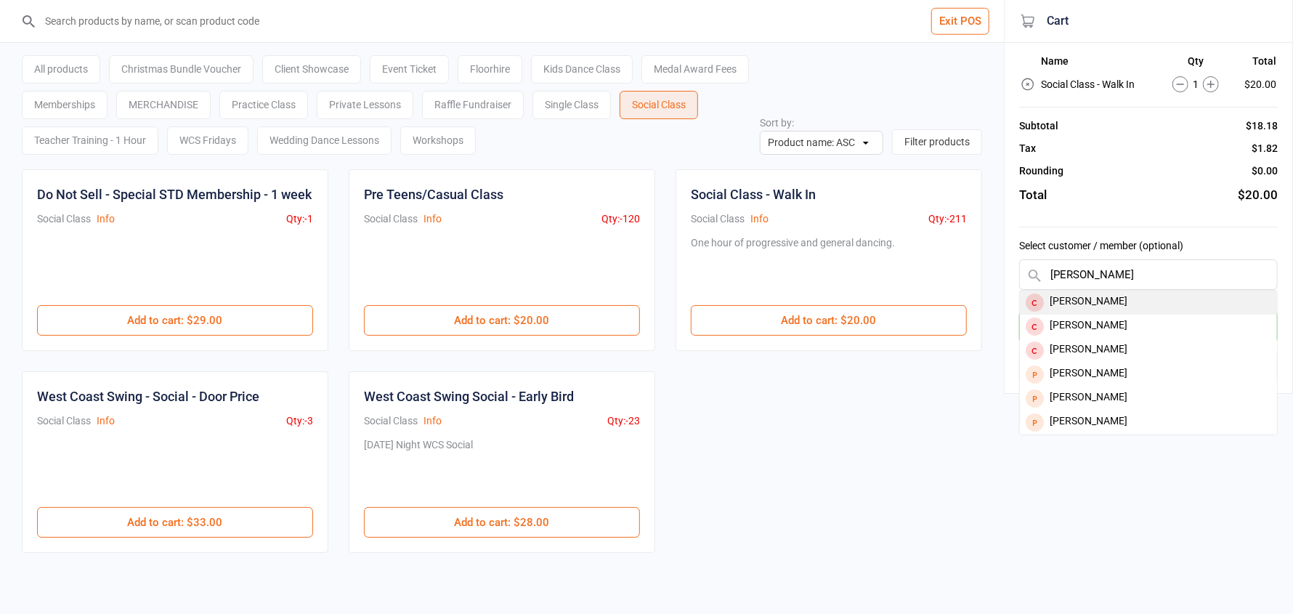
type input "michel"
click at [1122, 301] on div "Wolff Michele" at bounding box center [1148, 302] width 257 height 24
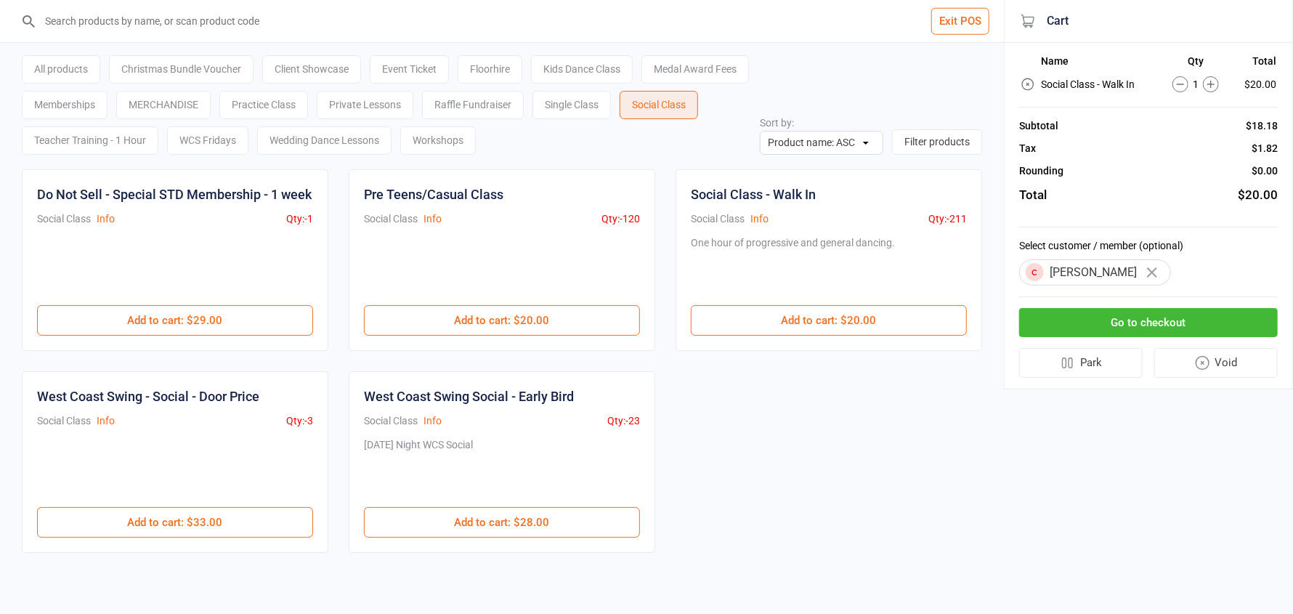
click at [1141, 328] on button "Go to checkout" at bounding box center [1148, 323] width 259 height 30
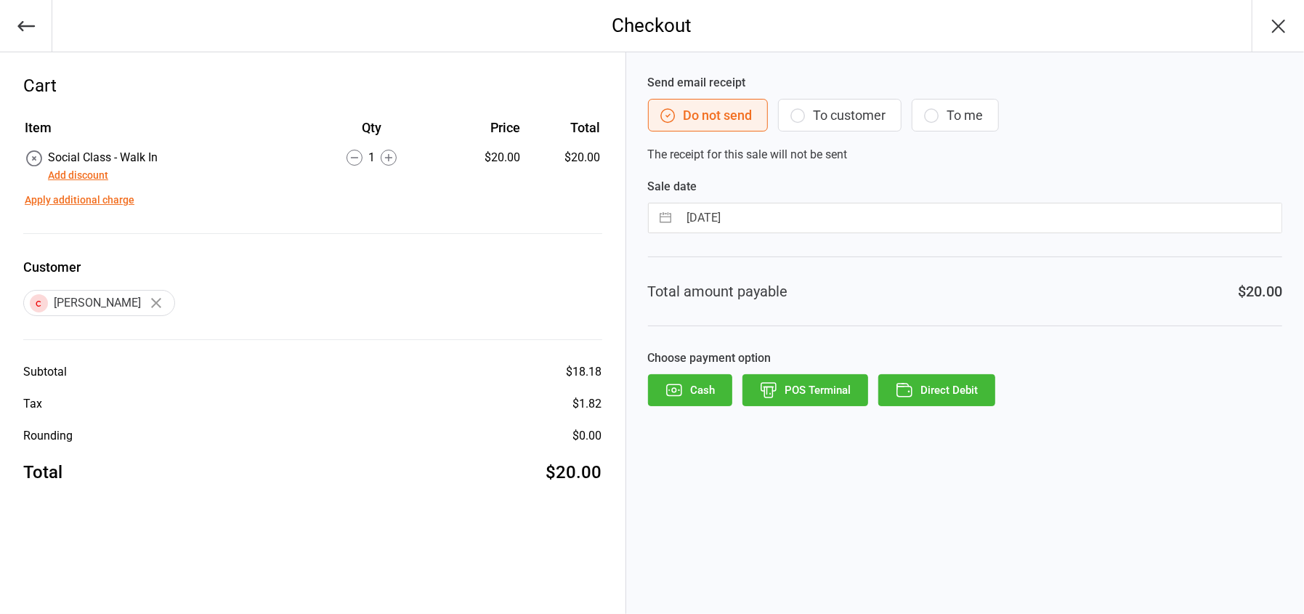
click at [816, 391] on button "POS Terminal" at bounding box center [805, 390] width 126 height 32
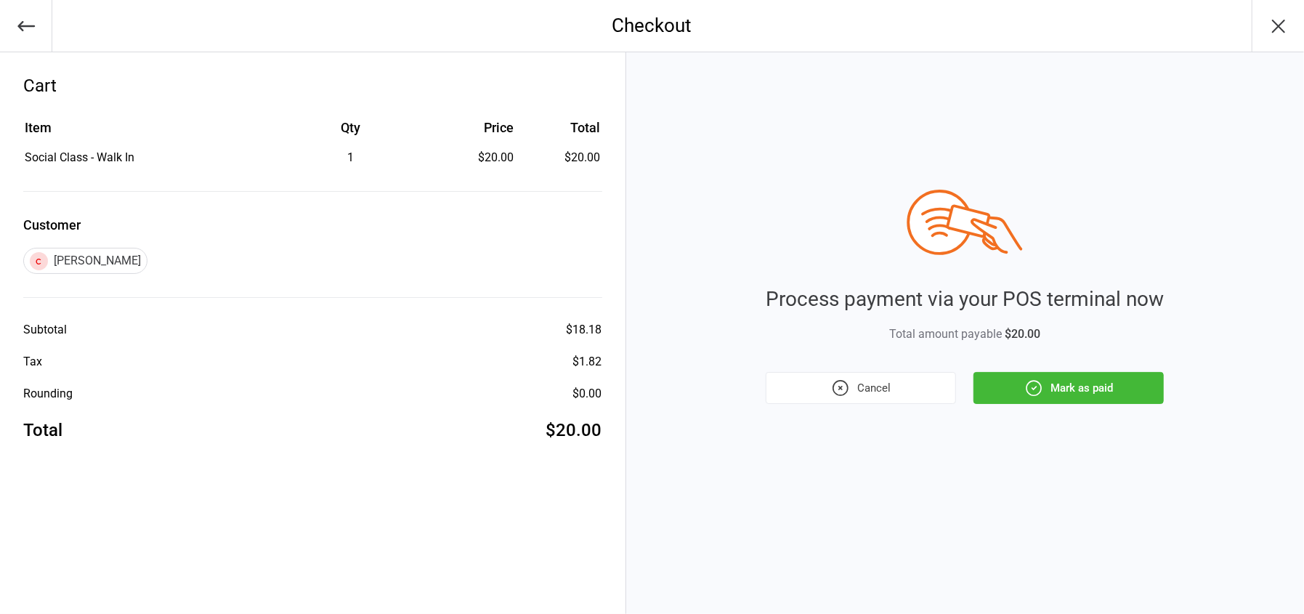
click at [1104, 393] on button "Mark as paid" at bounding box center [1068, 388] width 190 height 32
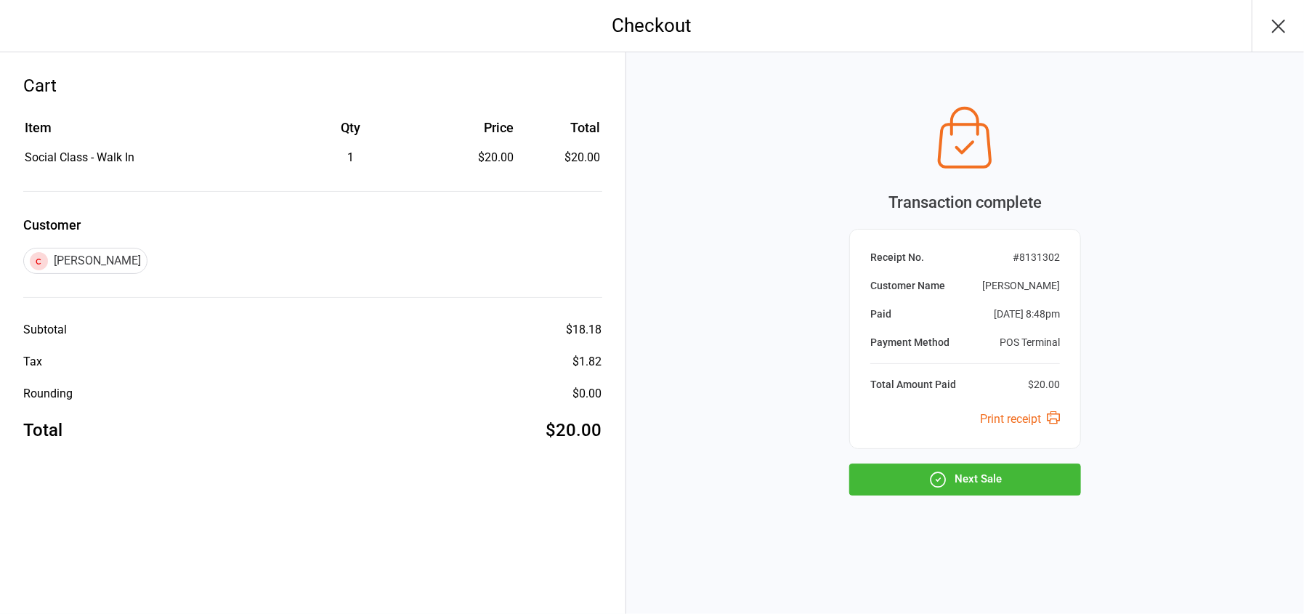
click at [994, 481] on button "Next Sale" at bounding box center [965, 479] width 232 height 32
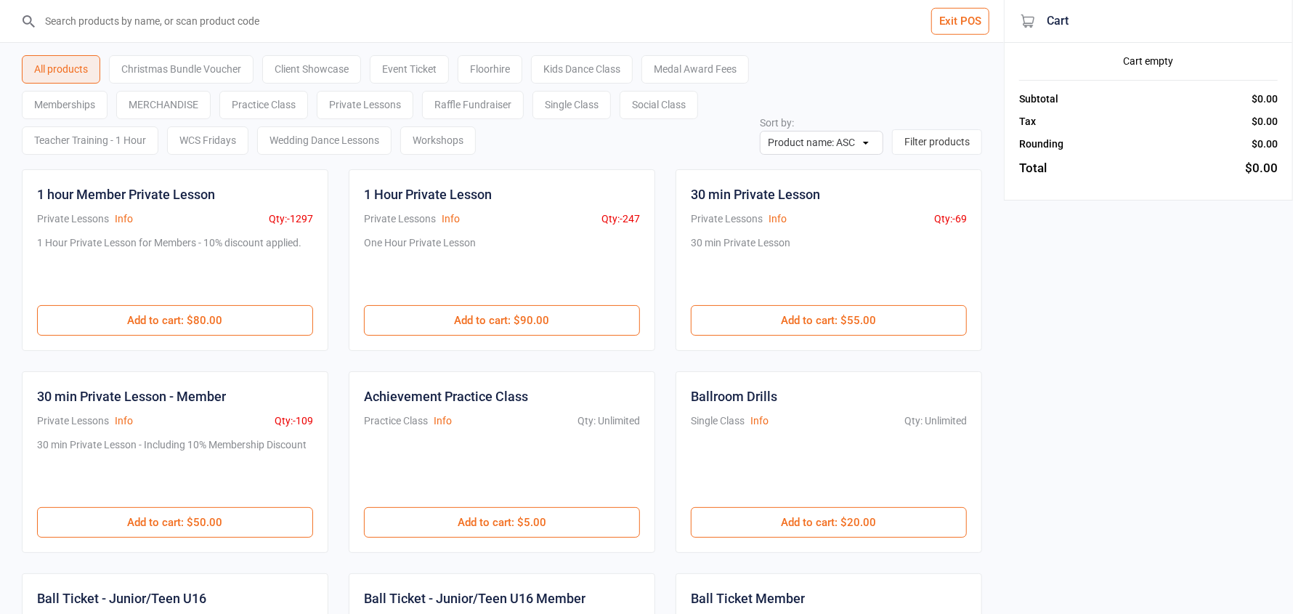
click at [963, 25] on button "Exit POS" at bounding box center [960, 21] width 58 height 27
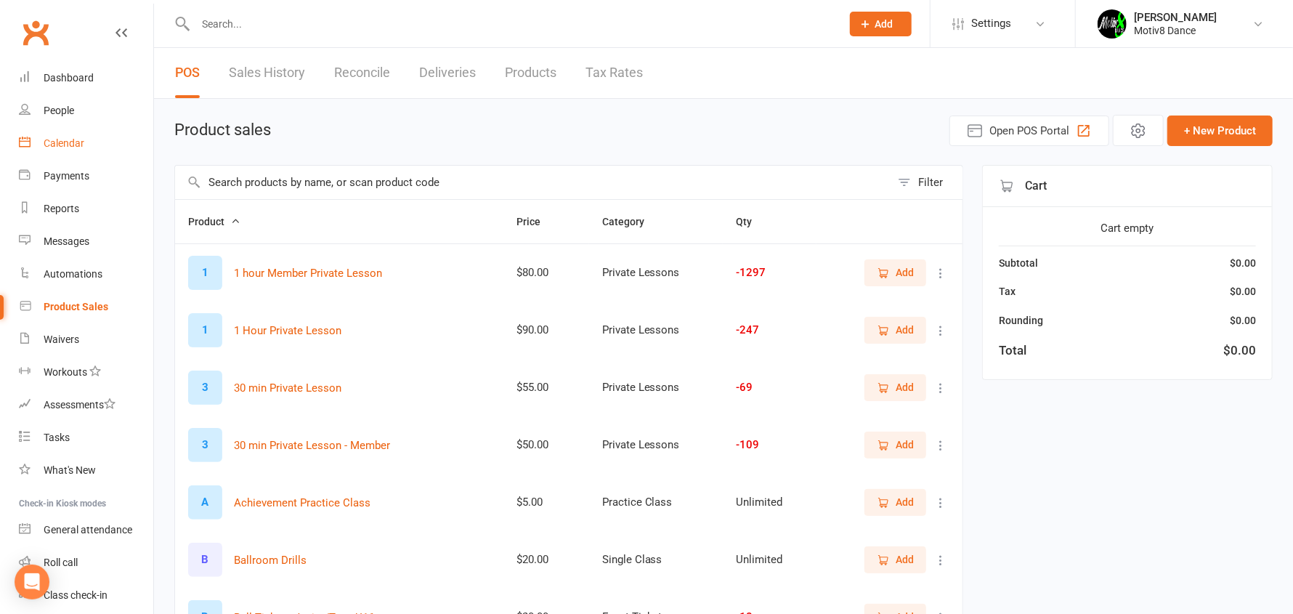
click at [69, 146] on div "Calendar" at bounding box center [64, 143] width 41 height 12
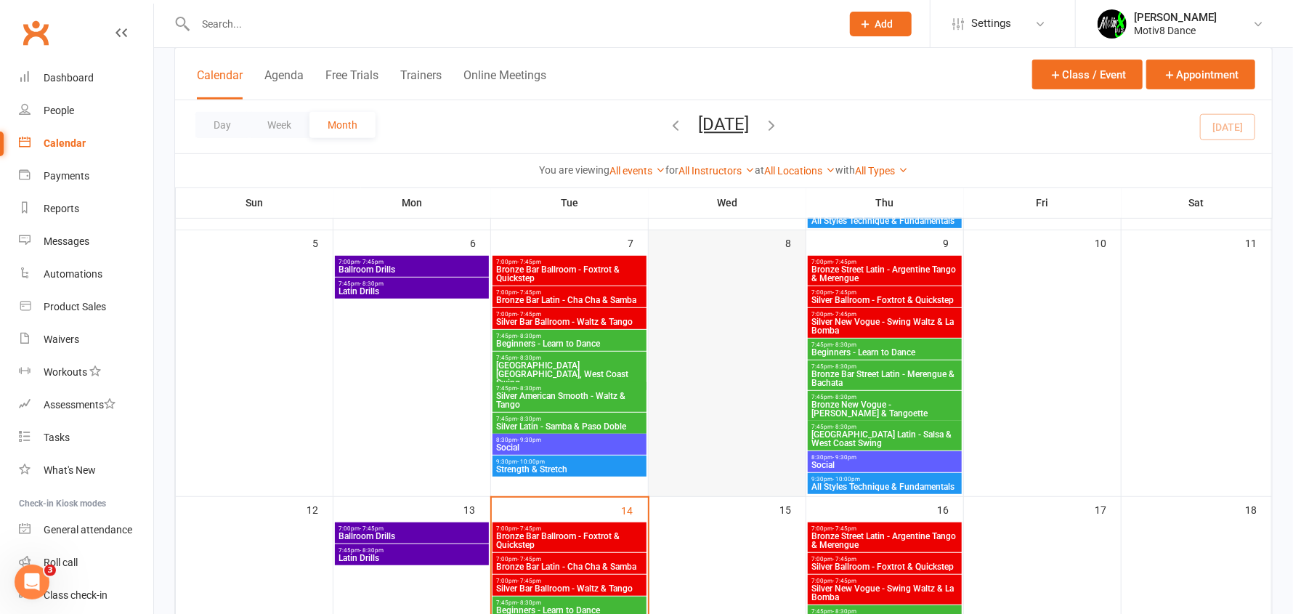
scroll to position [508, 0]
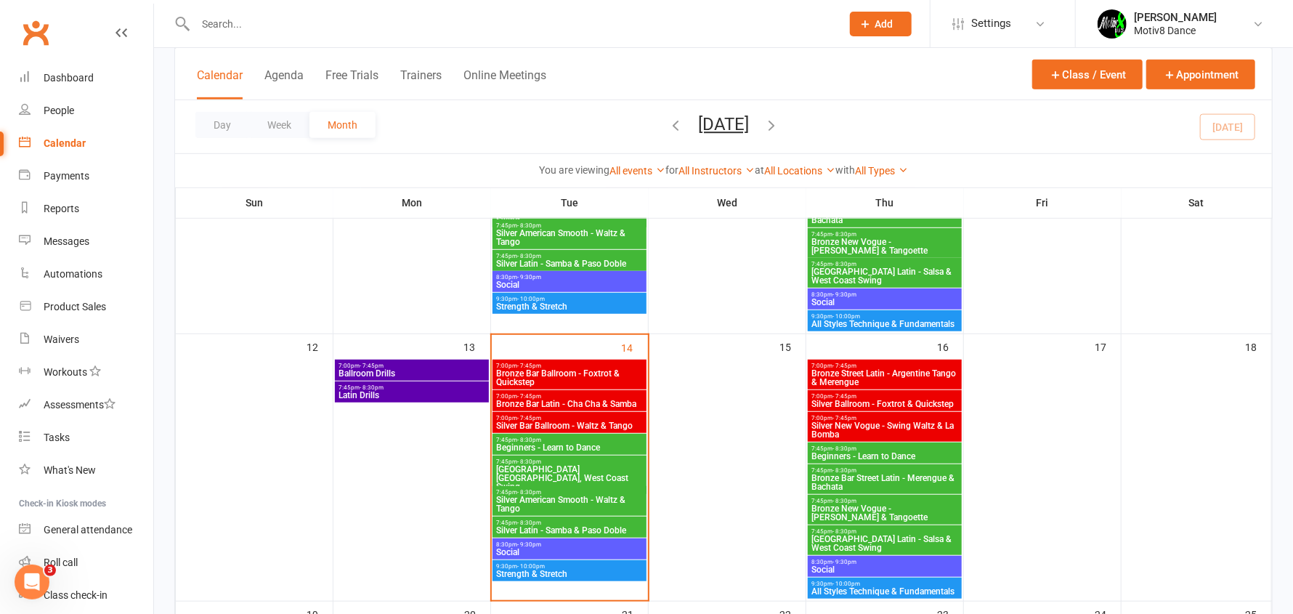
click at [601, 544] on span "8:30pm - 9:30pm" at bounding box center [569, 544] width 148 height 7
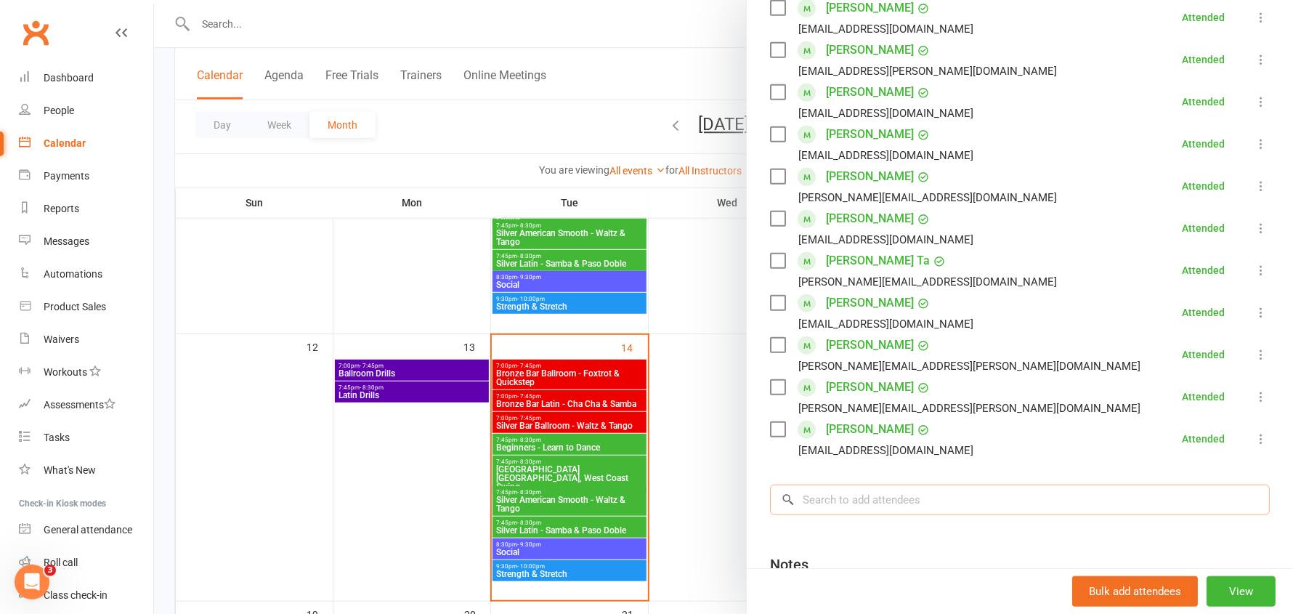
click at [923, 484] on input "search" at bounding box center [1020, 499] width 500 height 31
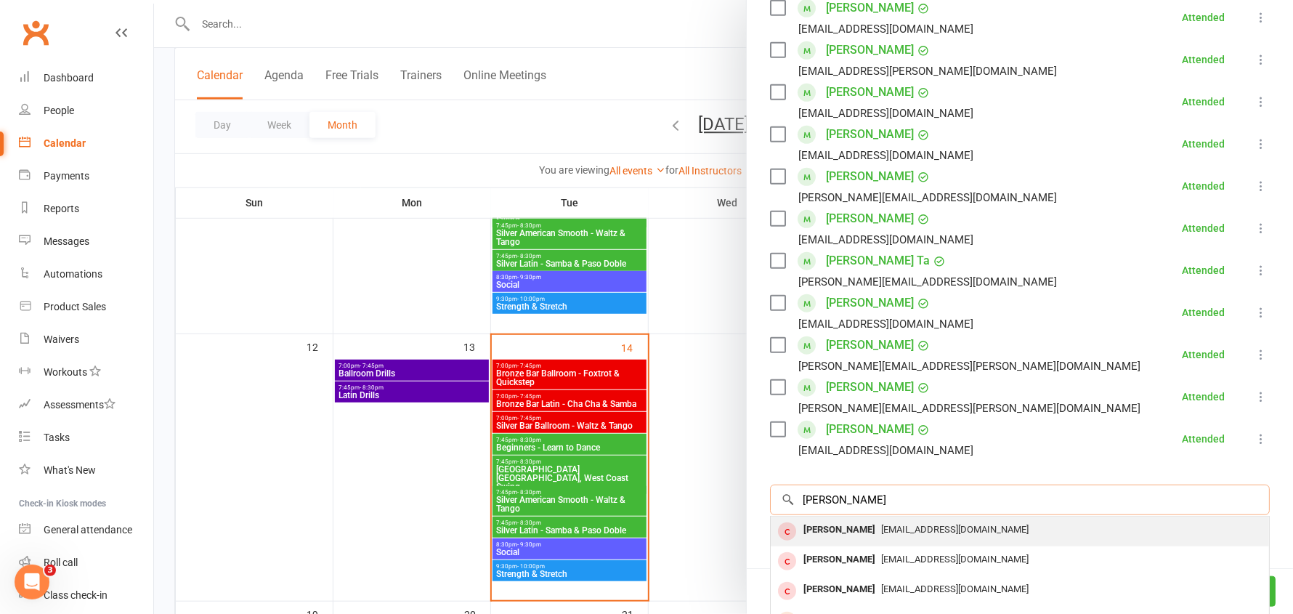
type input "michele"
click at [887, 524] on span "[EMAIL_ADDRESS][DOMAIN_NAME]" at bounding box center [954, 529] width 147 height 11
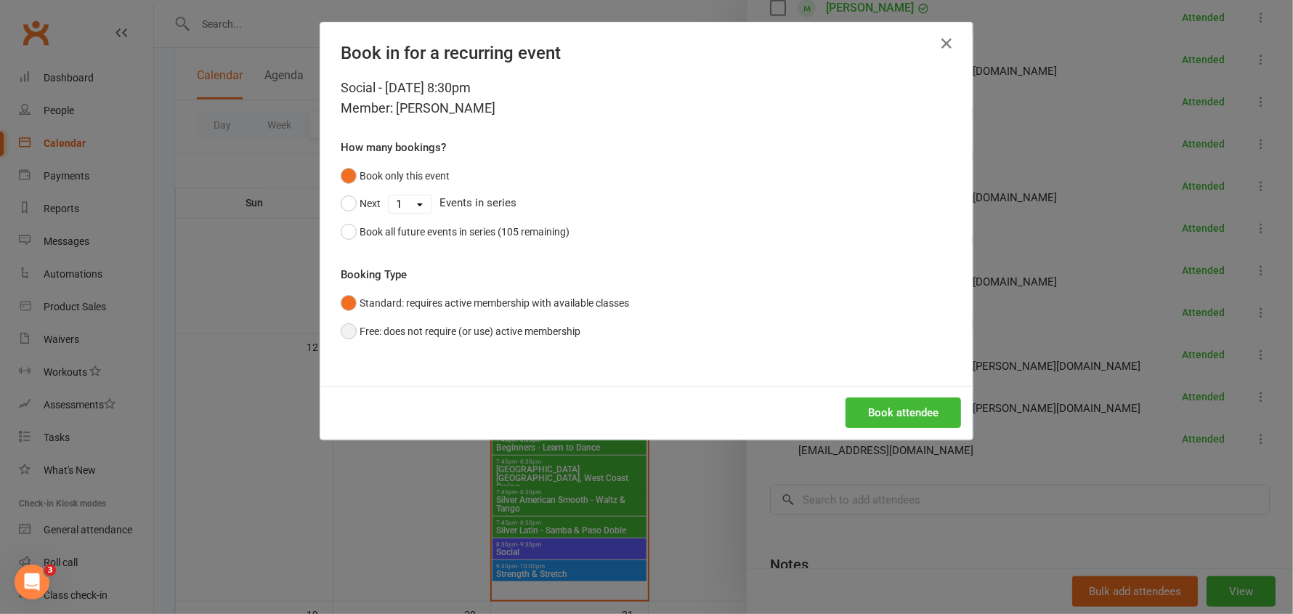
click at [493, 322] on button "Free: does not require (or use) active membership" at bounding box center [461, 331] width 240 height 28
click at [893, 405] on button "Book attendee" at bounding box center [902, 412] width 115 height 31
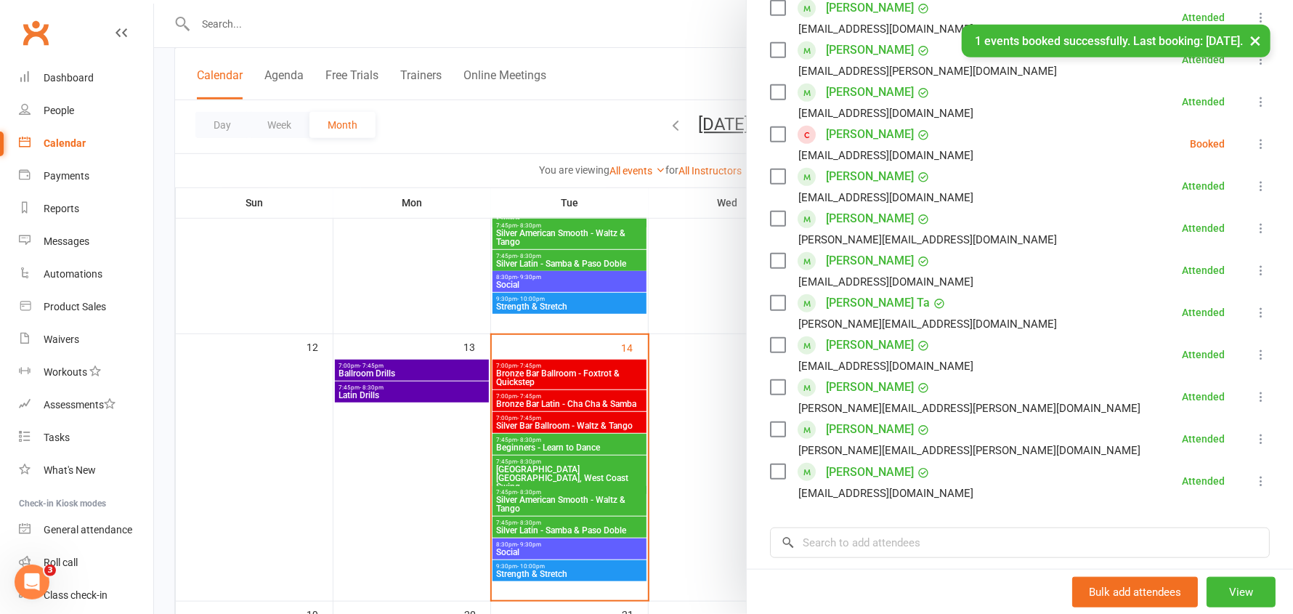
click at [1253, 137] on icon at bounding box center [1260, 144] width 15 height 15
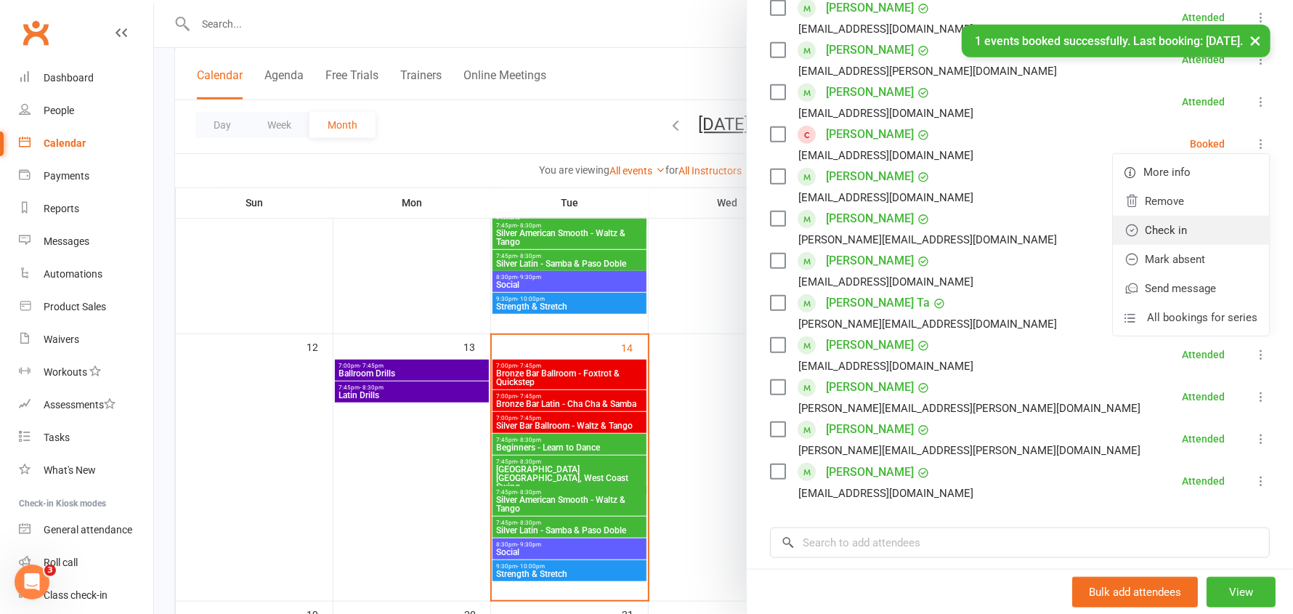
click at [1196, 216] on link "Check in" at bounding box center [1191, 230] width 156 height 29
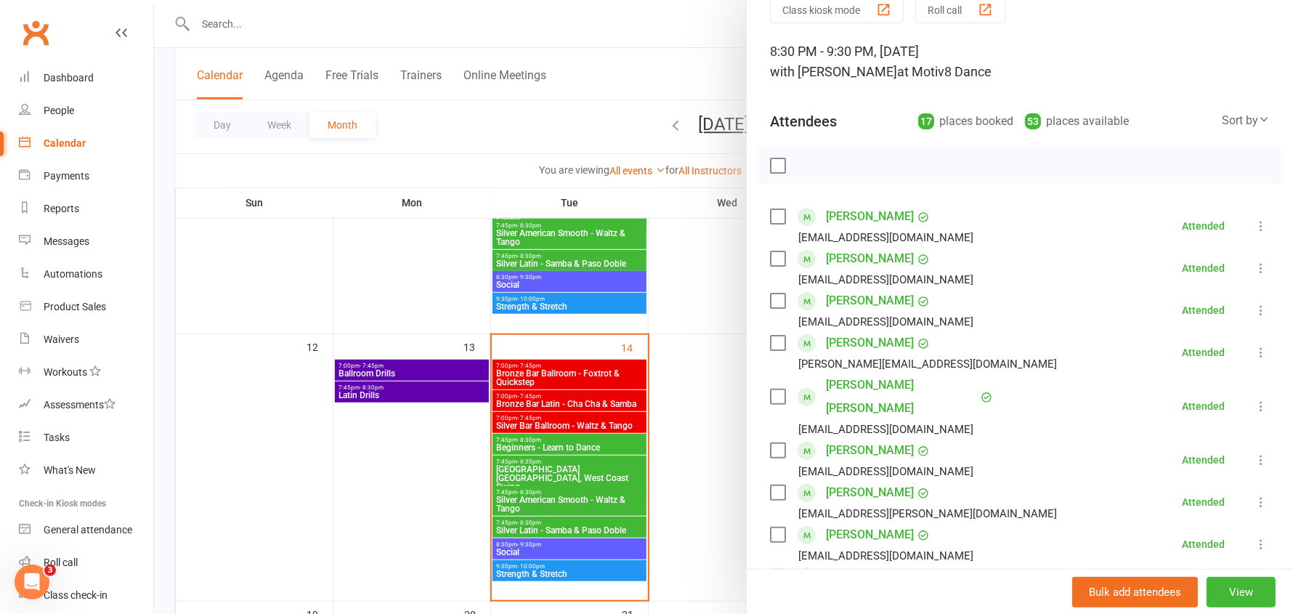
scroll to position [0, 0]
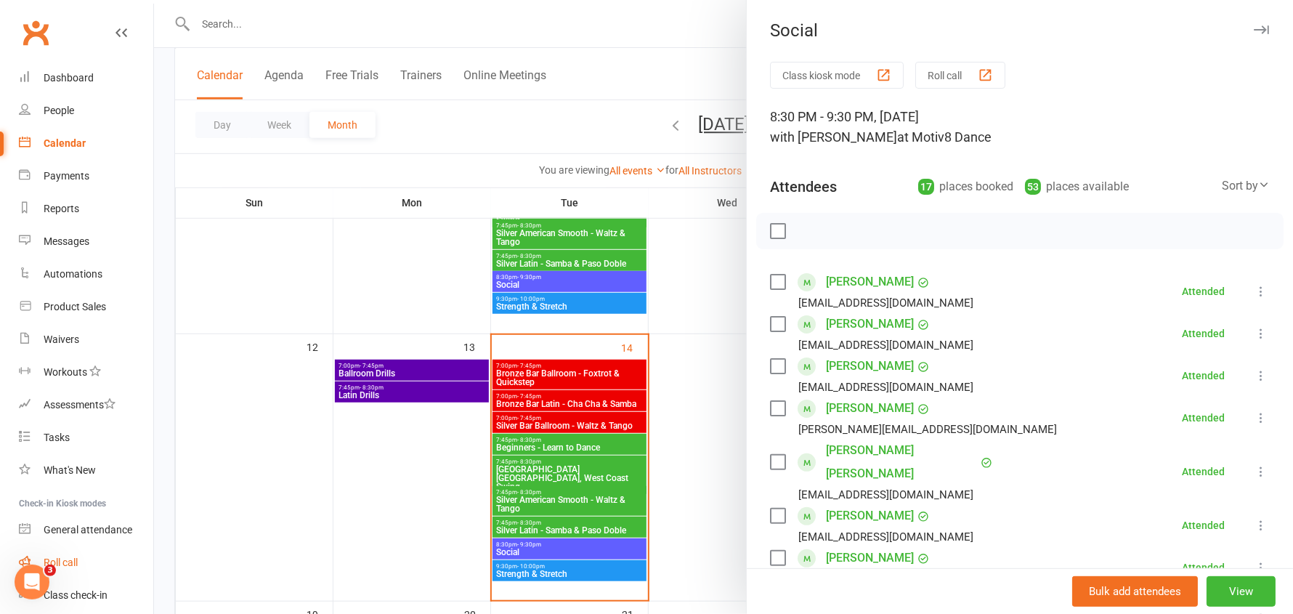
click at [80, 565] on link "Roll call" at bounding box center [86, 562] width 134 height 33
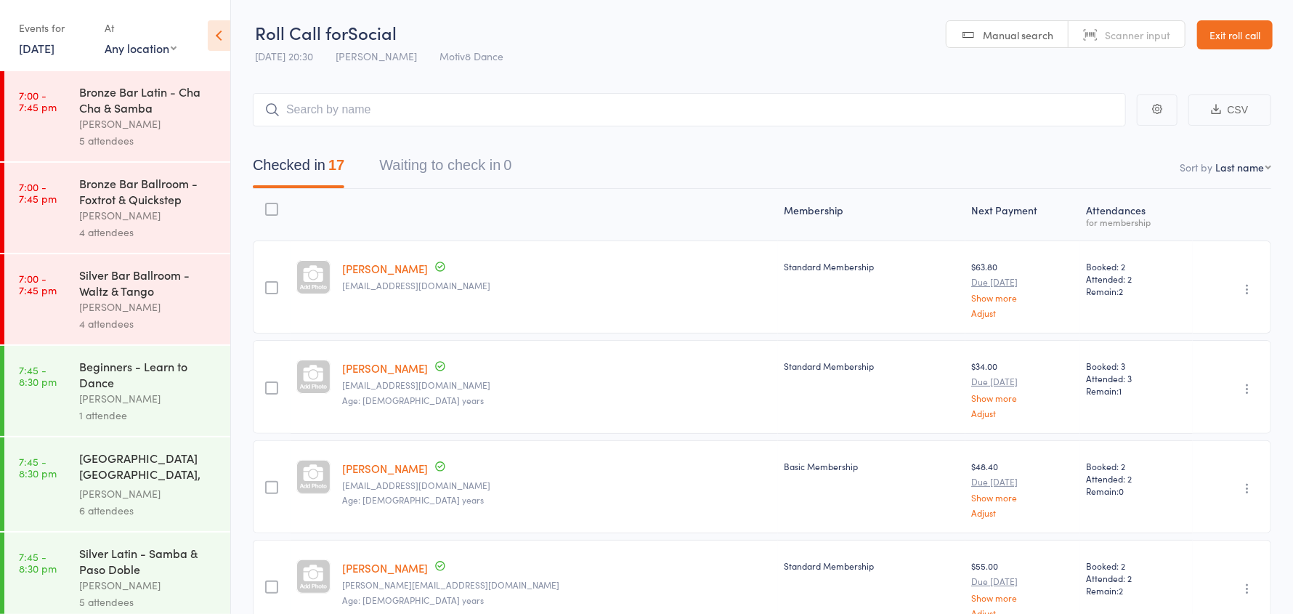
click at [1261, 34] on link "Exit roll call" at bounding box center [1235, 34] width 76 height 29
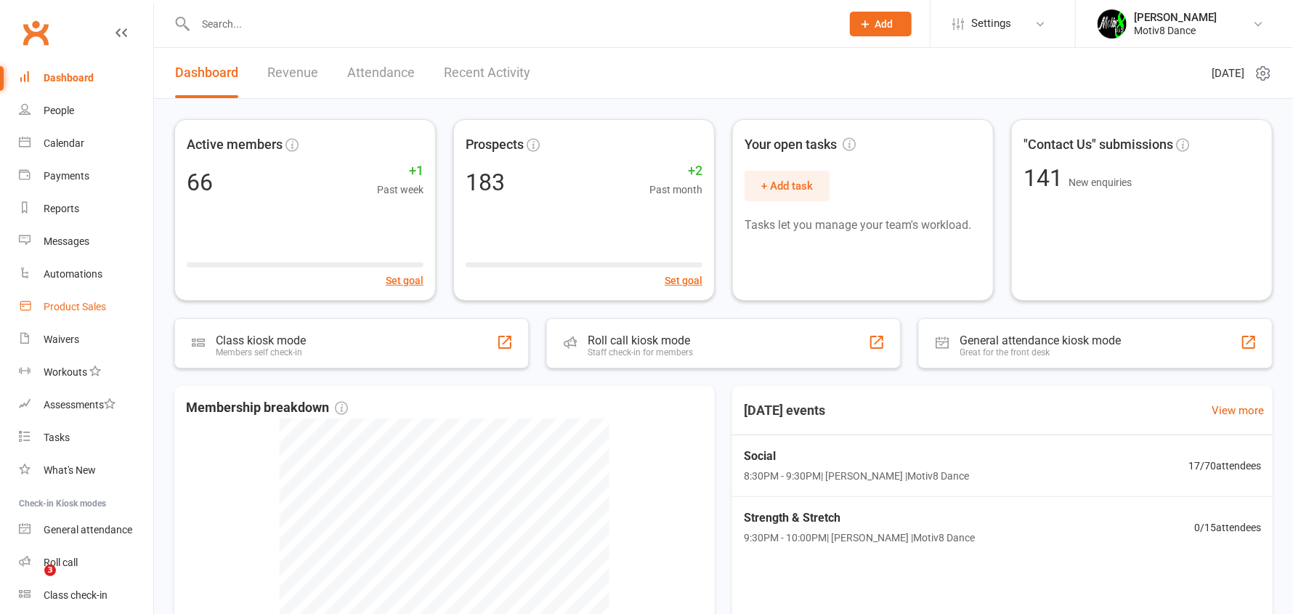
click at [102, 304] on div "Product Sales" at bounding box center [75, 307] width 62 height 12
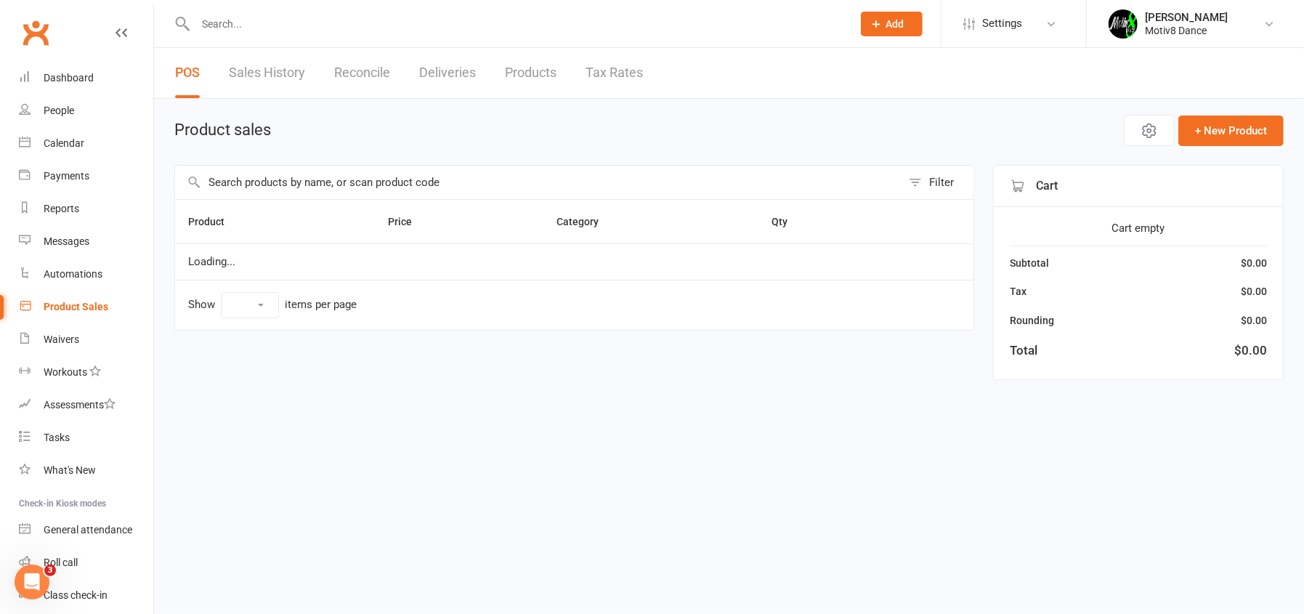
select select "10"
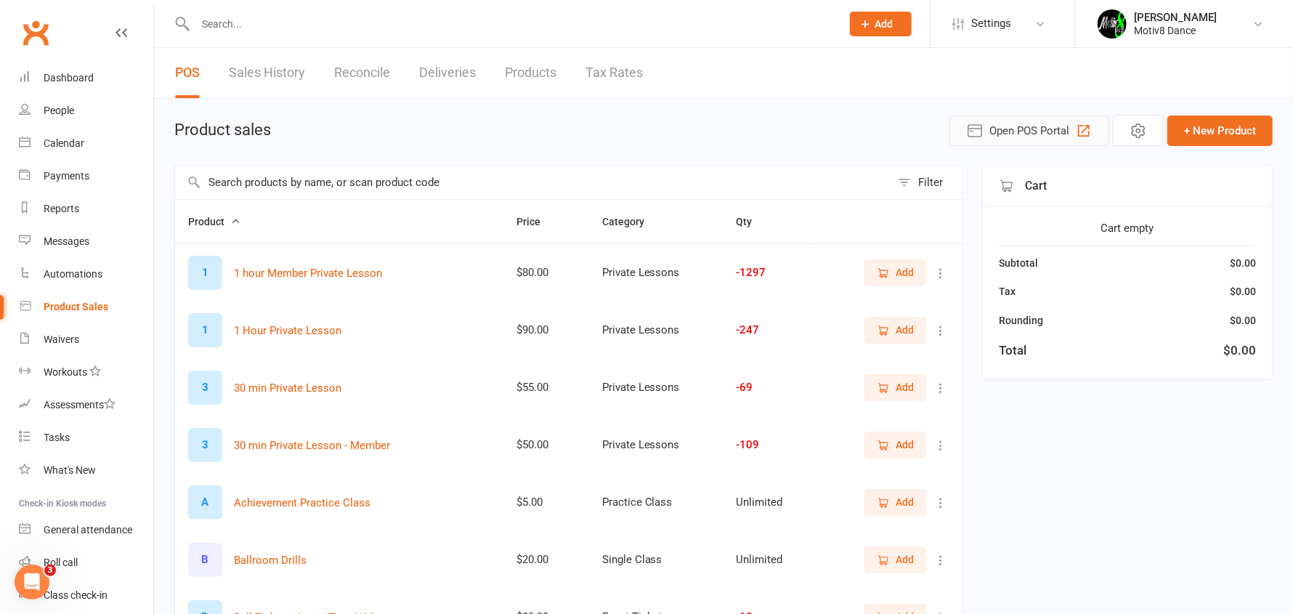
click at [1047, 127] on span "Open POS Portal" at bounding box center [1029, 130] width 80 height 17
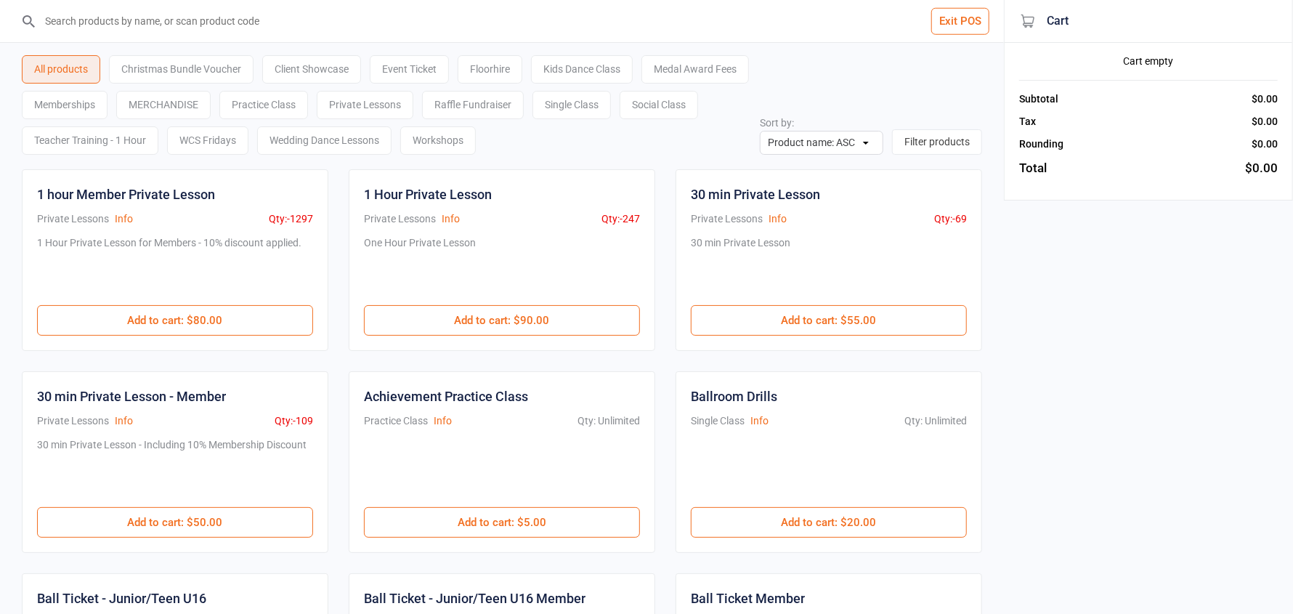
click at [940, 24] on button "Exit POS" at bounding box center [960, 21] width 58 height 27
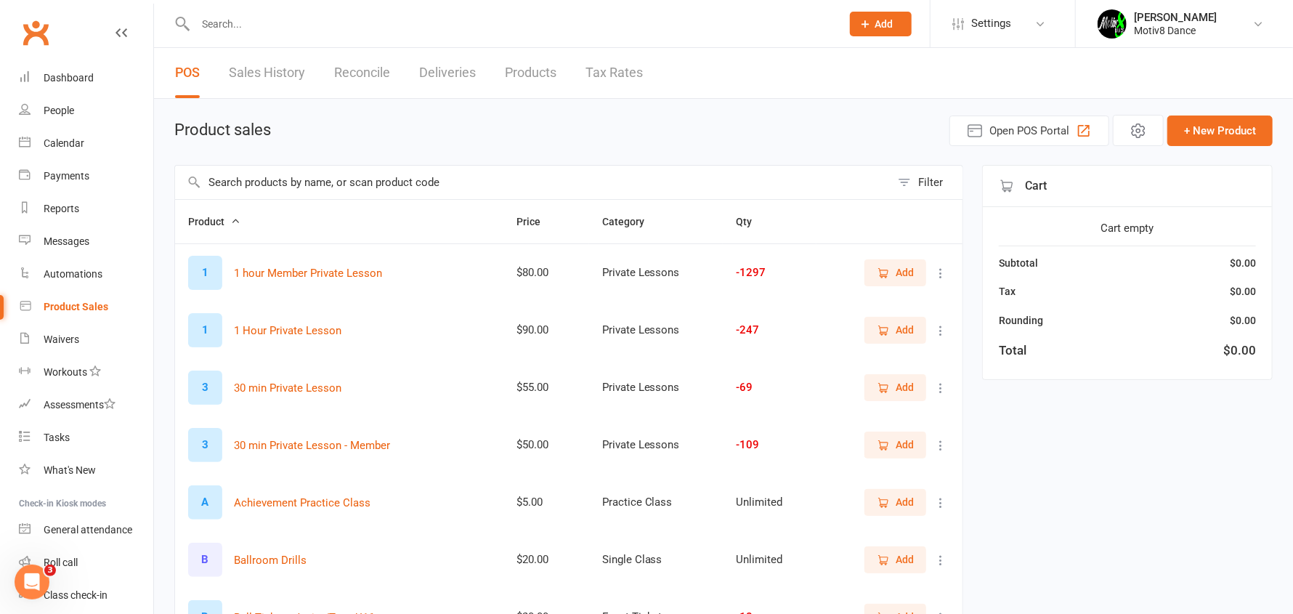
click at [266, 60] on link "Sales History" at bounding box center [267, 73] width 76 height 50
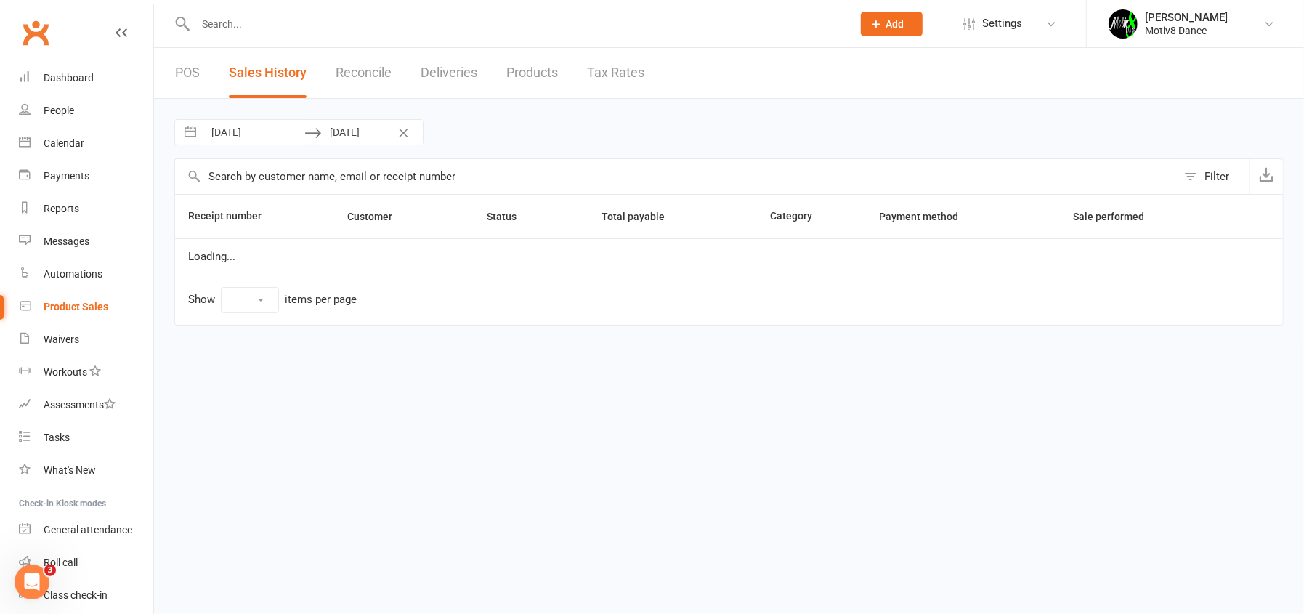
select select "100"
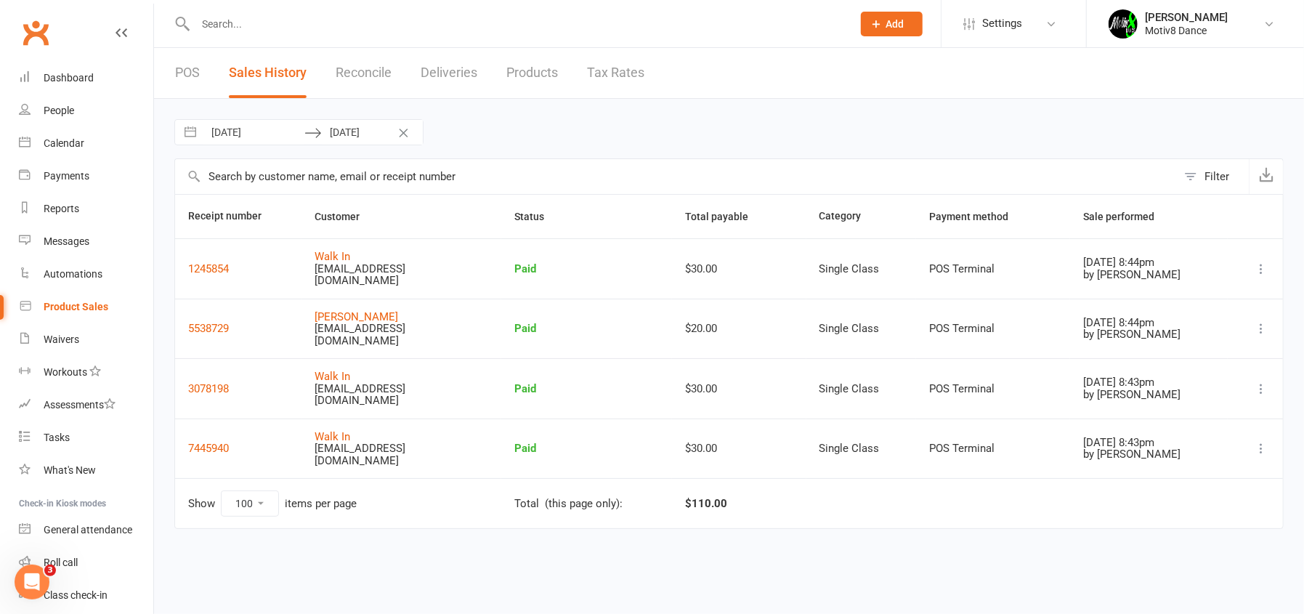
select select "8"
select select "2025"
select select "9"
select select "2025"
select select "10"
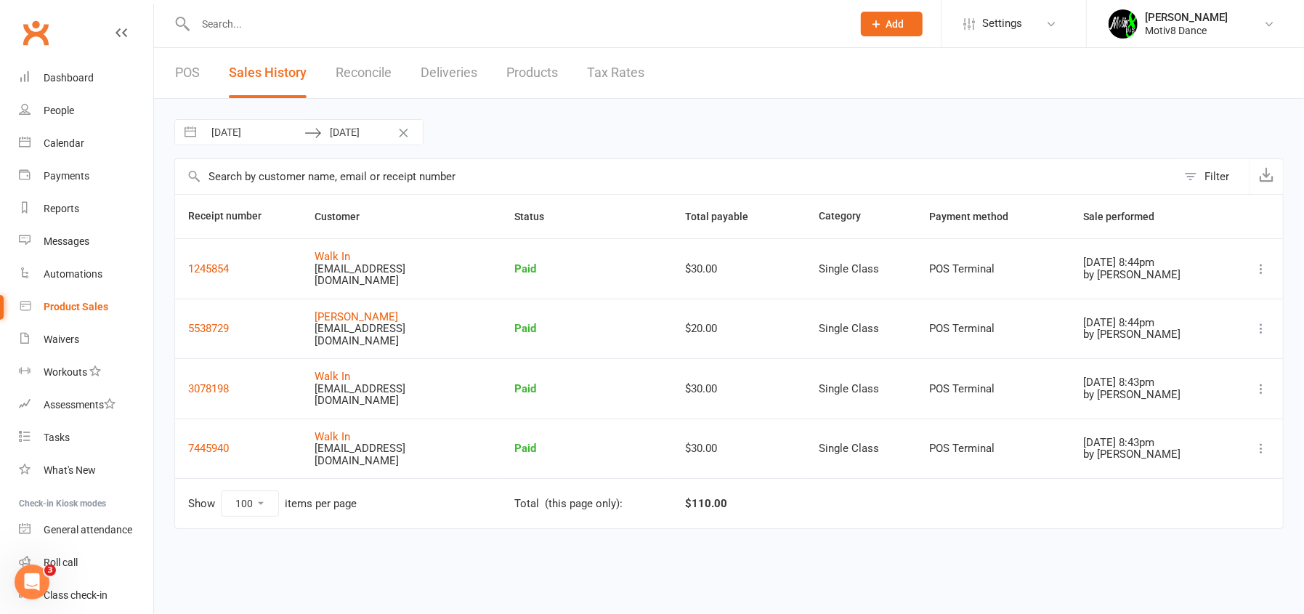
select select "2025"
select select "11"
select select "2025"
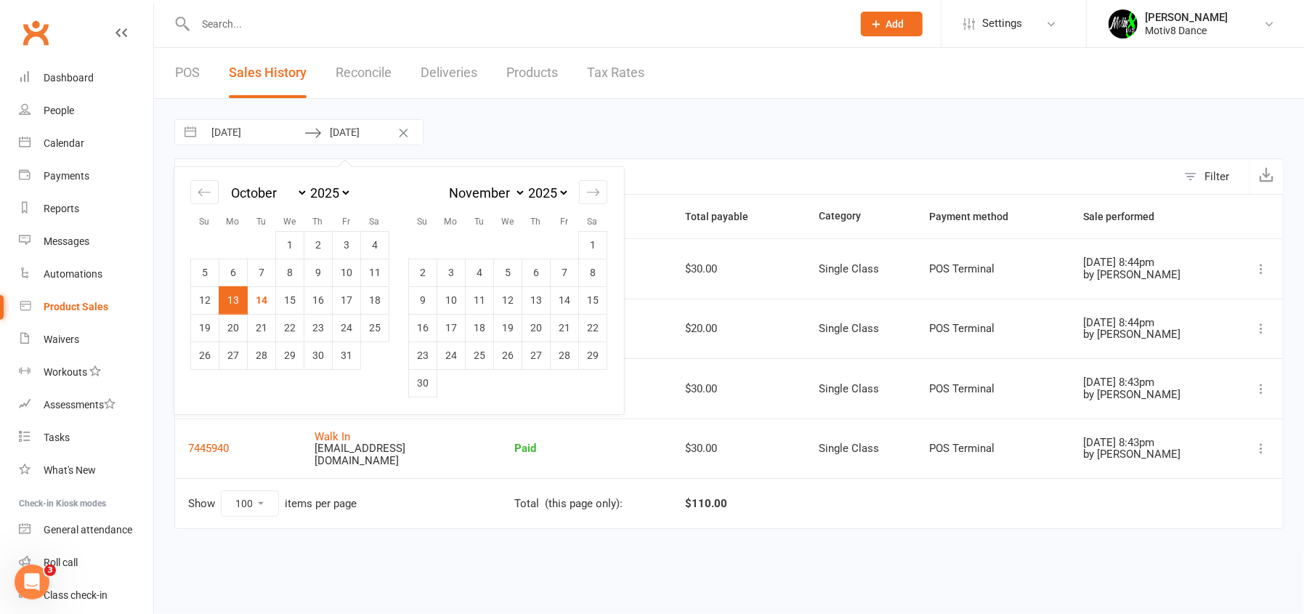
click at [352, 136] on input "13 Oct 2025" at bounding box center [372, 132] width 101 height 25
click at [268, 301] on td "14" at bounding box center [262, 300] width 28 height 28
type input "[DATE]"
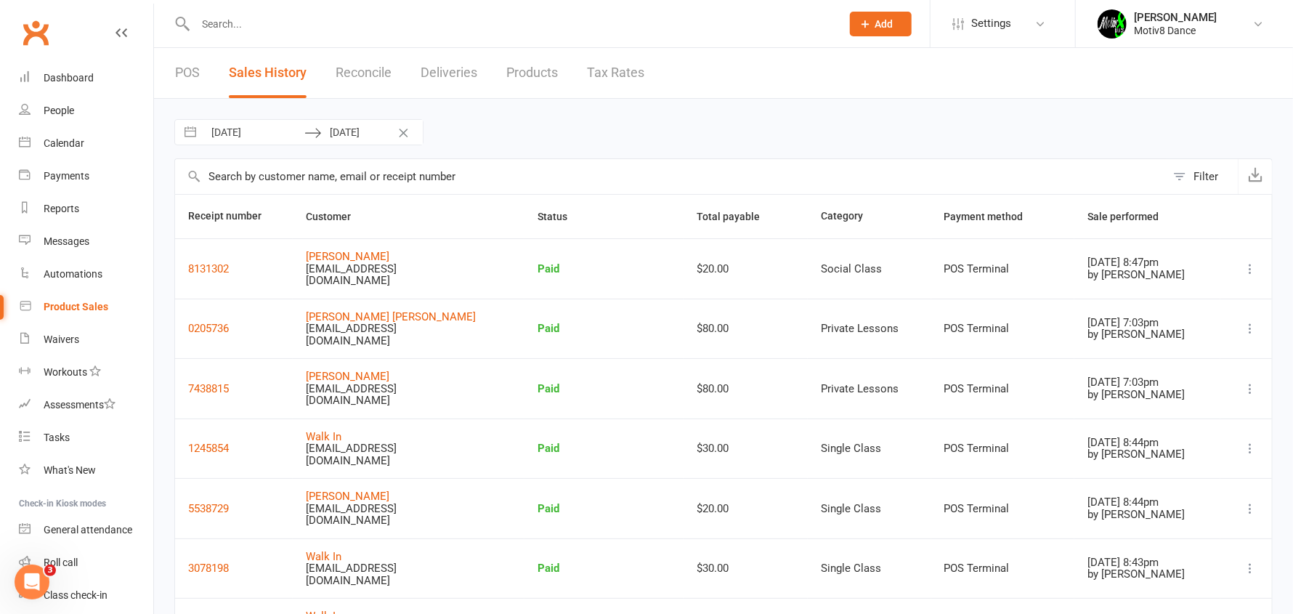
click at [1247, 261] on icon at bounding box center [1250, 268] width 15 height 15
click at [1145, 349] on link "Remove sale" at bounding box center [1168, 348] width 157 height 29
click at [58, 117] on link "People" at bounding box center [86, 110] width 134 height 33
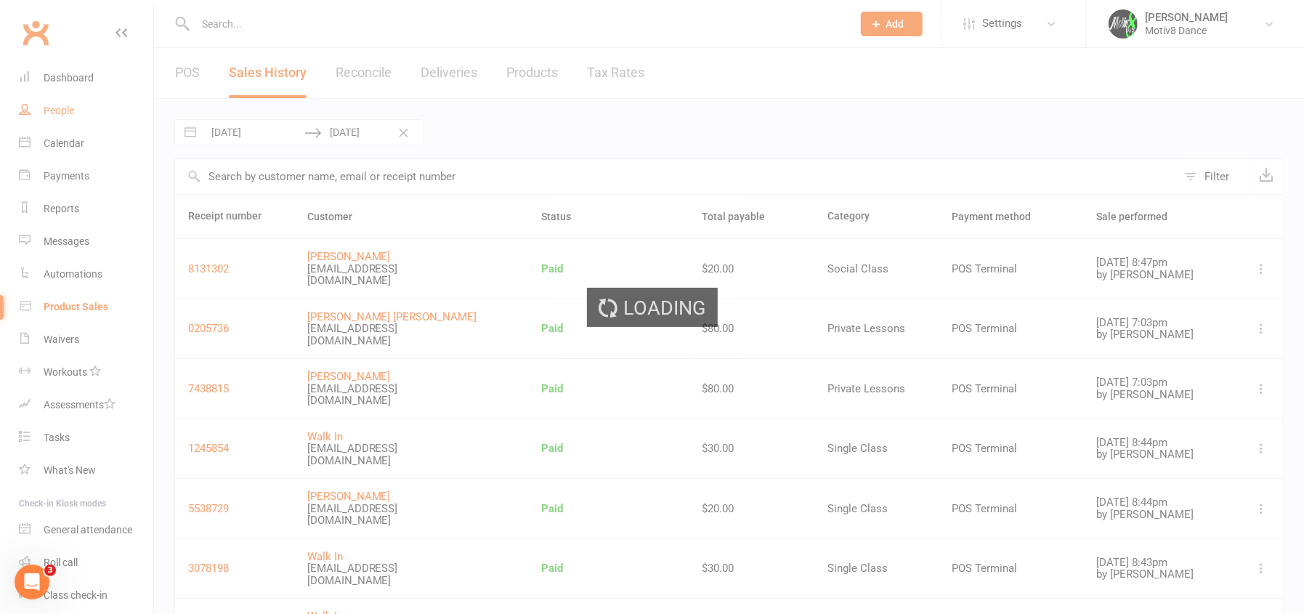
select select "50"
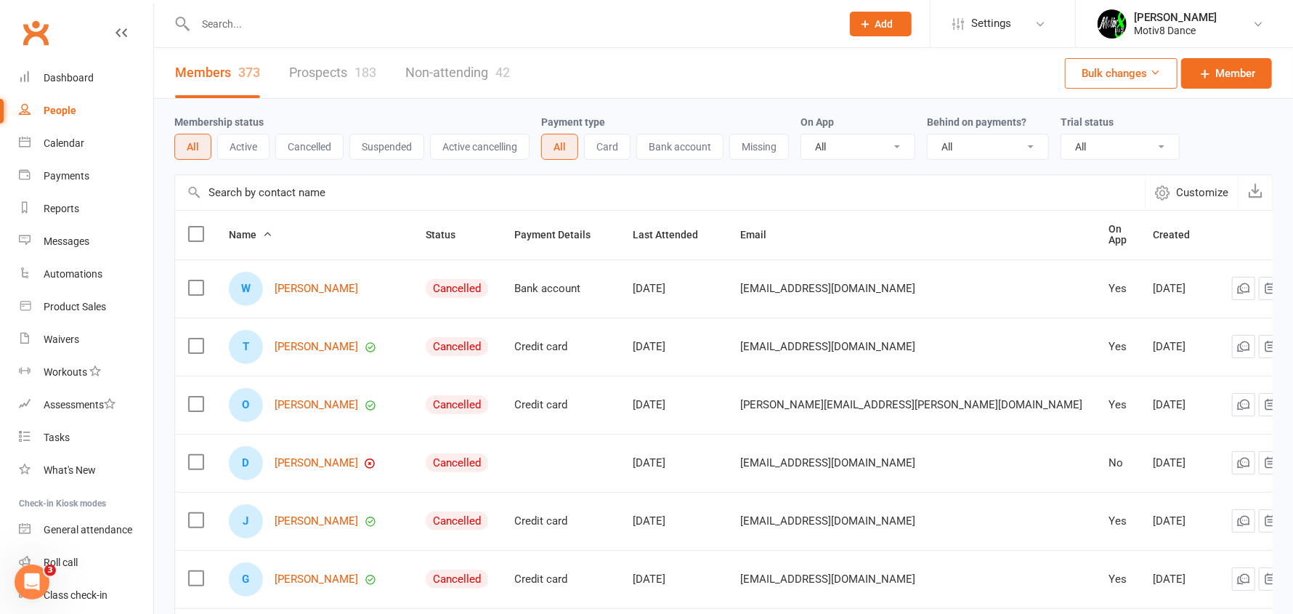
click at [280, 23] on input "text" at bounding box center [511, 24] width 640 height 20
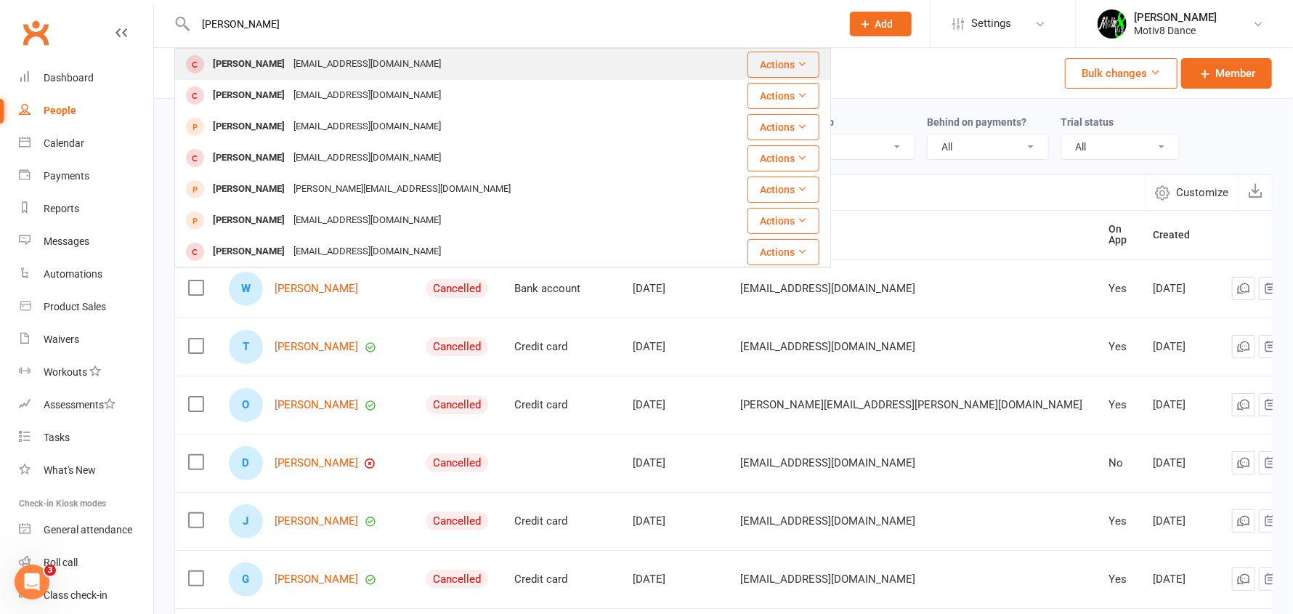
type input "[PERSON_NAME]"
click at [253, 66] on div "[PERSON_NAME]" at bounding box center [248, 64] width 81 height 21
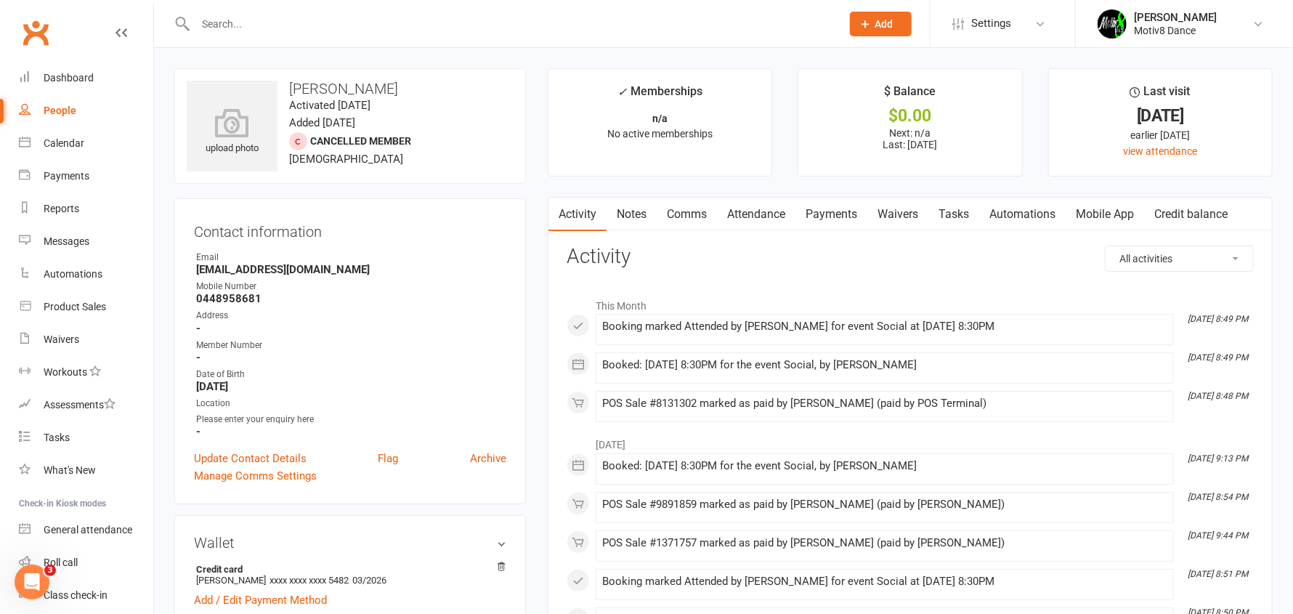
click at [855, 214] on link "Payments" at bounding box center [831, 214] width 72 height 33
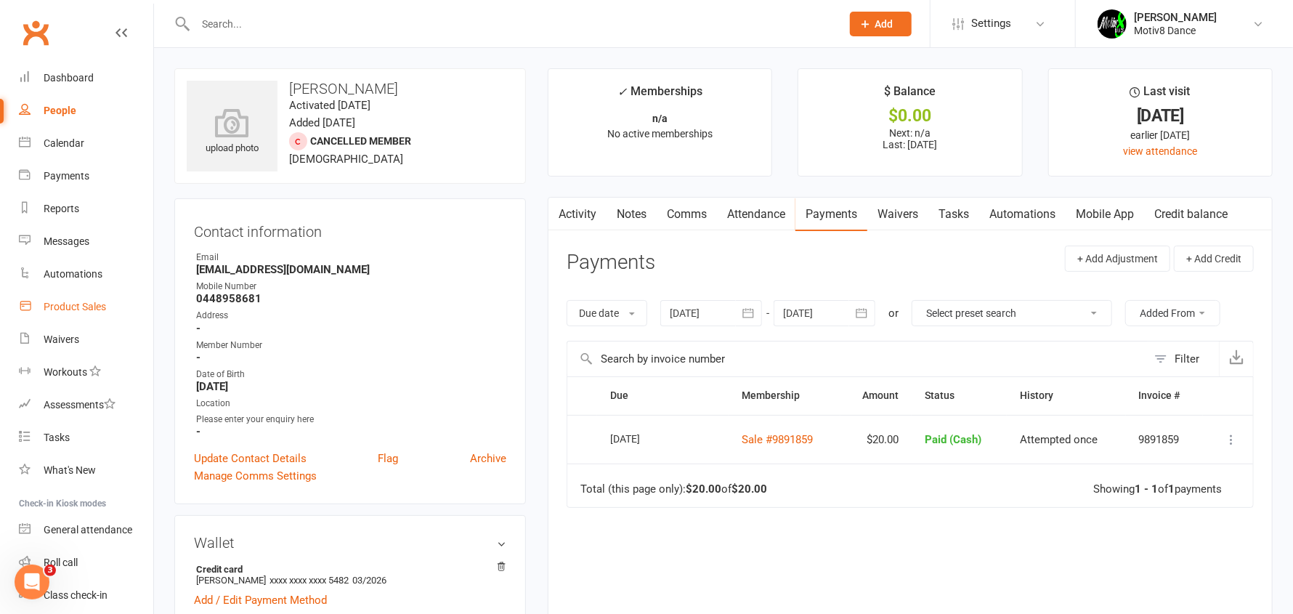
click at [46, 310] on div "Product Sales" at bounding box center [75, 307] width 62 height 12
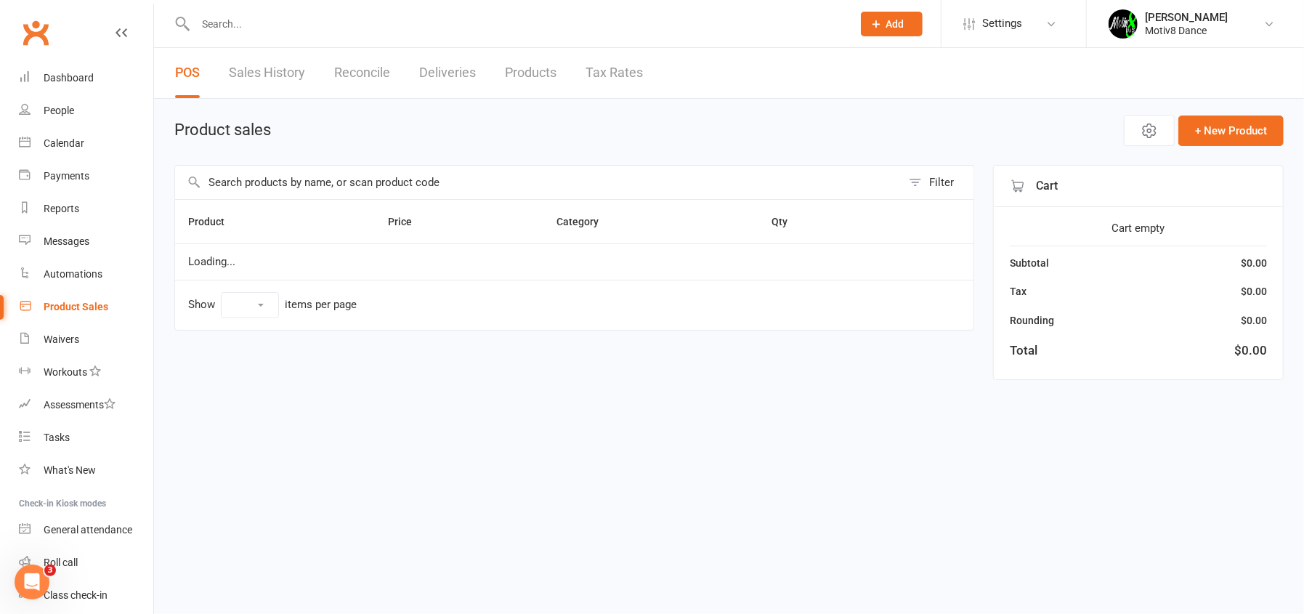
select select "10"
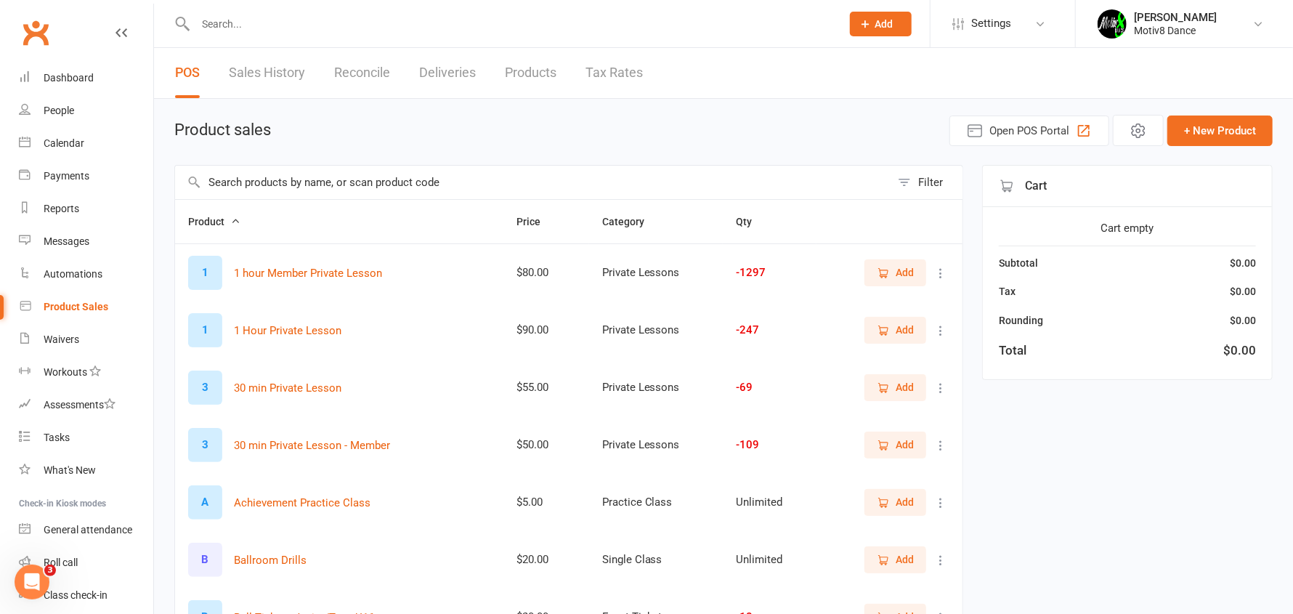
click at [250, 79] on link "Sales History" at bounding box center [267, 73] width 76 height 50
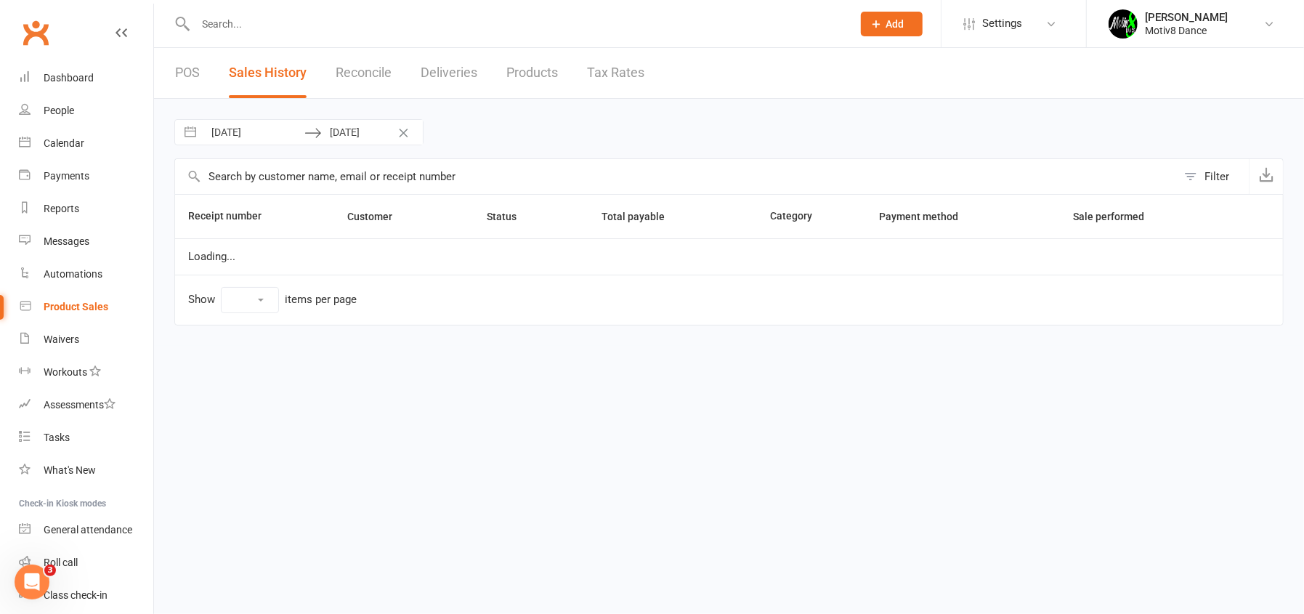
select select "100"
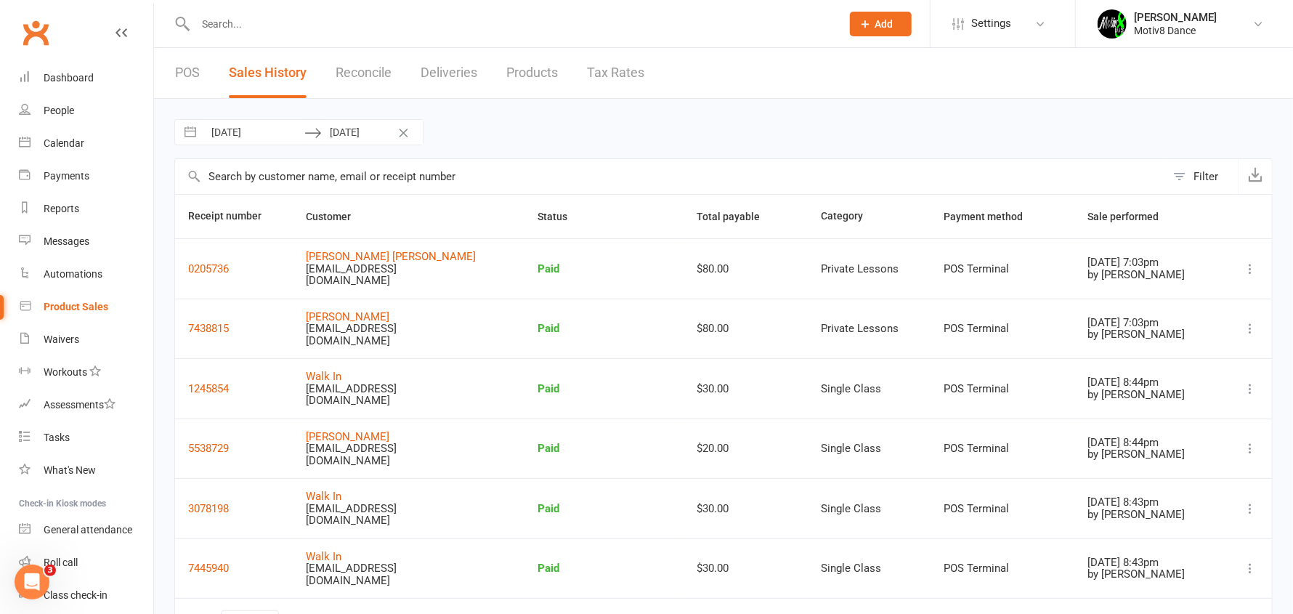
click at [178, 64] on link "POS" at bounding box center [187, 73] width 25 height 50
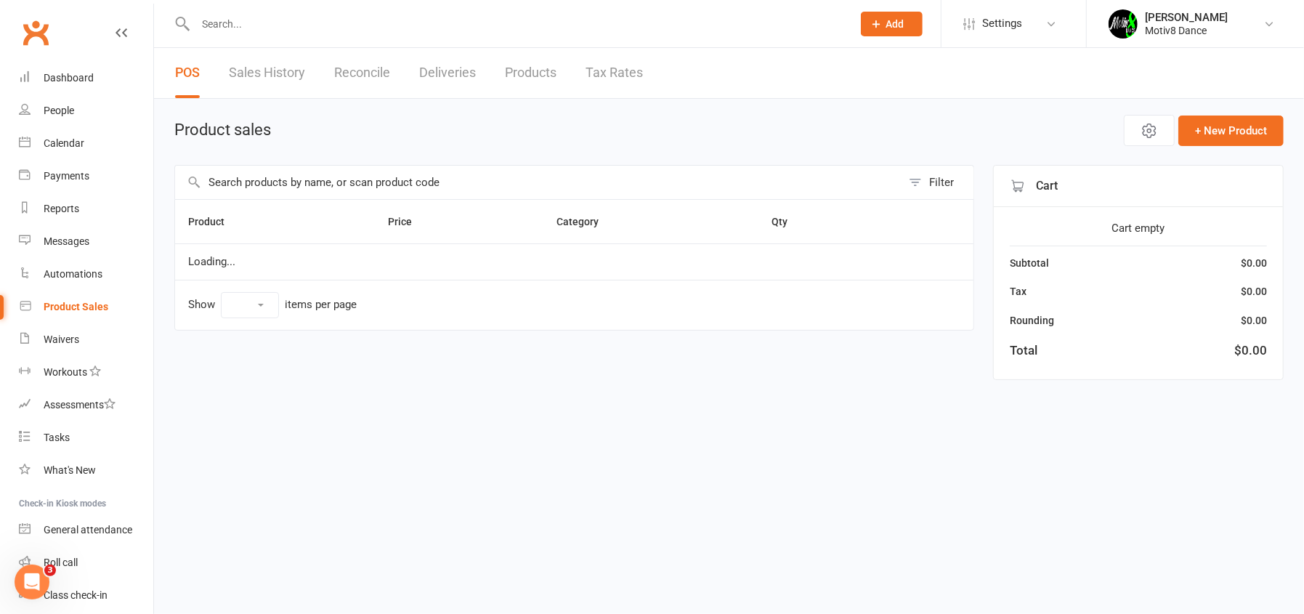
select select "10"
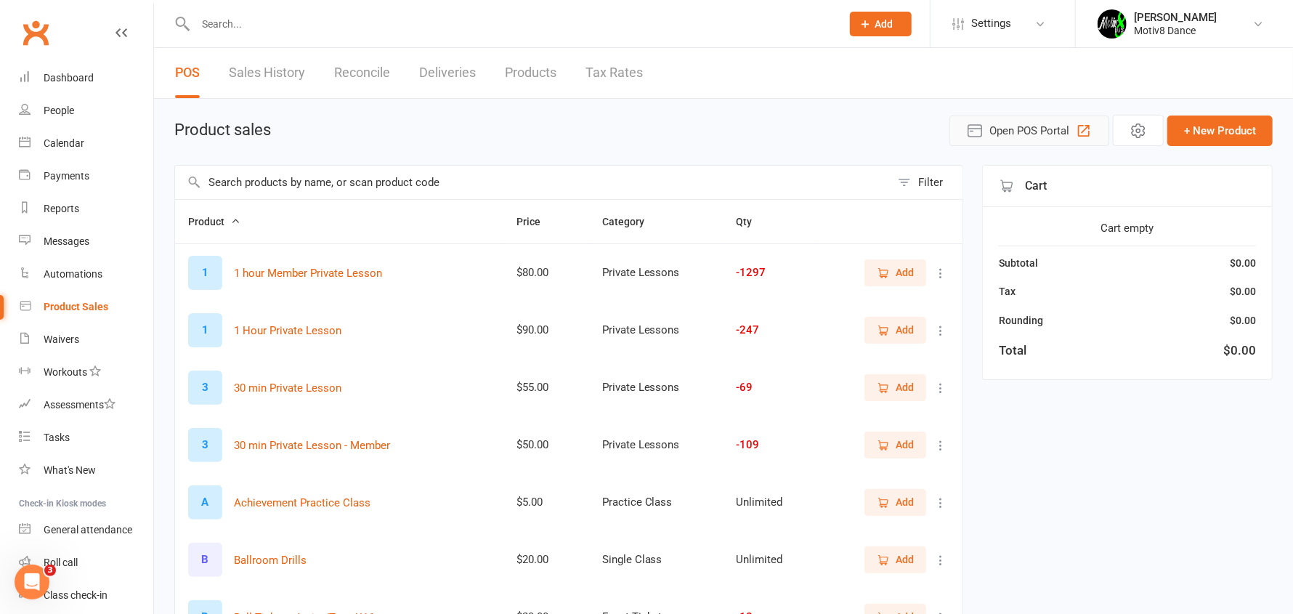
click at [1019, 131] on span "Open POS Portal" at bounding box center [1029, 130] width 80 height 17
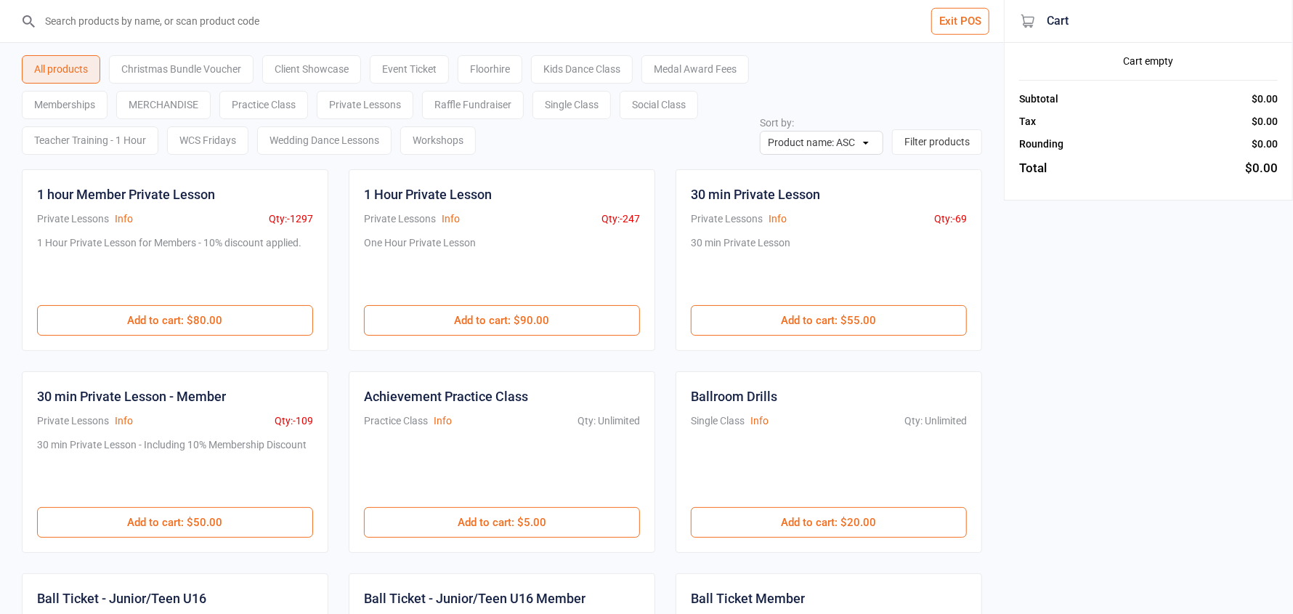
click at [619, 119] on div "Social Class" at bounding box center [658, 105] width 78 height 28
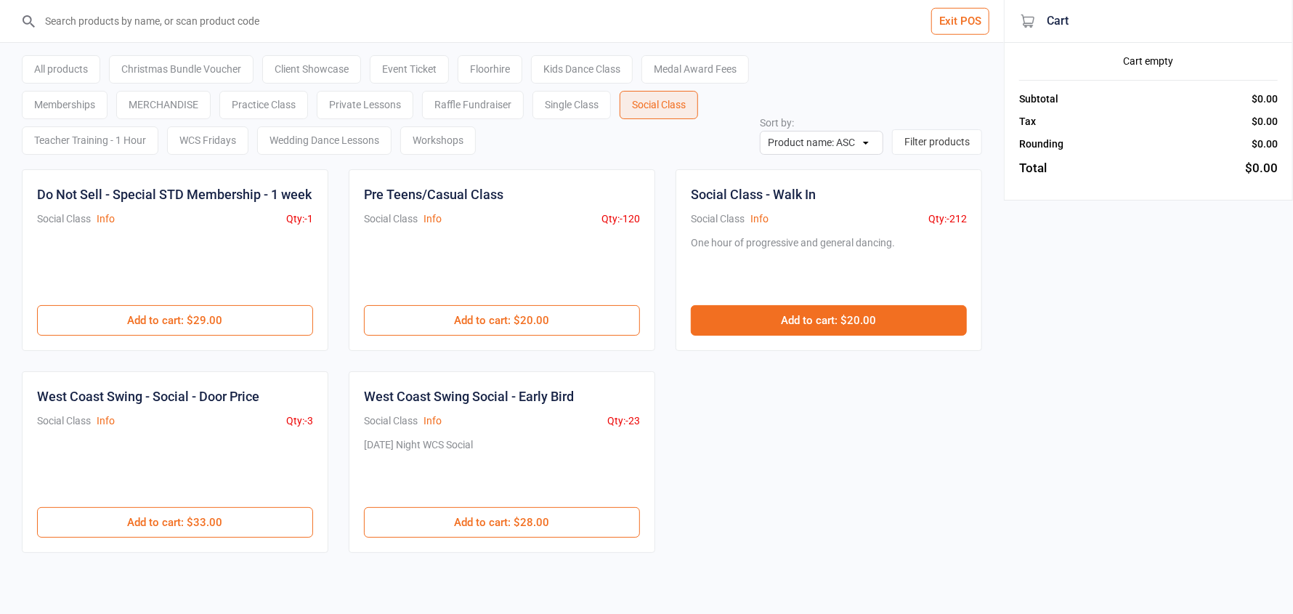
click at [787, 315] on button "Add to cart : $20.00" at bounding box center [829, 320] width 276 height 31
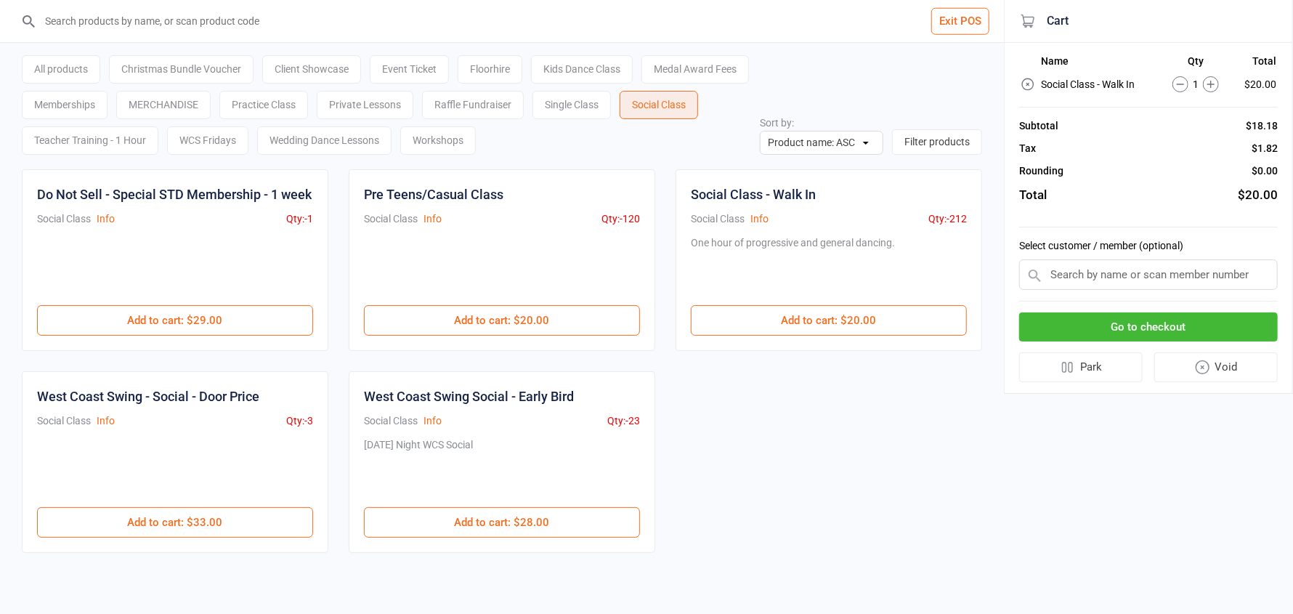
click at [1108, 275] on input "text" at bounding box center [1148, 274] width 259 height 31
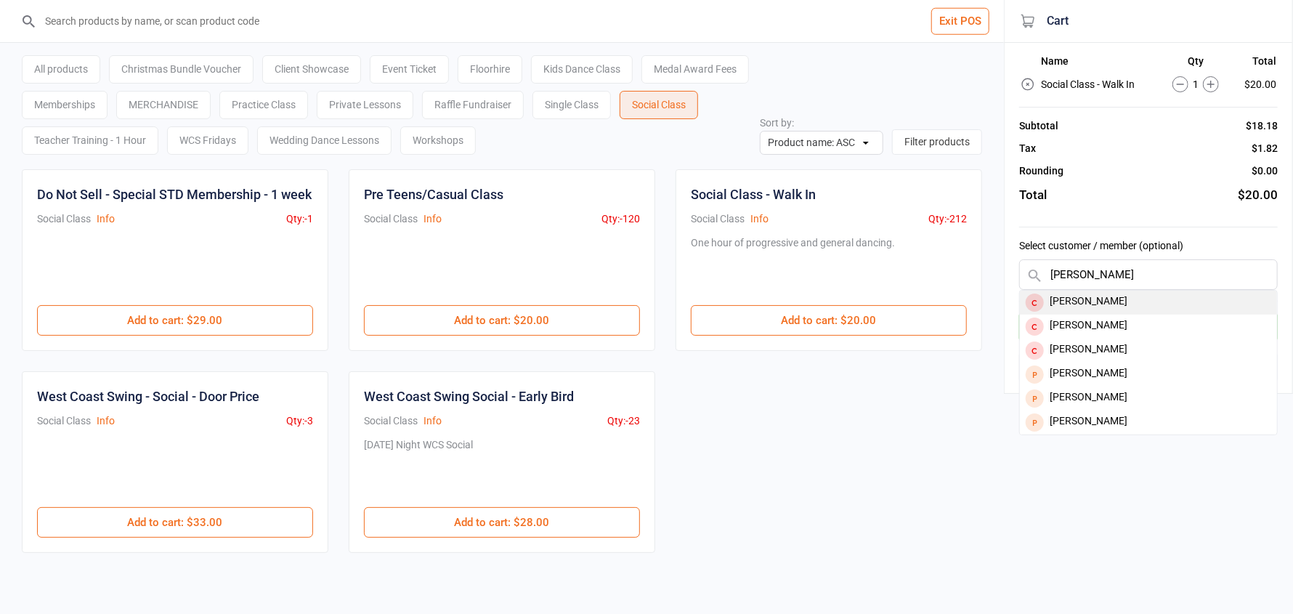
type input "[PERSON_NAME]"
click at [1102, 301] on div "[PERSON_NAME]" at bounding box center [1148, 302] width 257 height 24
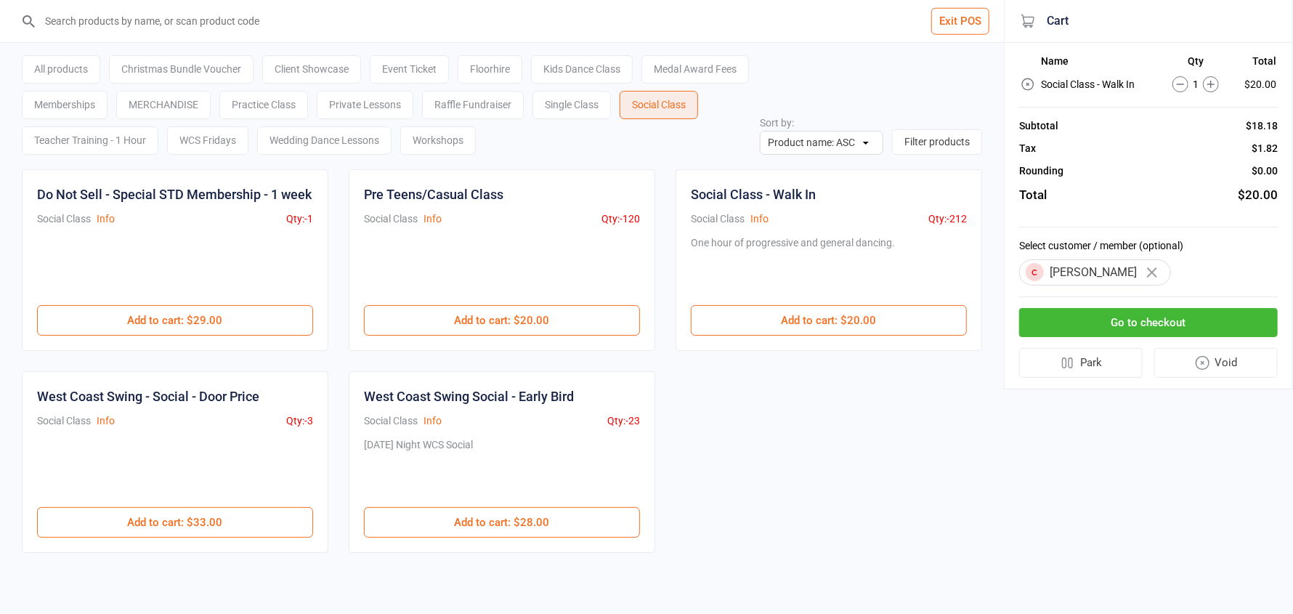
click at [1100, 320] on button "Go to checkout" at bounding box center [1148, 323] width 259 height 30
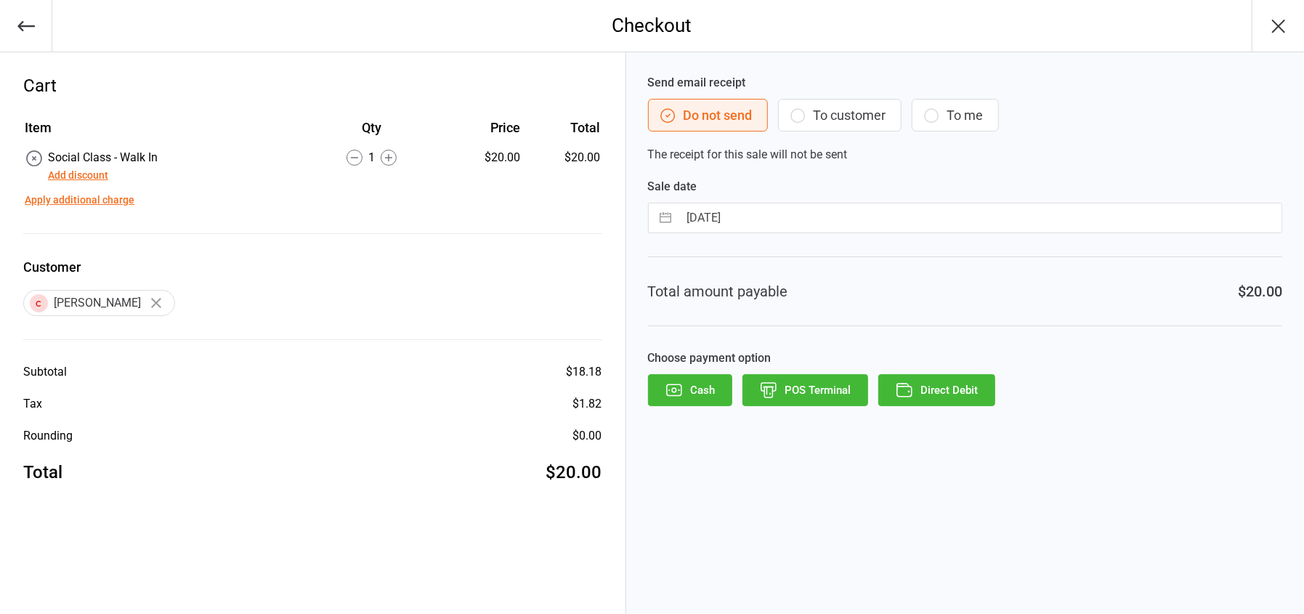
click at [700, 385] on button "Cash" at bounding box center [690, 390] width 84 height 32
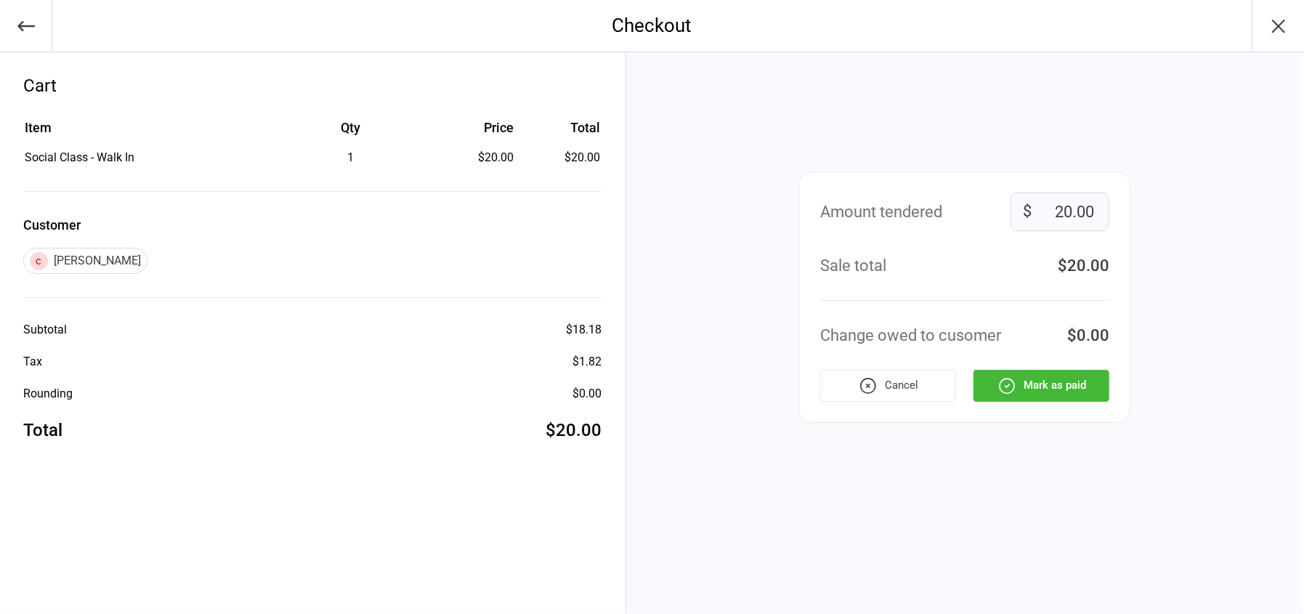
click at [1059, 394] on button "Mark as paid" at bounding box center [1041, 386] width 136 height 32
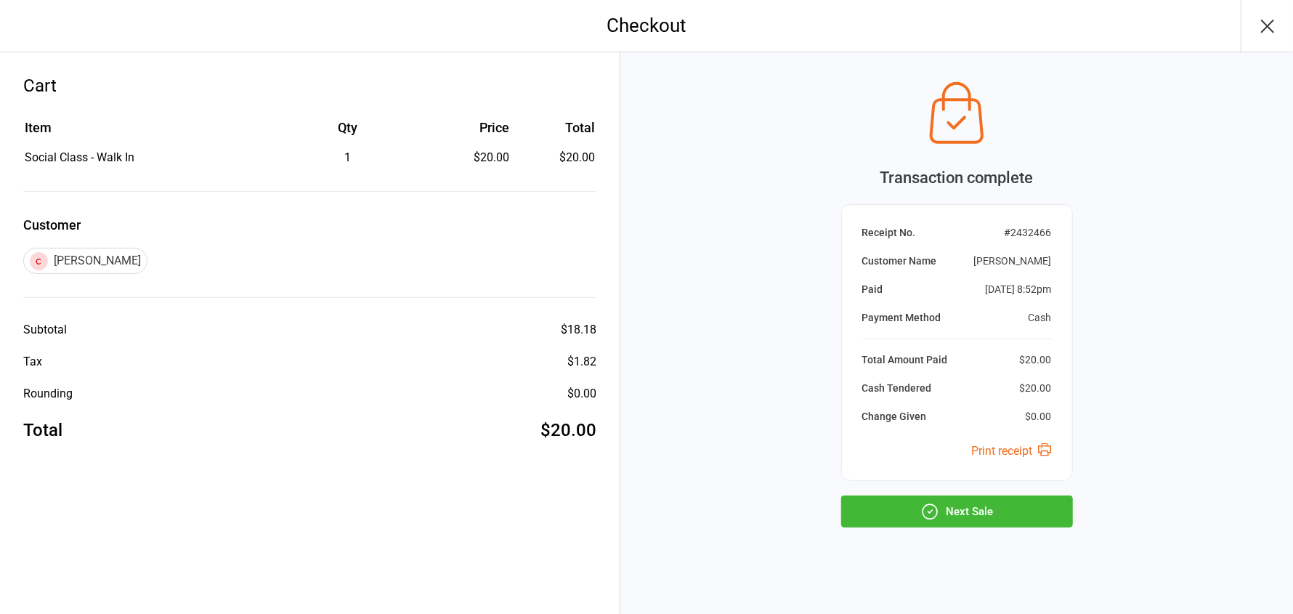
click at [1020, 505] on button "Next Sale" at bounding box center [957, 511] width 232 height 32
